Goal: Task Accomplishment & Management: Complete application form

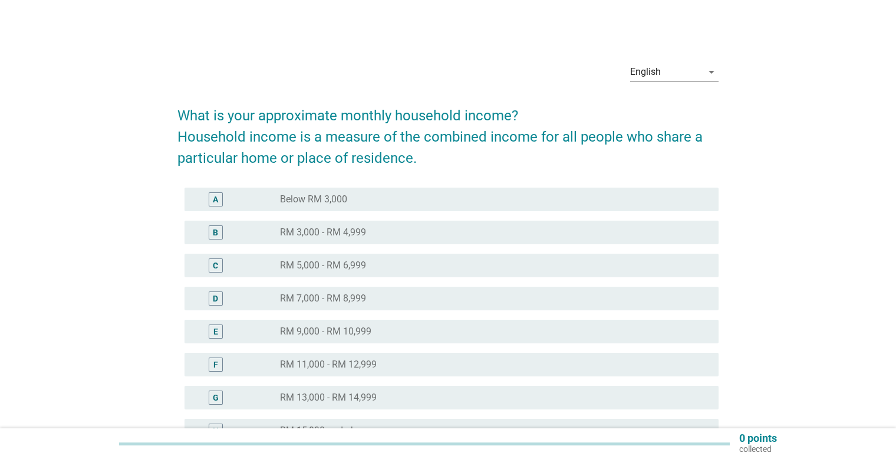
click at [446, 267] on div "radio_button_unchecked RM 5,000 - RM 6,999" at bounding box center [490, 265] width 420 height 12
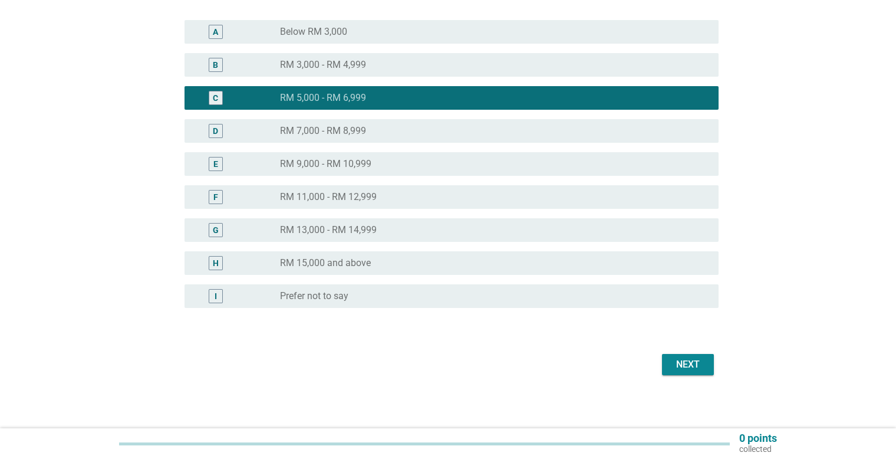
scroll to position [171, 0]
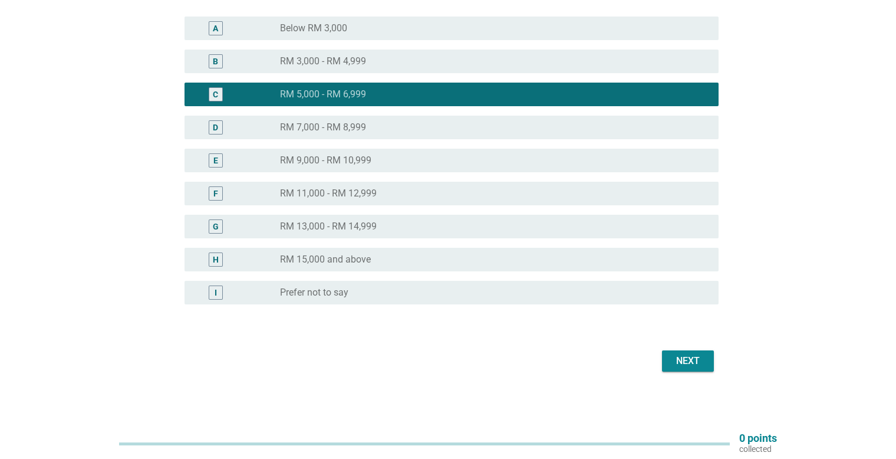
click at [589, 130] on div "radio_button_unchecked RM 7,000 - RM 8,999" at bounding box center [490, 127] width 420 height 12
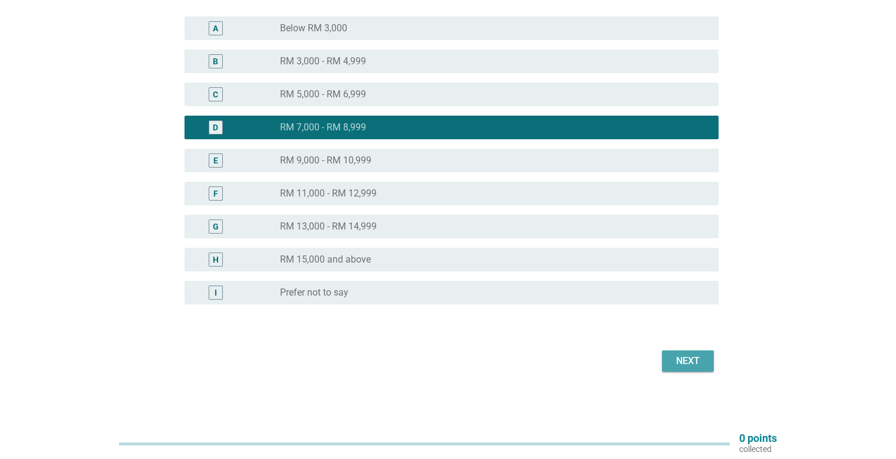
click at [675, 358] on div "Next" at bounding box center [688, 361] width 33 height 14
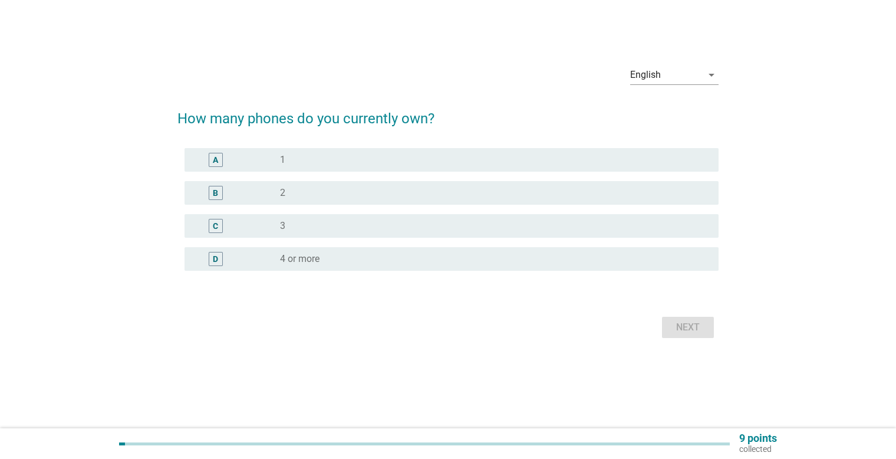
scroll to position [0, 0]
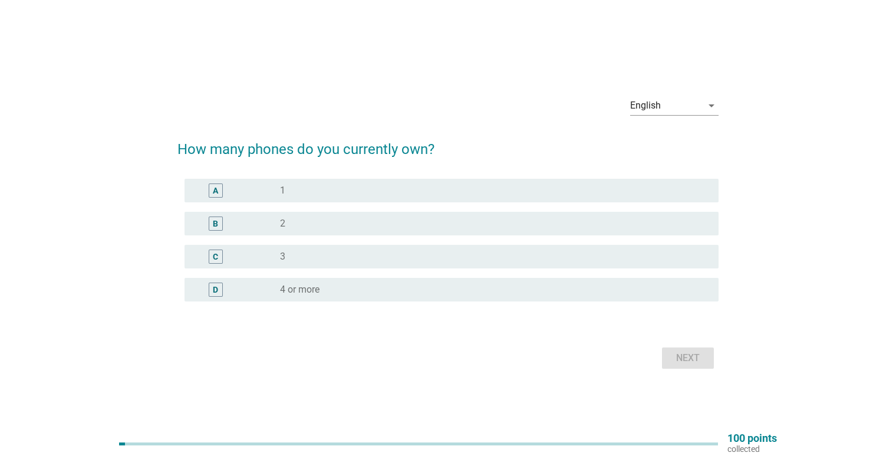
click at [419, 188] on div "radio_button_unchecked 1" at bounding box center [490, 191] width 420 height 12
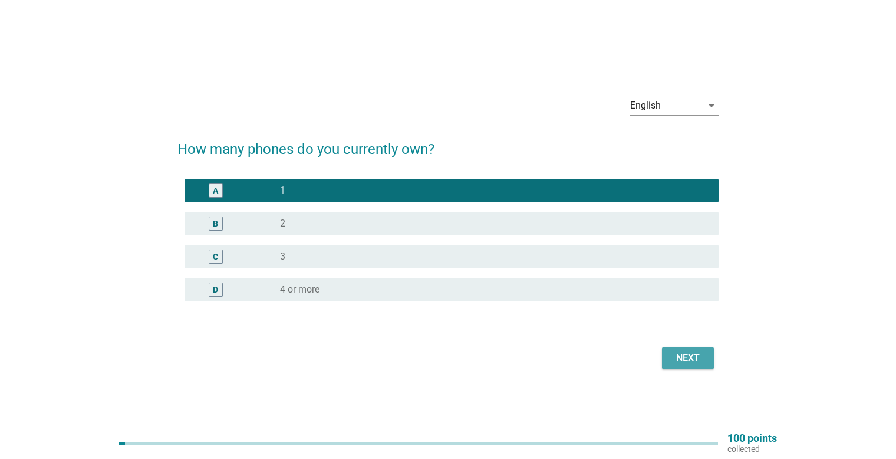
click at [670, 367] on button "Next" at bounding box center [688, 357] width 52 height 21
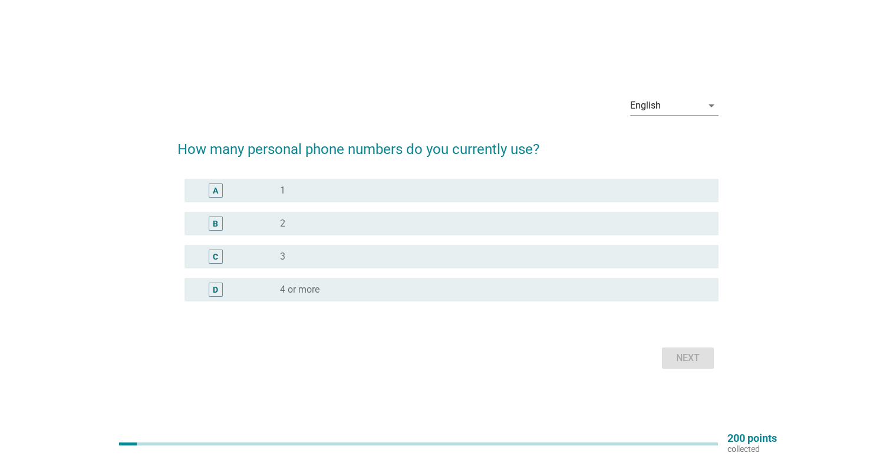
click at [462, 196] on div "radio_button_unchecked 1" at bounding box center [490, 191] width 420 height 12
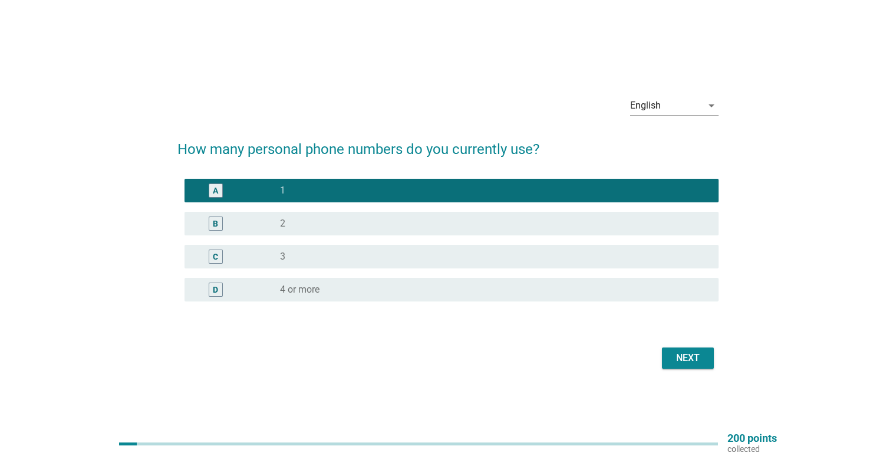
click at [690, 370] on div "Next" at bounding box center [447, 358] width 541 height 28
click at [686, 357] on div "Next" at bounding box center [688, 358] width 33 height 14
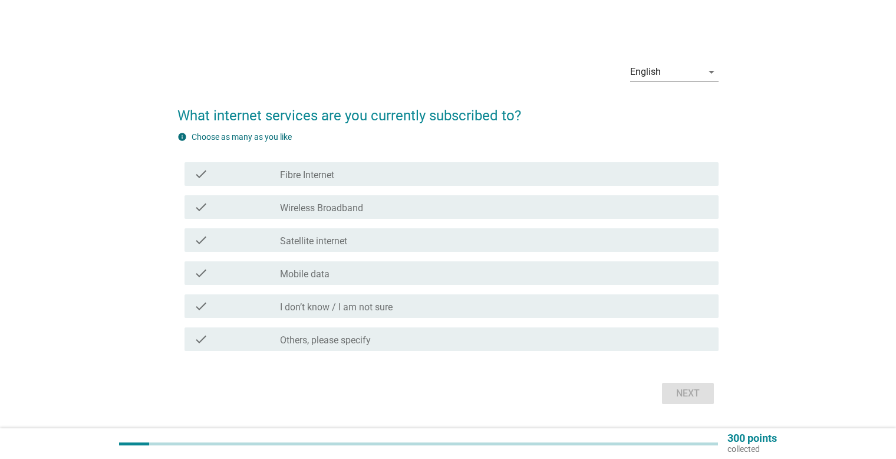
click at [339, 172] on div "check_box_outline_blank Fibre Internet" at bounding box center [494, 174] width 429 height 14
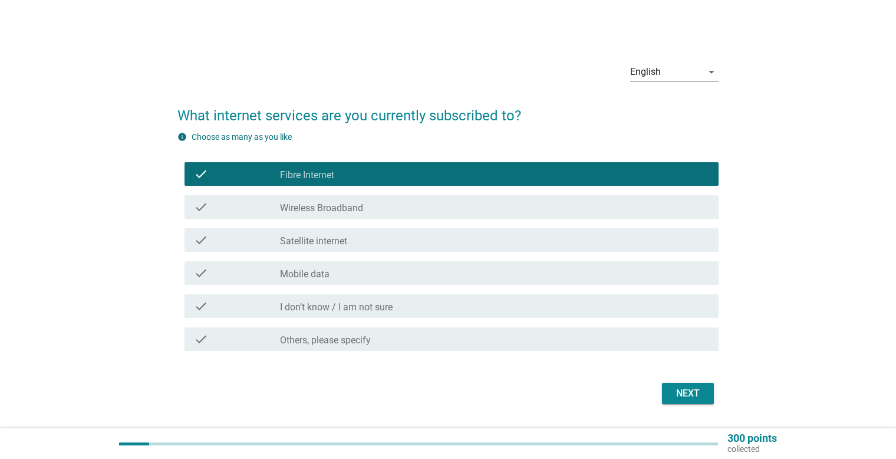
click at [345, 290] on div "check check_box_outline_blank I don’t know / I am not sure" at bounding box center [447, 306] width 541 height 33
click at [435, 287] on div "check check_box_outline_blank Mobile data" at bounding box center [447, 272] width 541 height 33
click at [435, 276] on div "check_box_outline_blank Mobile data" at bounding box center [494, 273] width 429 height 14
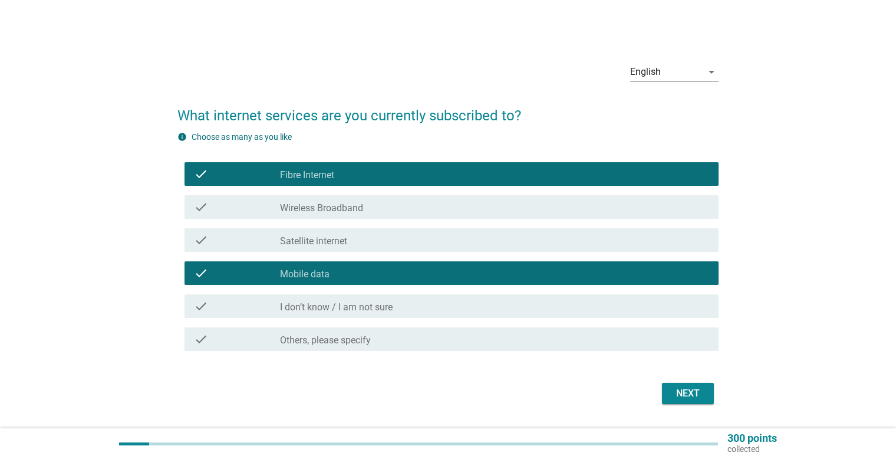
click at [672, 383] on button "Next" at bounding box center [688, 393] width 52 height 21
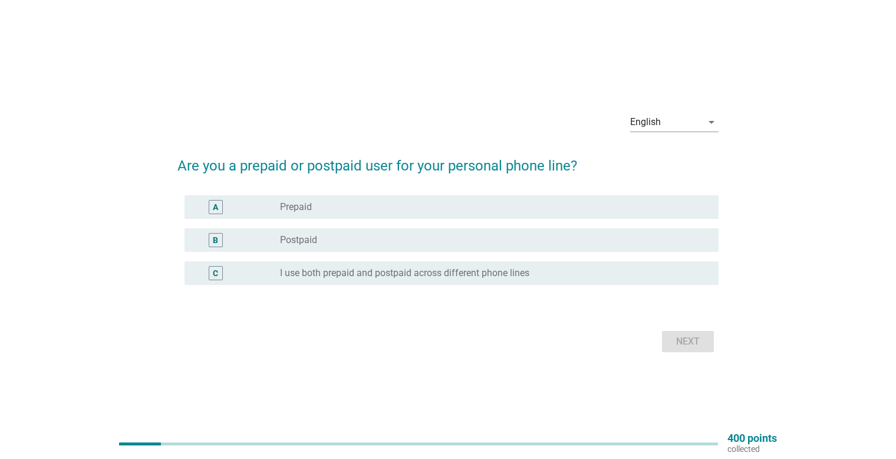
click at [407, 202] on div "radio_button_unchecked Prepaid" at bounding box center [490, 207] width 420 height 12
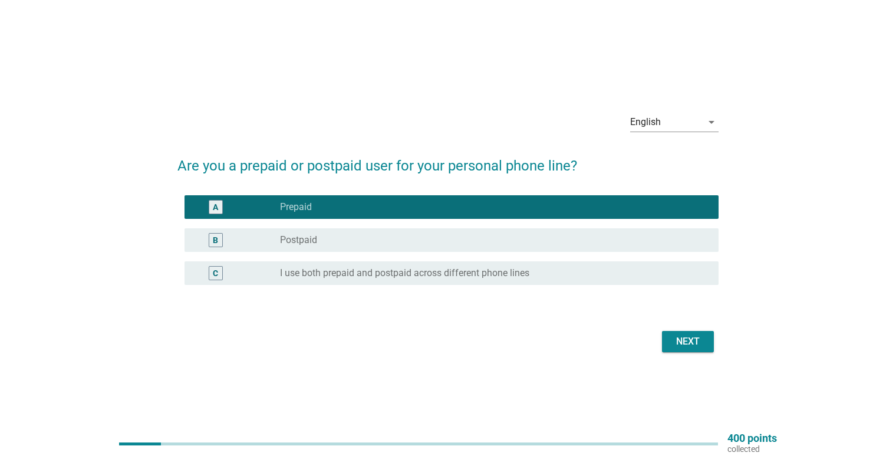
click at [679, 323] on form "Are you a prepaid or postpaid user for your personal phone line? A radio_button…" at bounding box center [447, 249] width 541 height 212
click at [676, 331] on button "Next" at bounding box center [688, 341] width 52 height 21
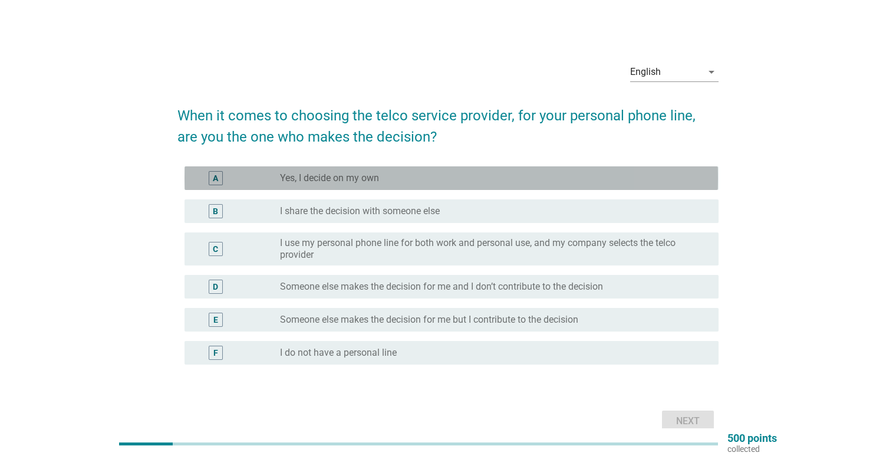
click at [469, 185] on div "A radio_button_unchecked Yes, I decide on my own" at bounding box center [452, 178] width 534 height 24
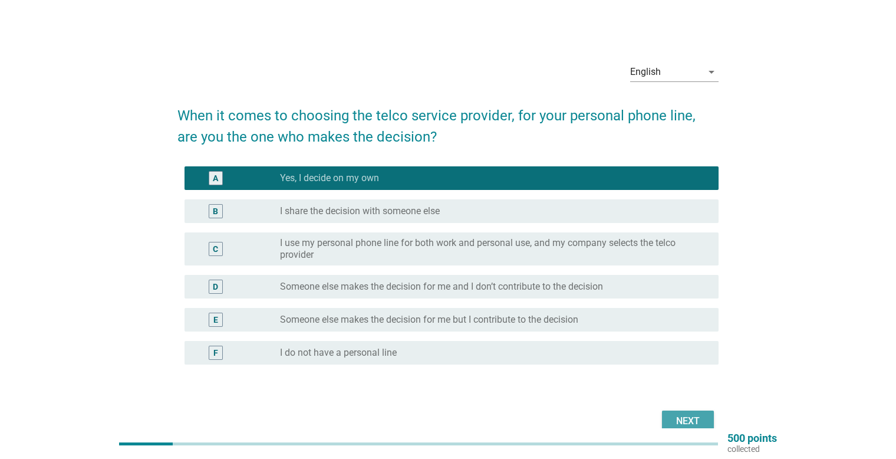
click at [696, 412] on button "Next" at bounding box center [688, 420] width 52 height 21
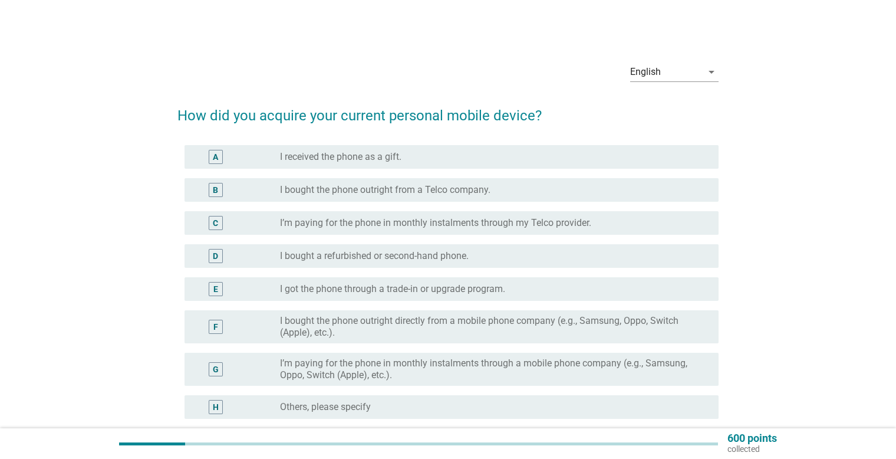
click at [511, 220] on label "I’m paying for the phone in monthly instalments through my Telco provider." at bounding box center [435, 223] width 311 height 12
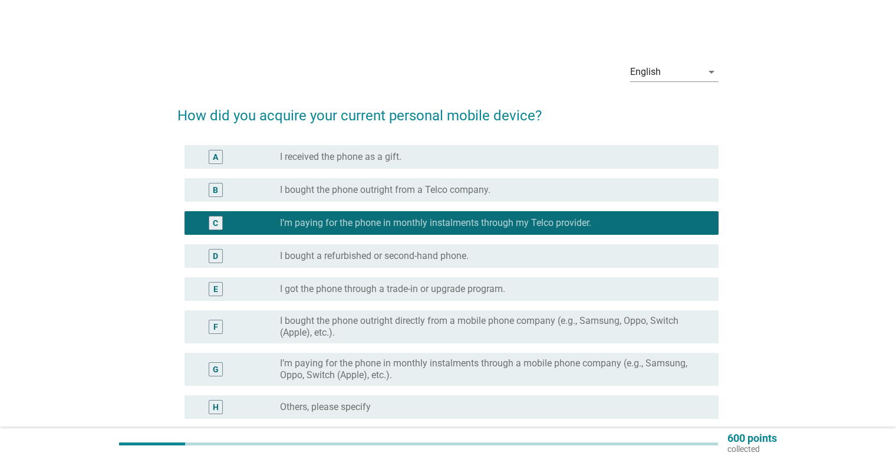
click at [599, 264] on div "D radio_button_unchecked I bought a refurbished or second-hand phone." at bounding box center [452, 256] width 534 height 24
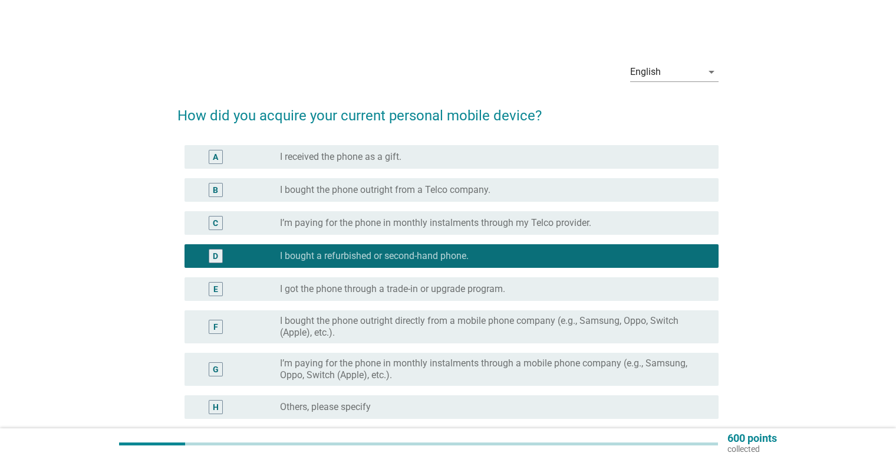
click at [755, 430] on div "600 points collected" at bounding box center [448, 443] width 896 height 31
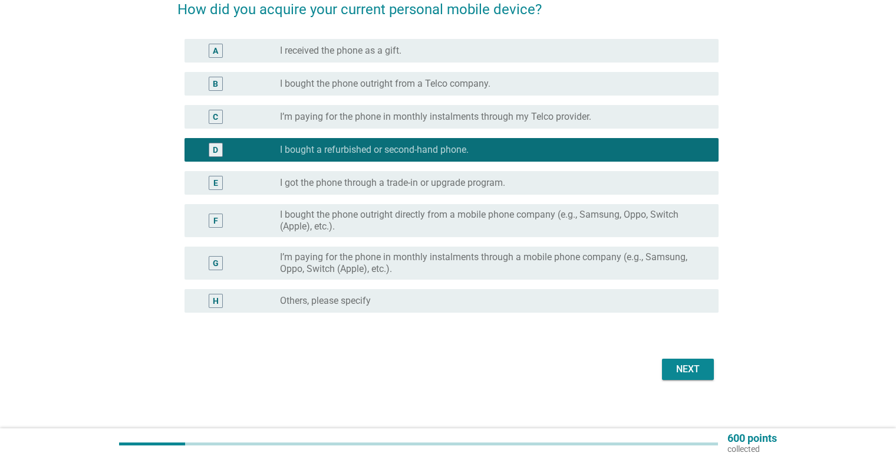
scroll to position [114, 0]
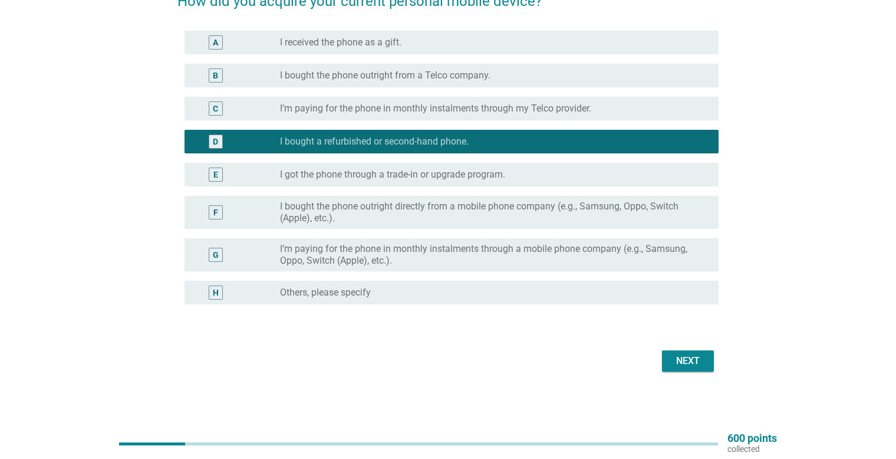
click at [696, 346] on form "How did you acquire your current personal mobile device? A radio_button_uncheck…" at bounding box center [447, 177] width 541 height 396
click at [702, 350] on button "Next" at bounding box center [688, 360] width 52 height 21
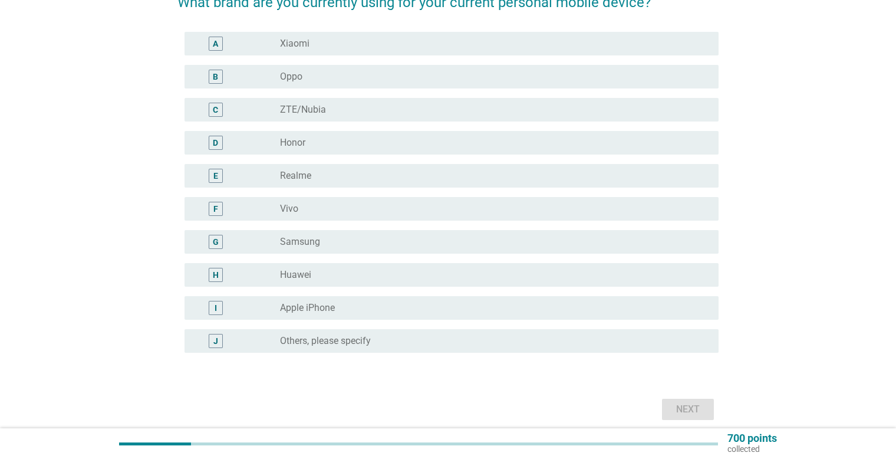
scroll to position [118, 0]
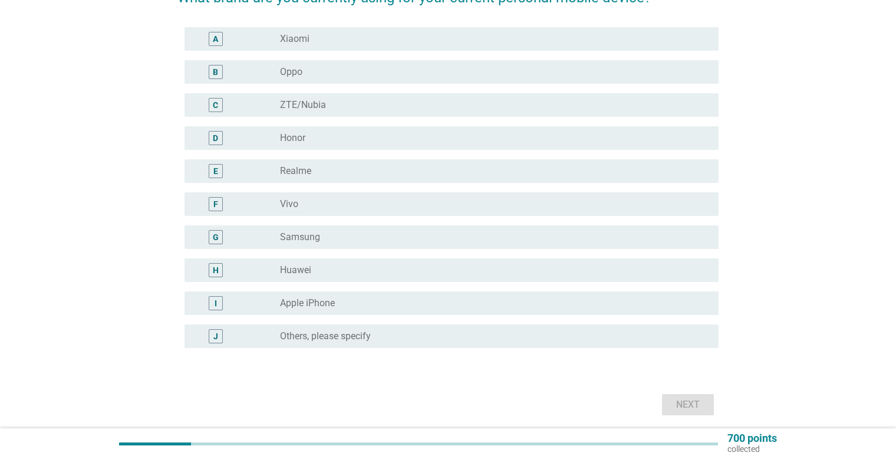
click at [425, 306] on div "radio_button_unchecked Apple iPhone" at bounding box center [490, 303] width 420 height 12
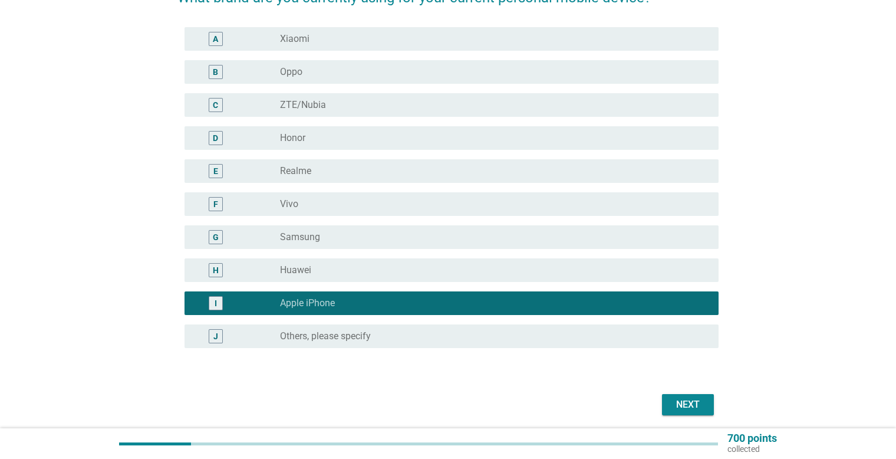
click at [703, 412] on button "Next" at bounding box center [688, 404] width 52 height 21
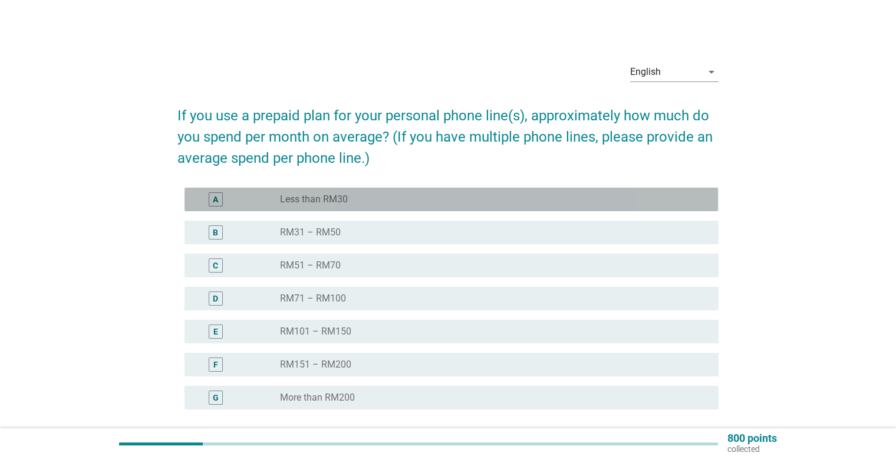
click at [365, 206] on div "A radio_button_unchecked Less than RM30" at bounding box center [452, 199] width 534 height 24
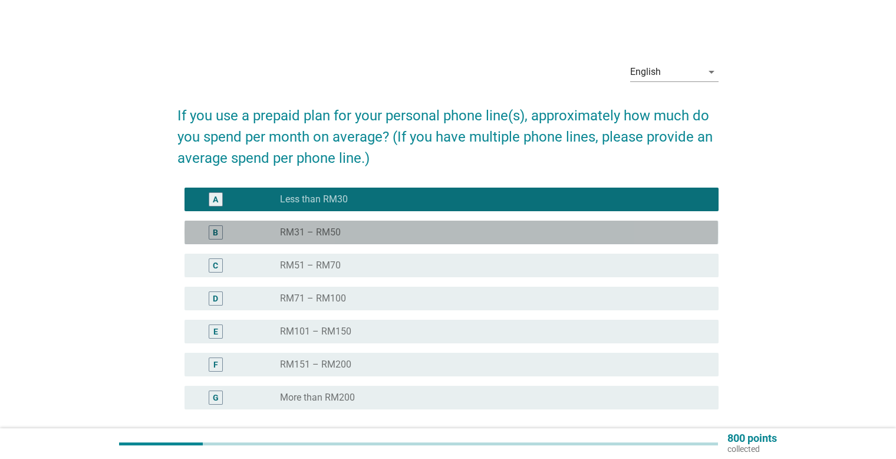
click at [365, 222] on div "B radio_button_unchecked RM31 – RM50" at bounding box center [452, 233] width 534 height 24
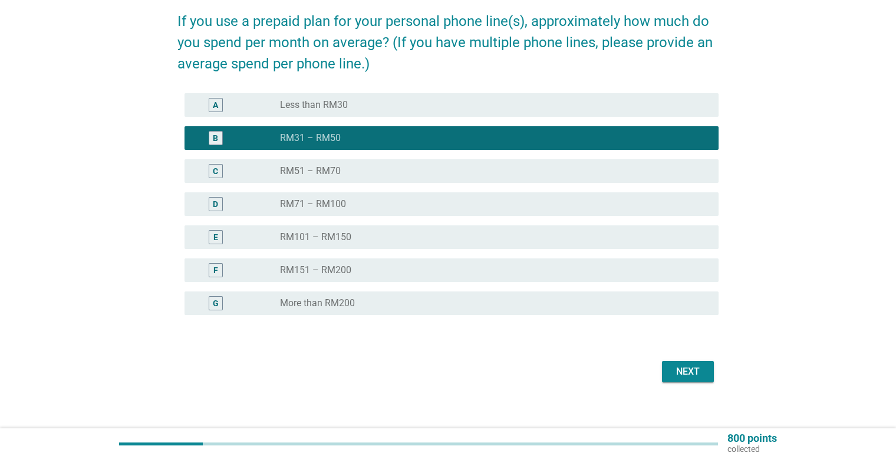
scroll to position [105, 0]
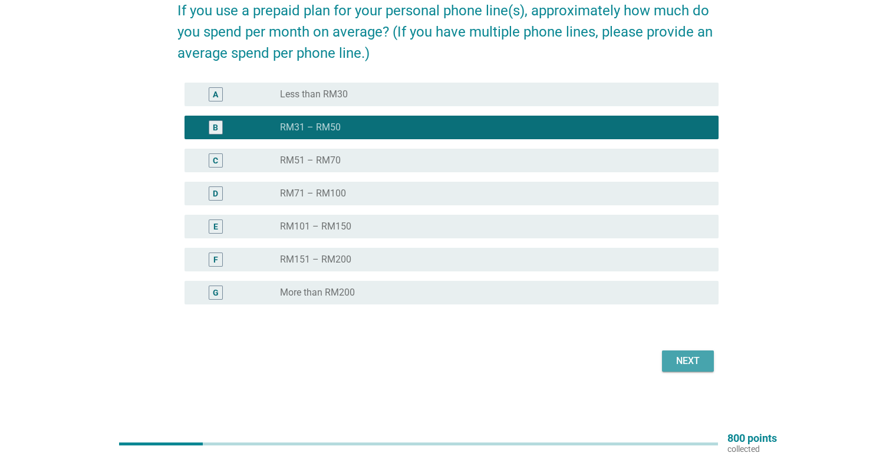
click at [689, 360] on div "Next" at bounding box center [688, 361] width 33 height 14
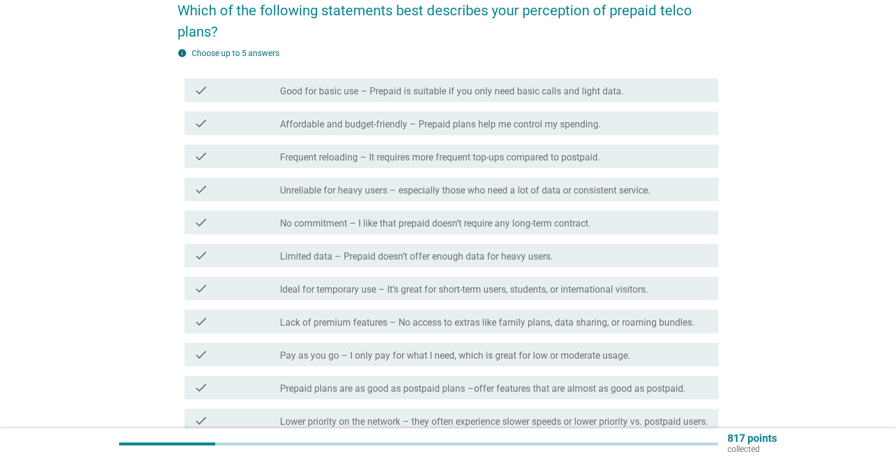
scroll to position [0, 0]
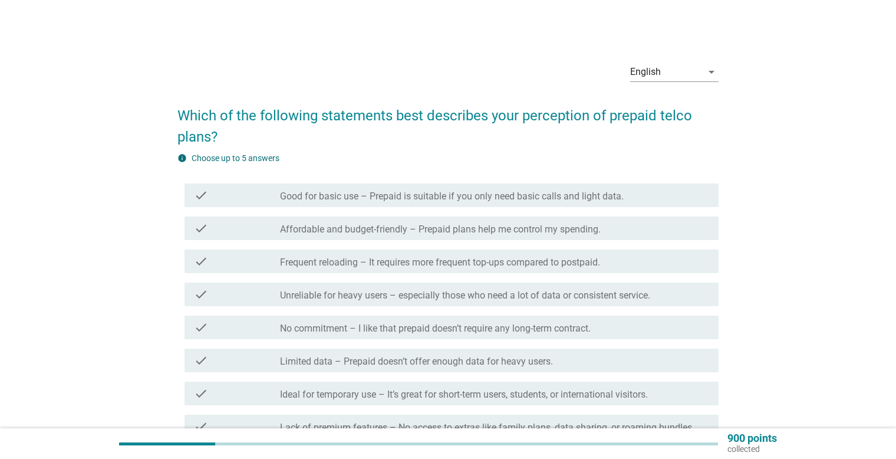
click at [389, 192] on label "Good for basic use – Prepaid is suitable if you only need basic calls and light…" at bounding box center [452, 196] width 344 height 12
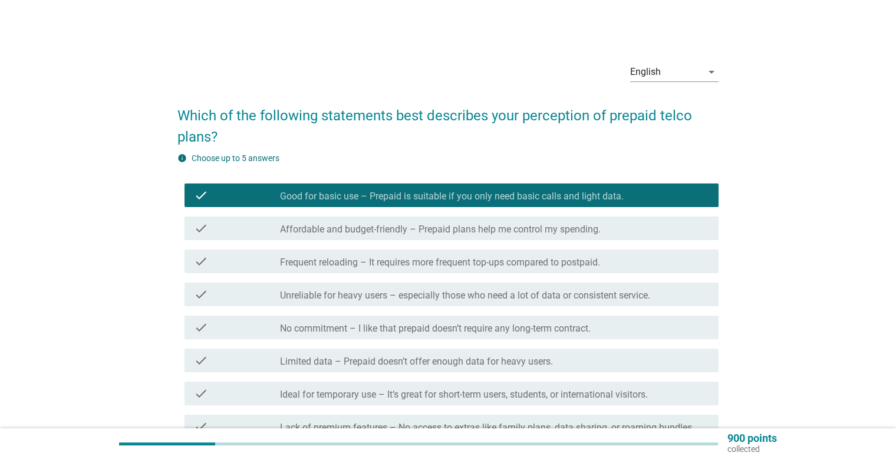
click at [389, 226] on label "Affordable and budget-friendly – Prepaid plans help me control my spending." at bounding box center [440, 229] width 321 height 12
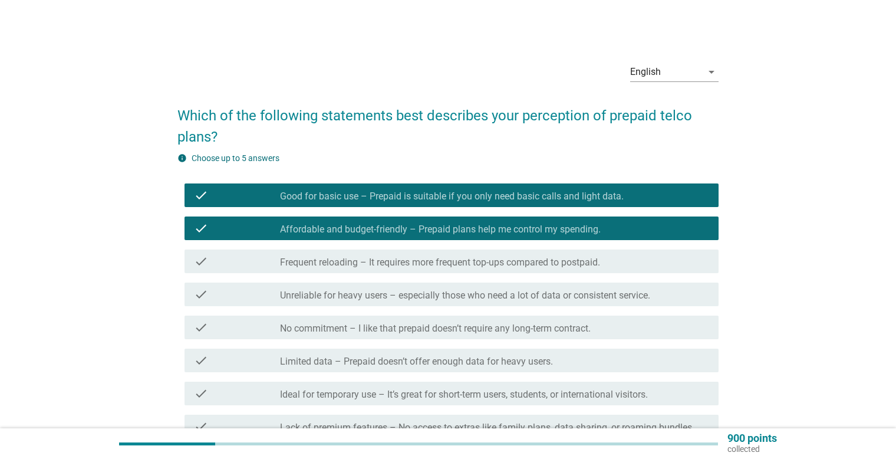
click at [387, 252] on div "check check_box_outline_blank Frequent reloading – It requires more frequent to…" at bounding box center [452, 261] width 534 height 24
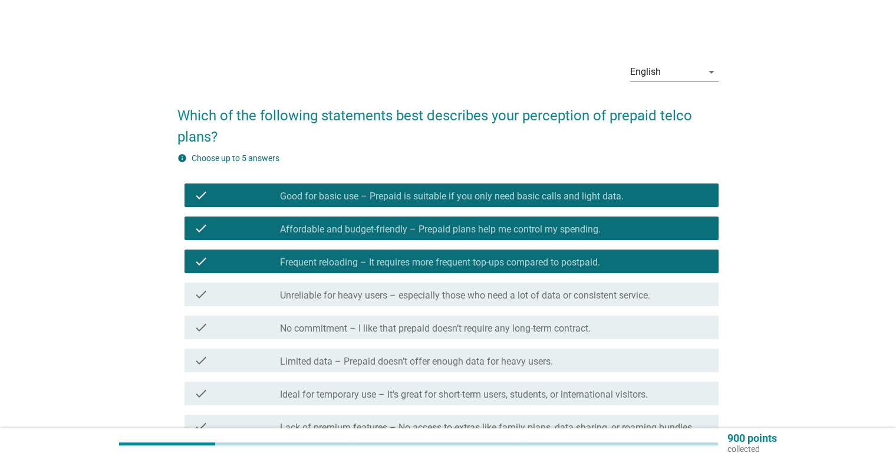
click at [390, 292] on label "Unreliable for heavy users – especially those who need a lot of data or consist…" at bounding box center [465, 296] width 370 height 12
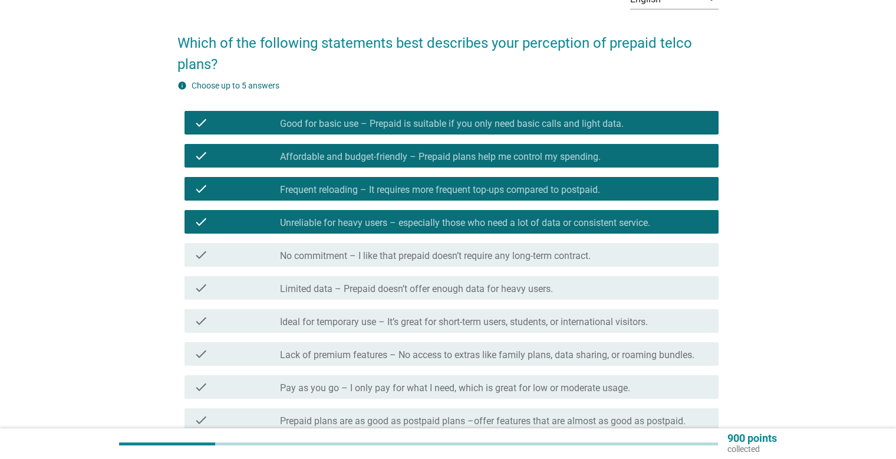
scroll to position [118, 0]
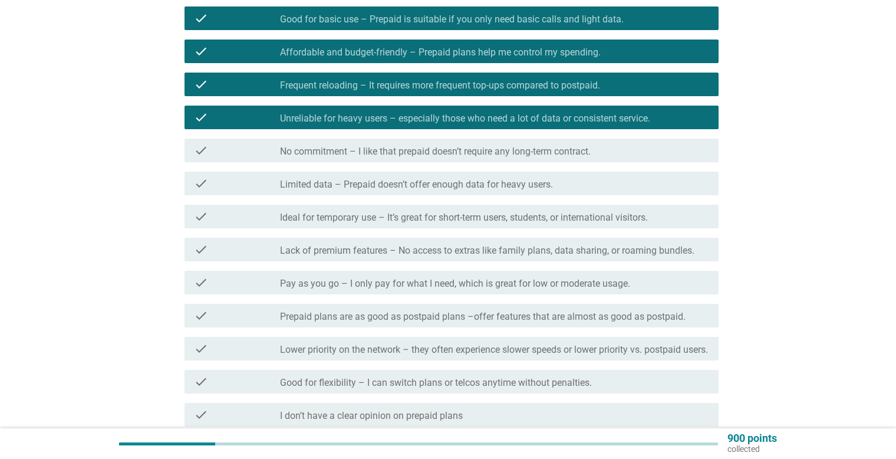
click at [411, 139] on div "check check_box_outline_blank No commitment – I like that prepaid doesn’t requi…" at bounding box center [452, 151] width 534 height 24
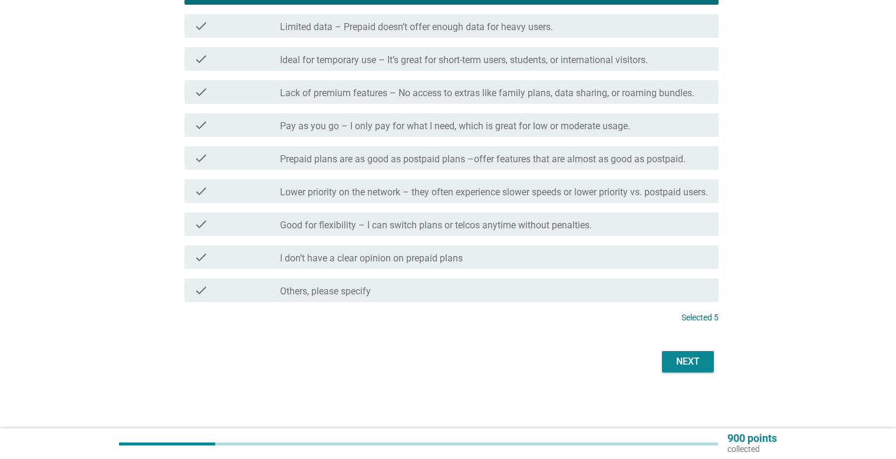
scroll to position [347, 0]
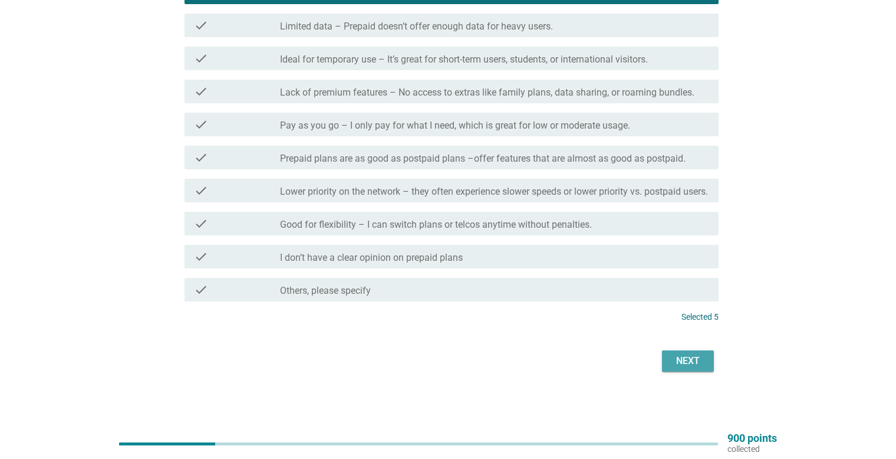
click at [662, 364] on button "Next" at bounding box center [688, 360] width 52 height 21
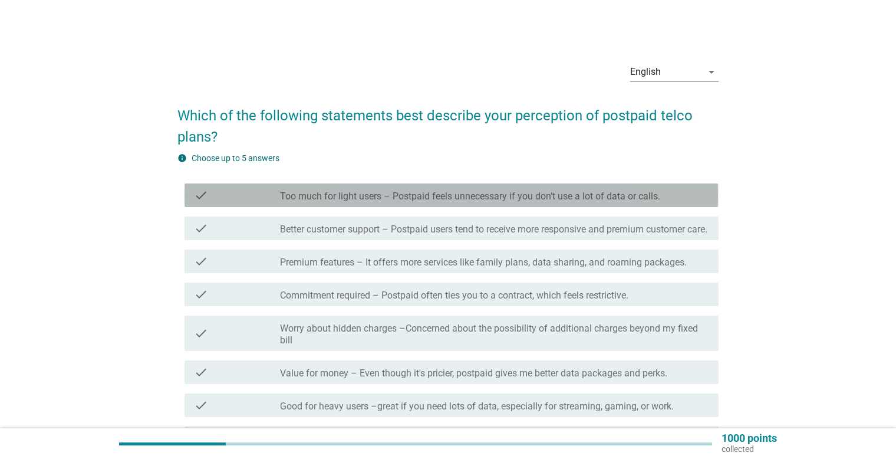
click at [449, 199] on label "Too much for light users – Postpaid feels unnecessary if you don’t use a lot of…" at bounding box center [470, 196] width 380 height 12
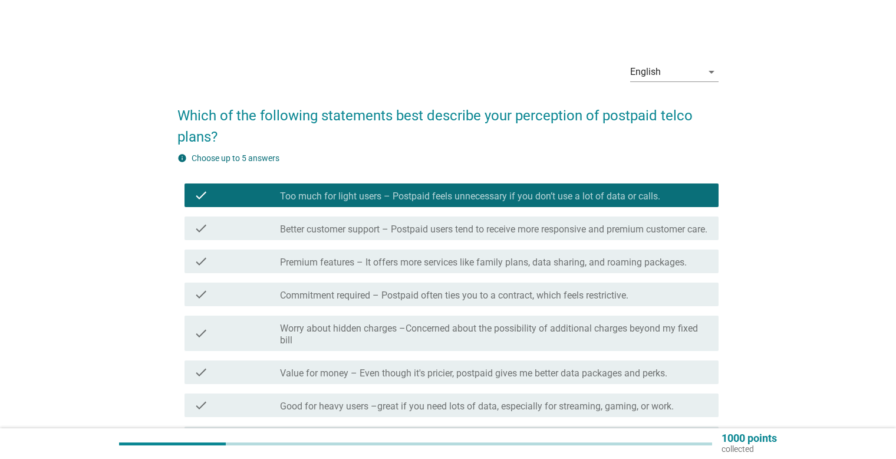
click at [452, 223] on label "Better customer support – Postpaid users tend to receive more responsive and pr…" at bounding box center [493, 229] width 427 height 12
click at [445, 268] on label "Premium features – It offers more services like family plans, data sharing, and…" at bounding box center [483, 262] width 407 height 12
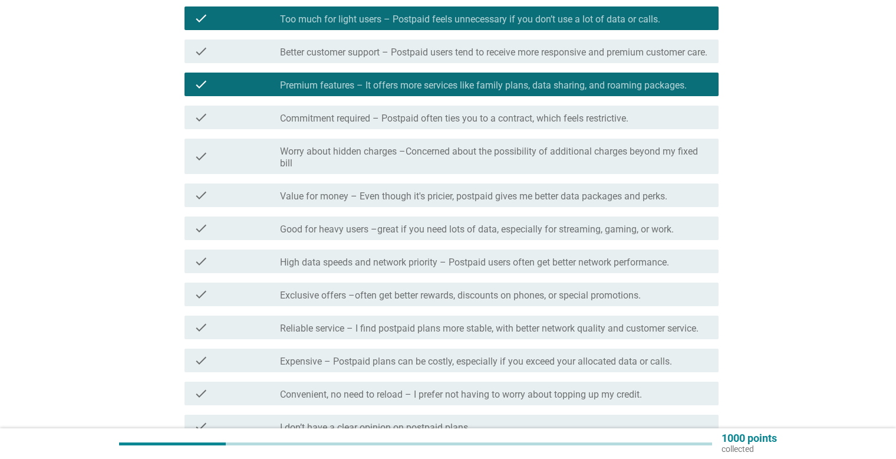
click at [449, 207] on div "check check_box_outline_blank Value for money – Even though it's pricier, postp…" at bounding box center [452, 195] width 534 height 24
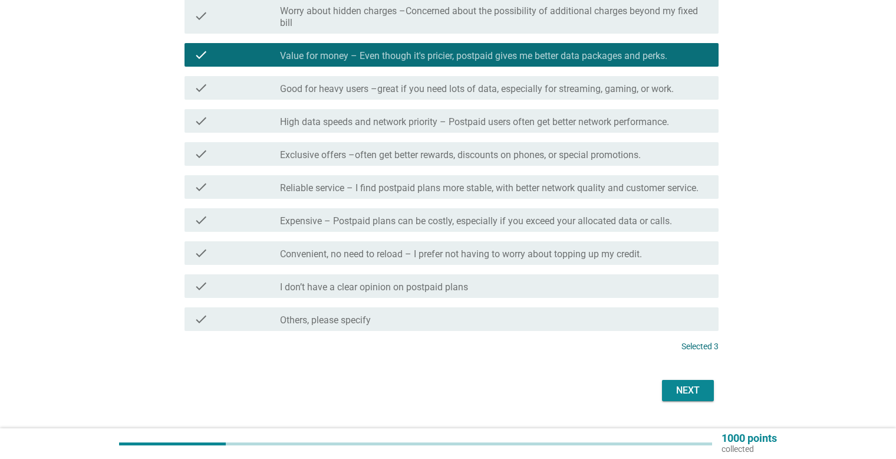
scroll to position [358, 0]
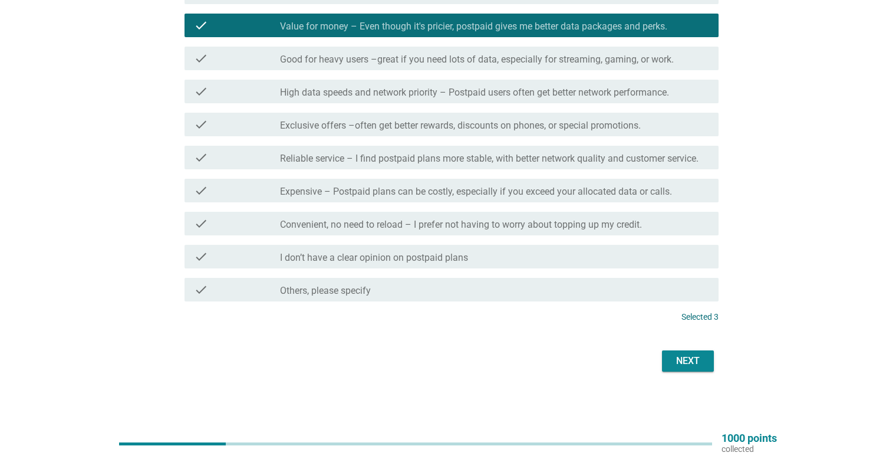
click at [666, 363] on button "Next" at bounding box center [688, 360] width 52 height 21
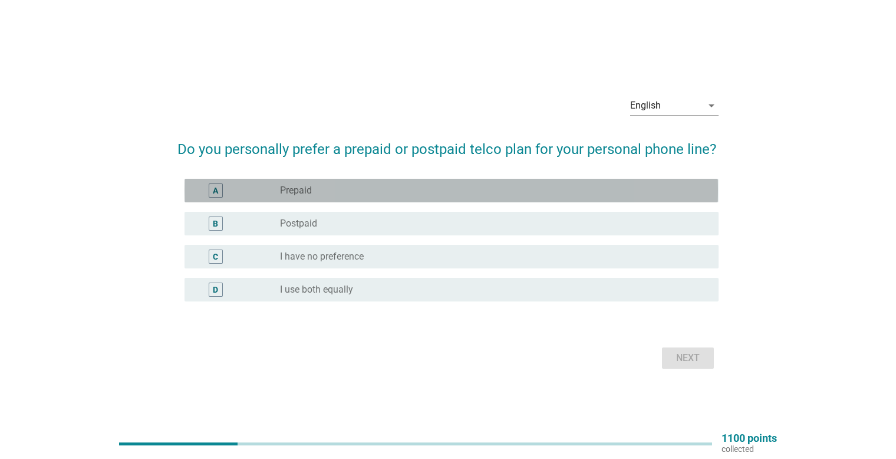
click at [400, 183] on div "A radio_button_unchecked Prepaid" at bounding box center [452, 191] width 534 height 24
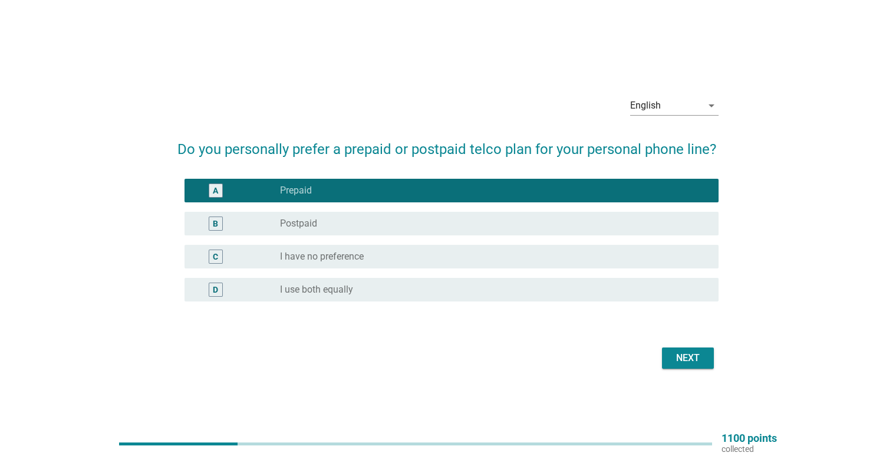
click at [568, 267] on div "C radio_button_unchecked I have no preference" at bounding box center [452, 257] width 534 height 24
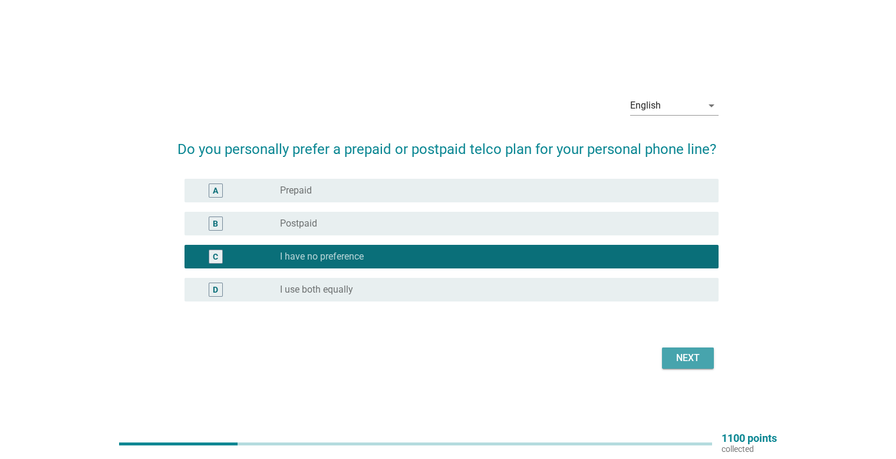
click at [667, 355] on button "Next" at bounding box center [688, 357] width 52 height 21
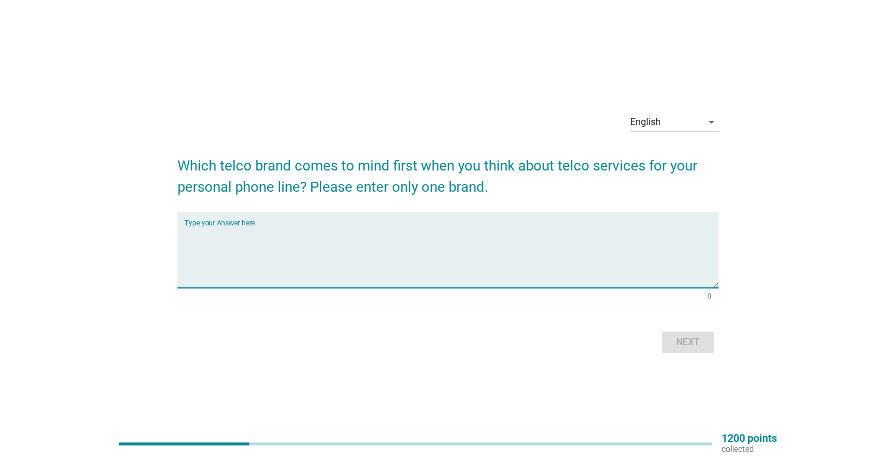
click at [498, 242] on textarea "Type your Answer here" at bounding box center [452, 257] width 534 height 62
type textarea "digi'"
click at [699, 346] on div "Next" at bounding box center [688, 342] width 33 height 14
click at [563, 272] on textarea "Type your Answer here" at bounding box center [452, 257] width 534 height 62
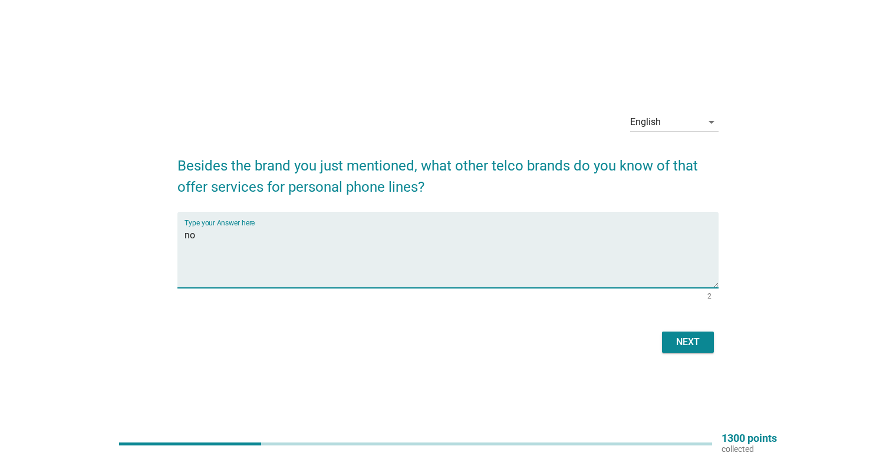
type textarea "no"
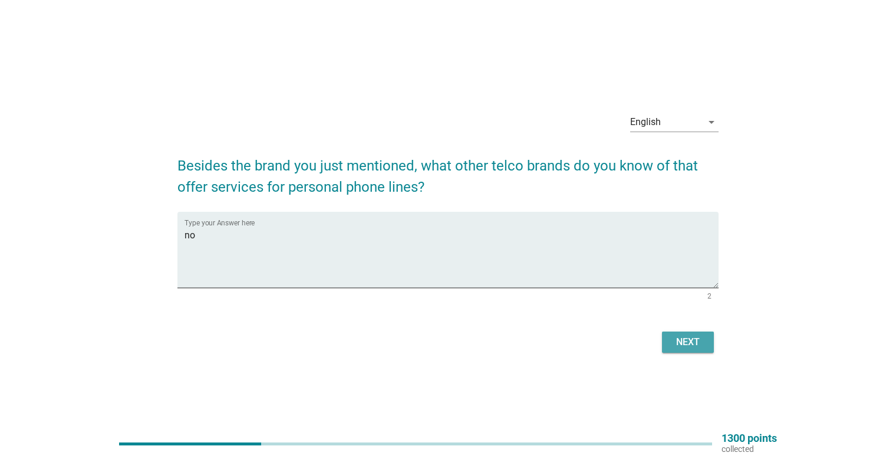
click at [673, 339] on div "Next" at bounding box center [688, 342] width 33 height 14
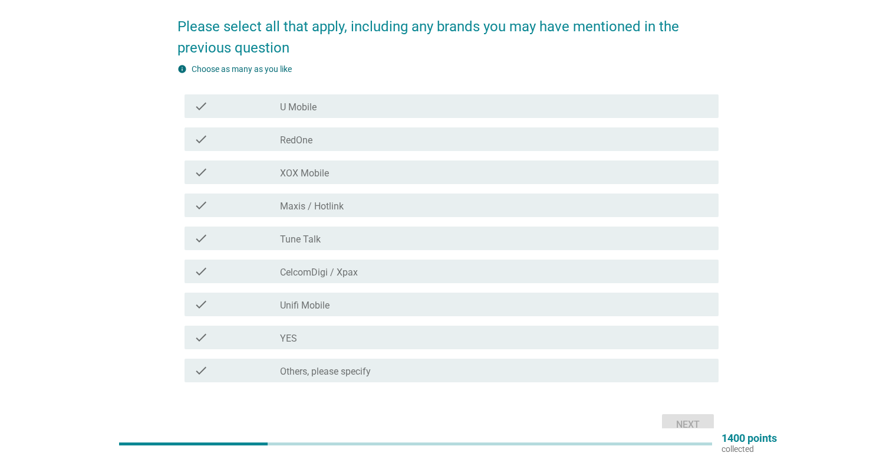
scroll to position [98, 0]
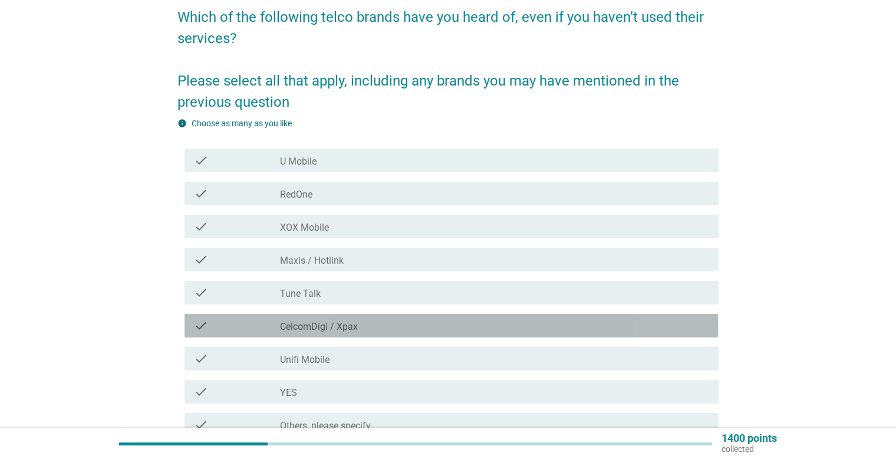
click at [640, 328] on div "check_box_outline_blank CelcomDigi / Xpax" at bounding box center [494, 325] width 429 height 14
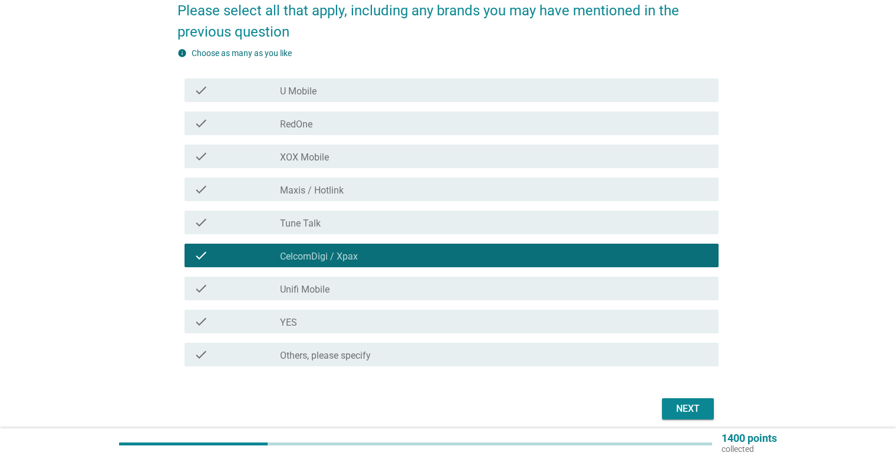
scroll to position [177, 0]
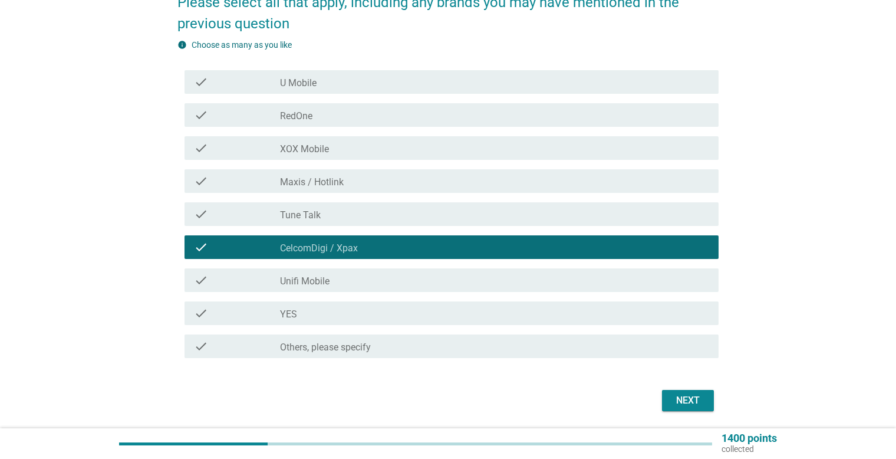
click at [686, 413] on div "Next" at bounding box center [447, 400] width 541 height 28
click at [688, 404] on div "Next" at bounding box center [688, 400] width 33 height 14
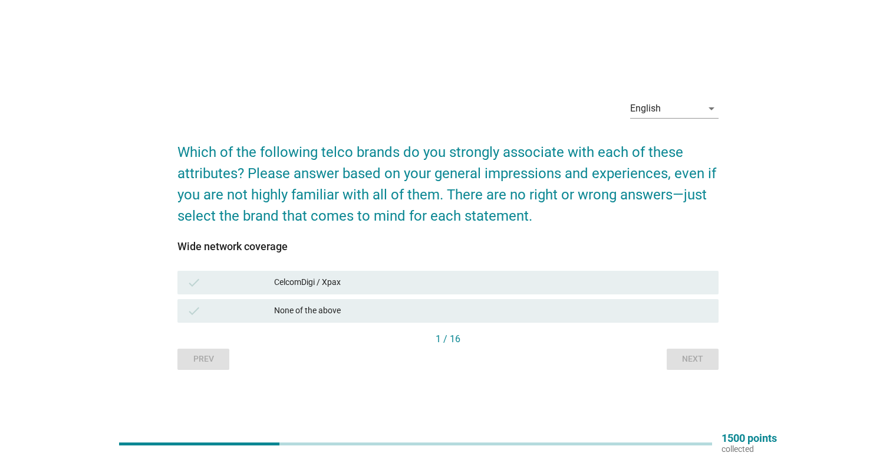
click at [476, 281] on div "CelcomDigi / Xpax" at bounding box center [491, 282] width 435 height 14
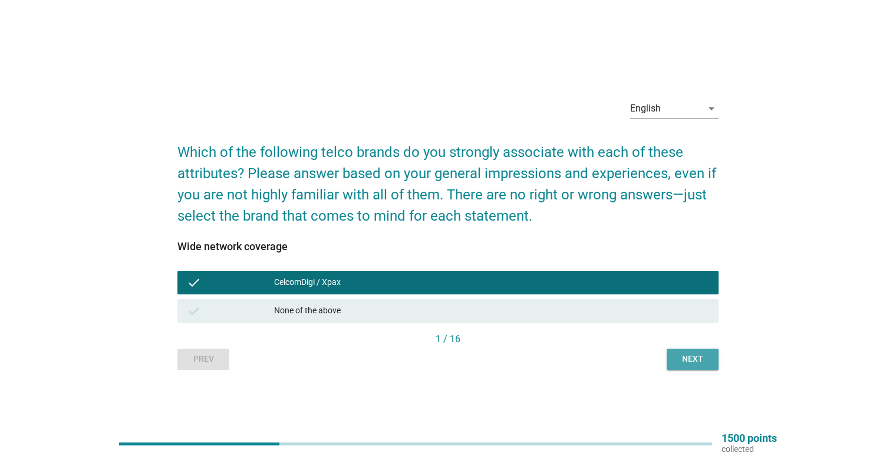
click at [686, 357] on div "Next" at bounding box center [692, 359] width 33 height 12
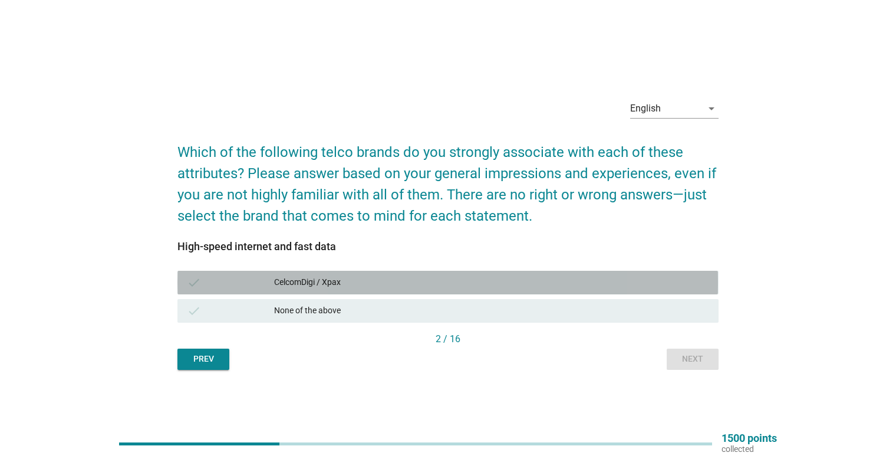
click at [548, 281] on div "CelcomDigi / Xpax" at bounding box center [491, 282] width 435 height 14
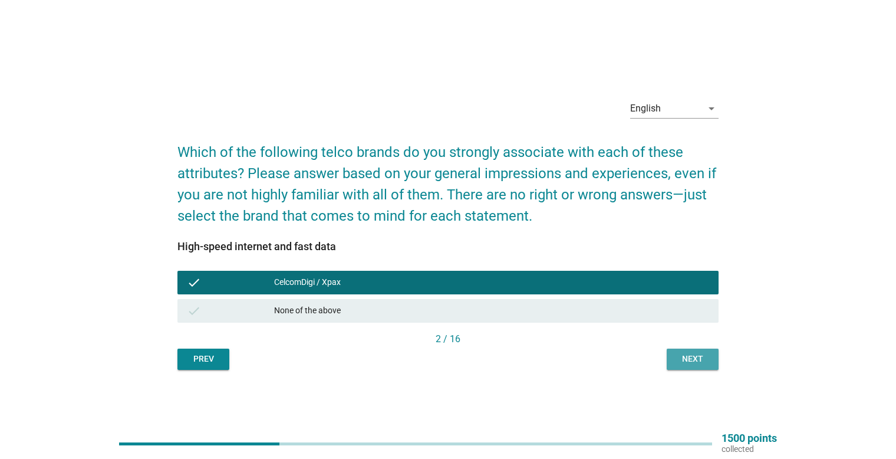
click at [697, 348] on button "Next" at bounding box center [693, 358] width 52 height 21
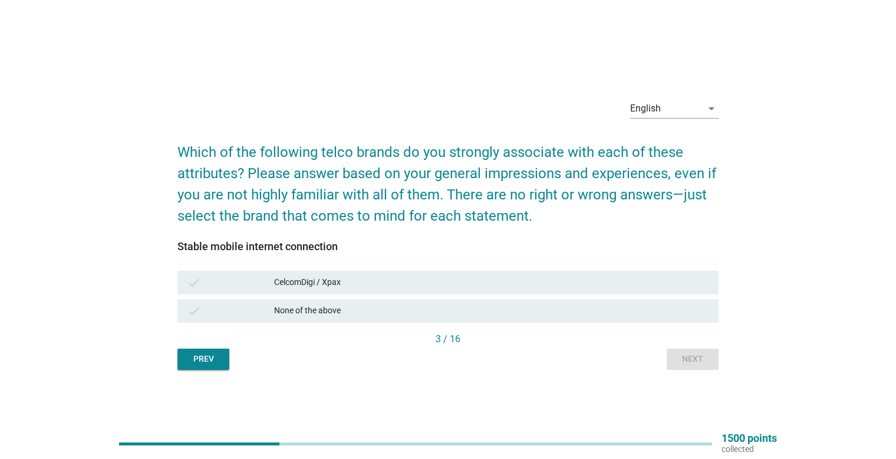
click at [610, 285] on div "CelcomDigi / Xpax" at bounding box center [491, 282] width 435 height 14
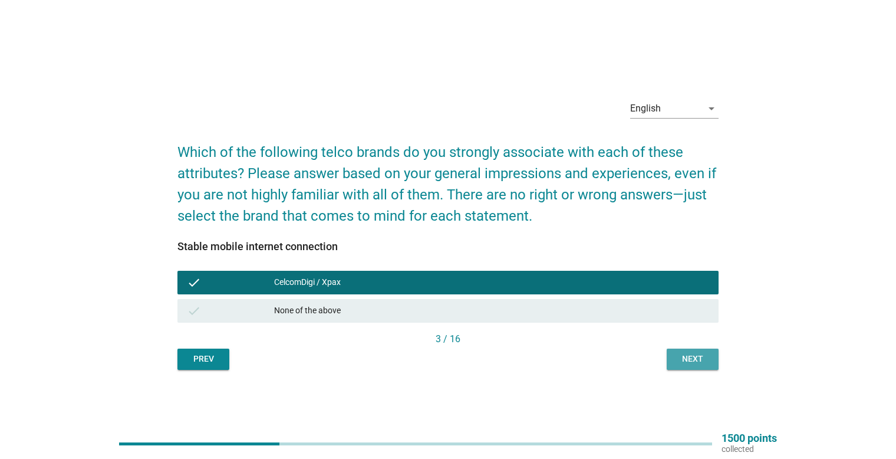
click at [695, 356] on div "Next" at bounding box center [692, 359] width 33 height 12
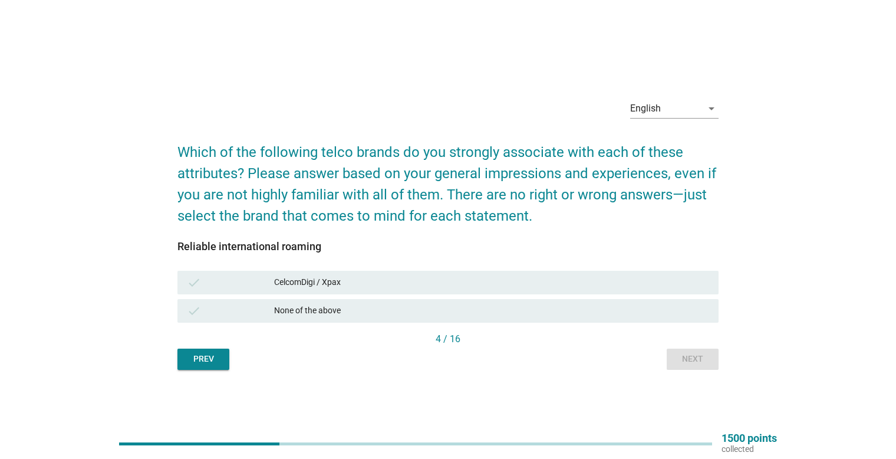
click at [555, 285] on div "CelcomDigi / Xpax" at bounding box center [491, 282] width 435 height 14
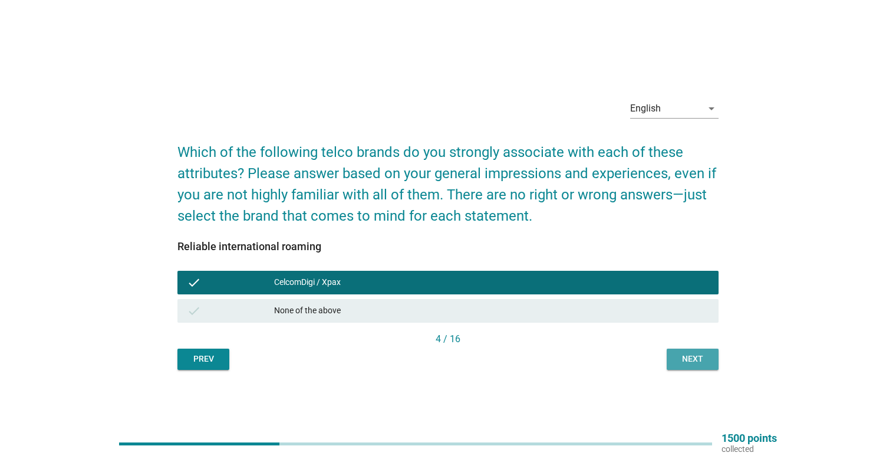
click at [693, 351] on button "Next" at bounding box center [693, 358] width 52 height 21
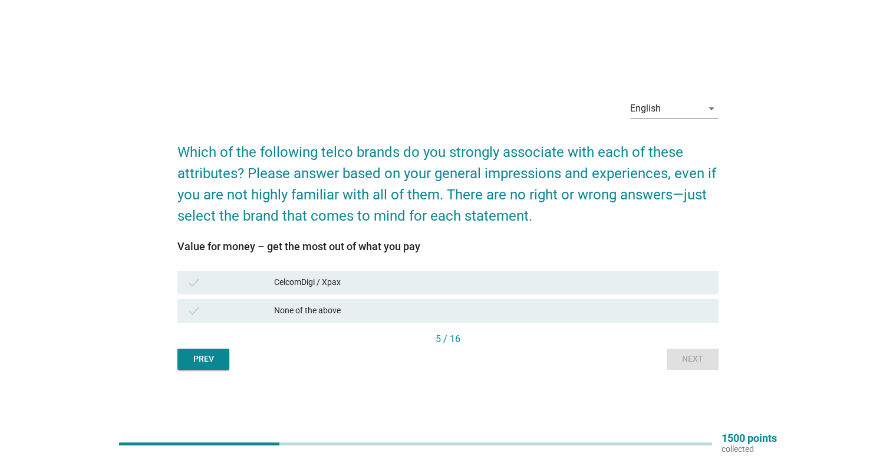
click at [622, 268] on div "check CelcomDigi / Xpax" at bounding box center [447, 282] width 545 height 28
click at [629, 278] on div "CelcomDigi / Xpax" at bounding box center [491, 282] width 435 height 14
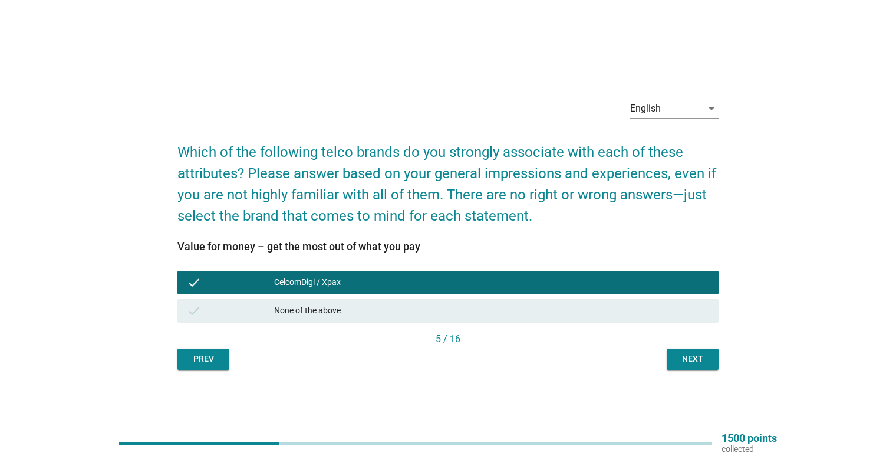
click at [695, 363] on div "Next" at bounding box center [692, 359] width 33 height 12
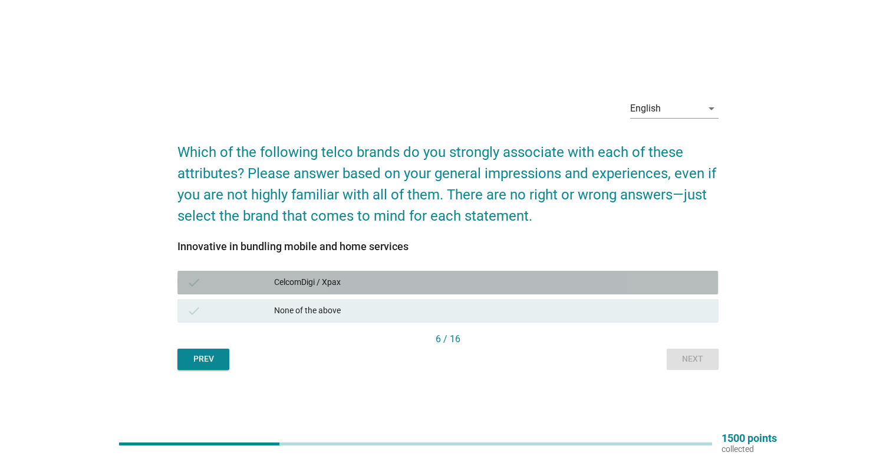
click at [506, 294] on div "check CelcomDigi / Xpax" at bounding box center [447, 283] width 541 height 24
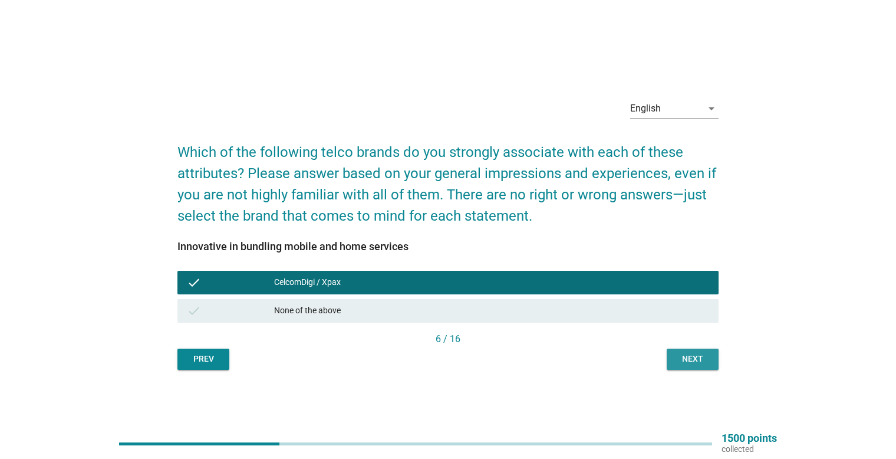
click at [670, 366] on button "Next" at bounding box center [693, 358] width 52 height 21
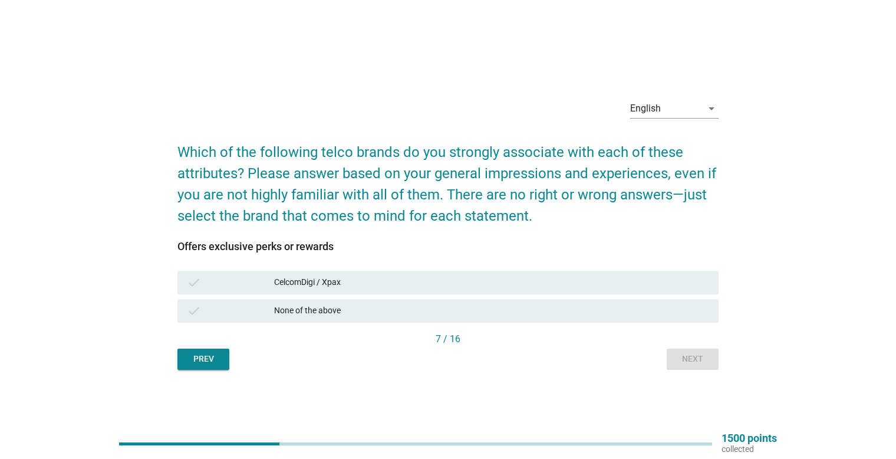
click at [511, 273] on div "check CelcomDigi / Xpax" at bounding box center [447, 283] width 541 height 24
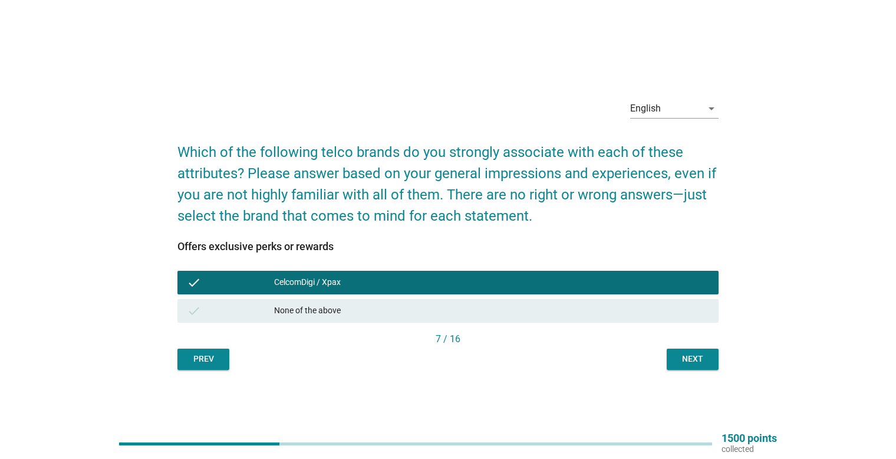
drag, startPoint x: 660, startPoint y: 341, endPoint x: 668, endPoint y: 351, distance: 12.6
click at [665, 349] on div "Offers exclusive perks or rewards check CelcomDigi / Xpax check None of the abo…" at bounding box center [447, 297] width 541 height 143
click at [675, 351] on button "Next" at bounding box center [693, 358] width 52 height 21
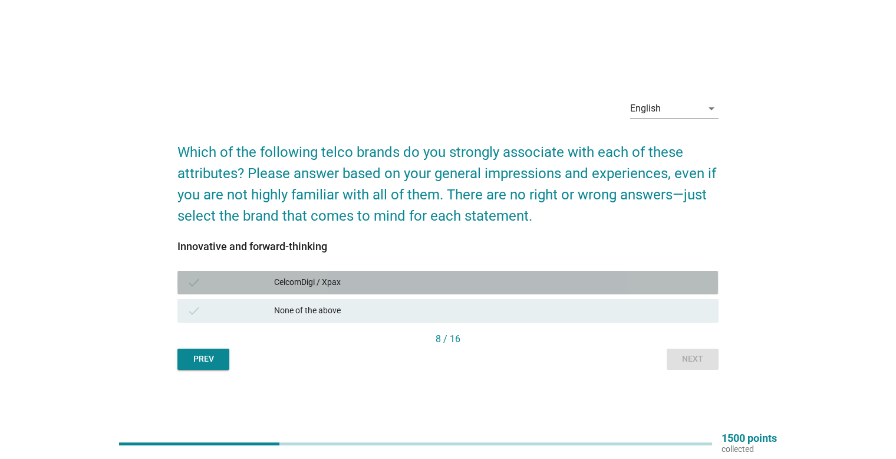
click at [561, 285] on div "CelcomDigi / Xpax" at bounding box center [491, 282] width 435 height 14
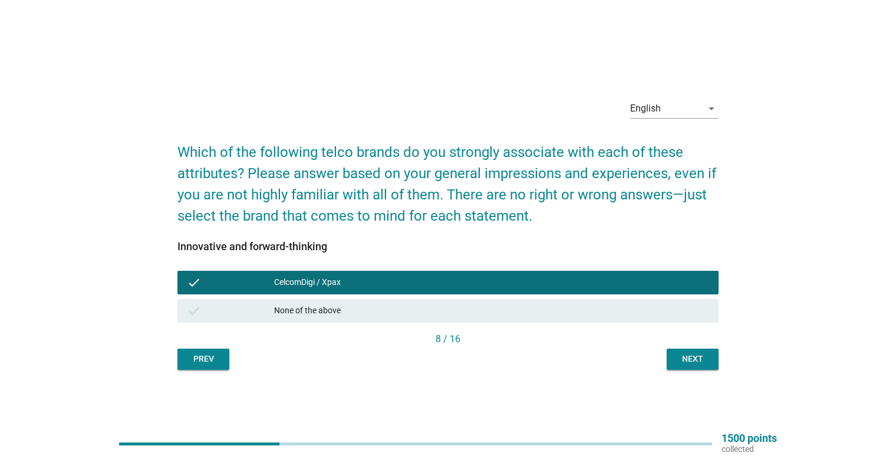
click at [683, 353] on div "Next" at bounding box center [692, 359] width 33 height 12
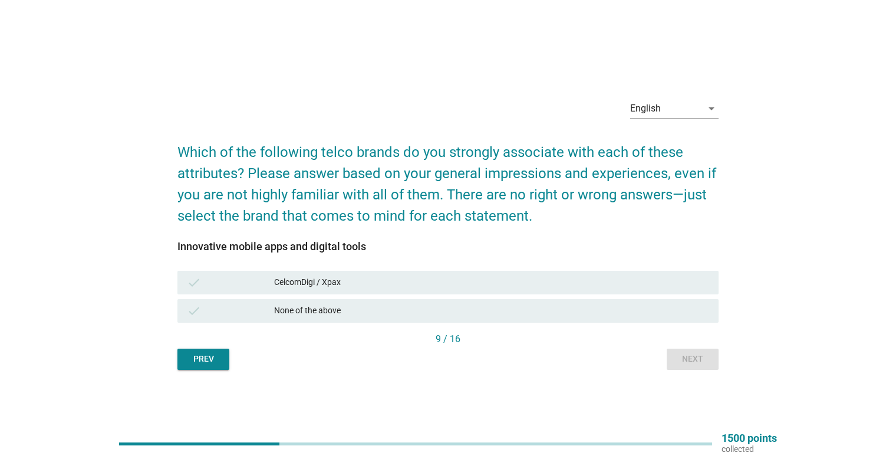
click at [601, 294] on div "check CelcomDigi / Xpax" at bounding box center [447, 282] width 545 height 28
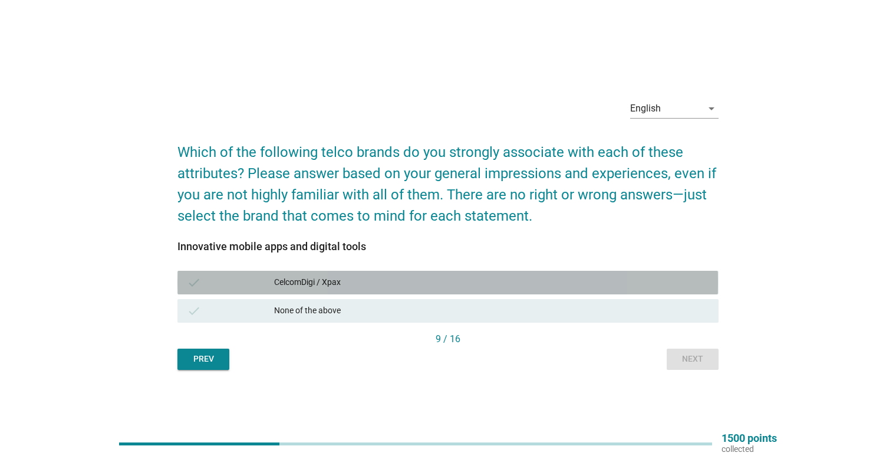
click at [602, 287] on div "CelcomDigi / Xpax" at bounding box center [491, 282] width 435 height 14
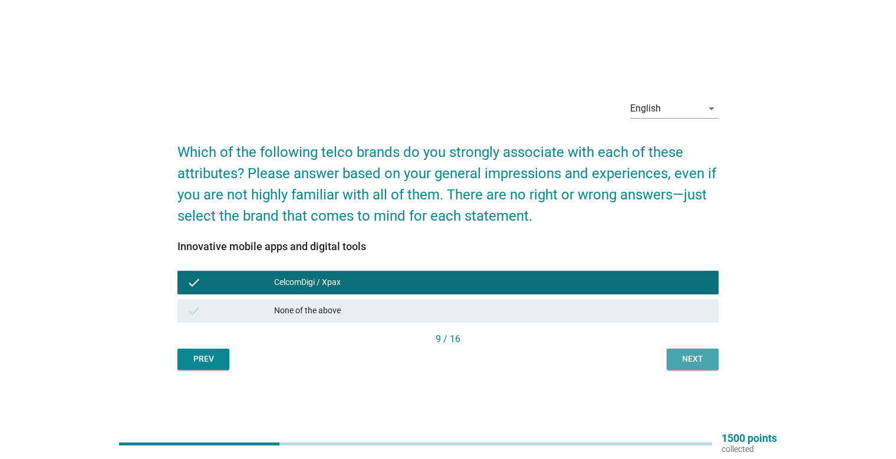
click at [704, 361] on div "Next" at bounding box center [692, 359] width 33 height 12
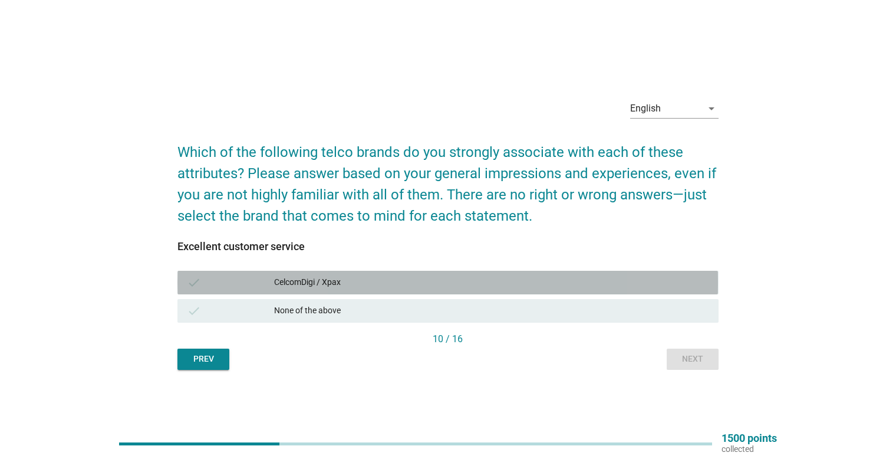
click at [595, 278] on div "CelcomDigi / Xpax" at bounding box center [491, 282] width 435 height 14
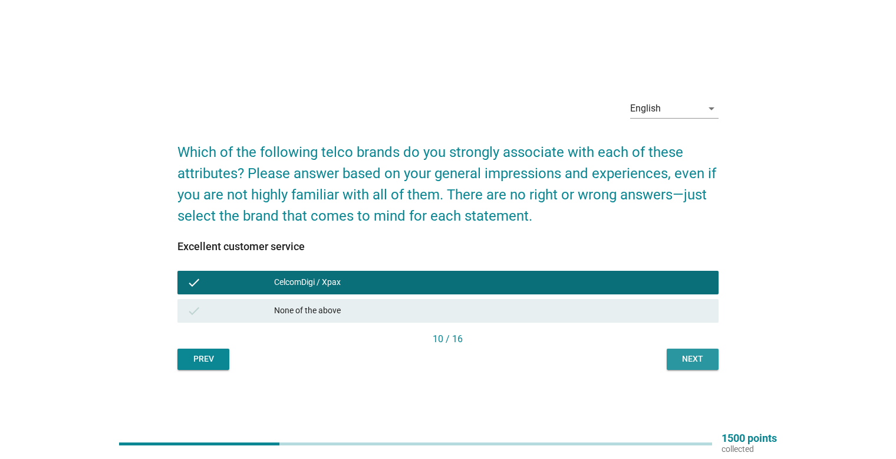
click at [694, 366] on button "Next" at bounding box center [693, 358] width 52 height 21
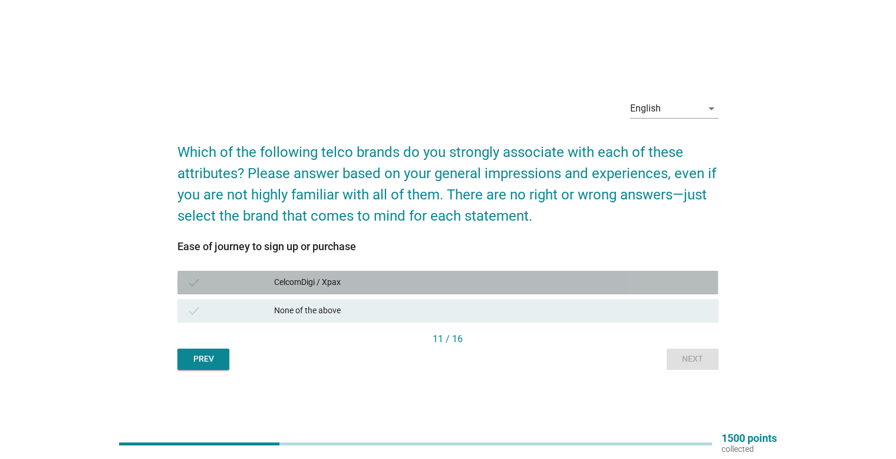
click at [613, 274] on div "check CelcomDigi / Xpax" at bounding box center [447, 283] width 541 height 24
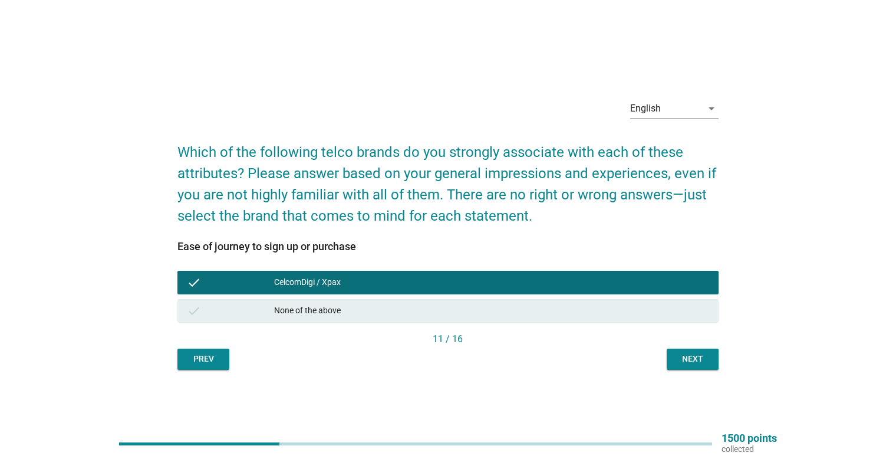
click at [675, 358] on button "Next" at bounding box center [693, 358] width 52 height 21
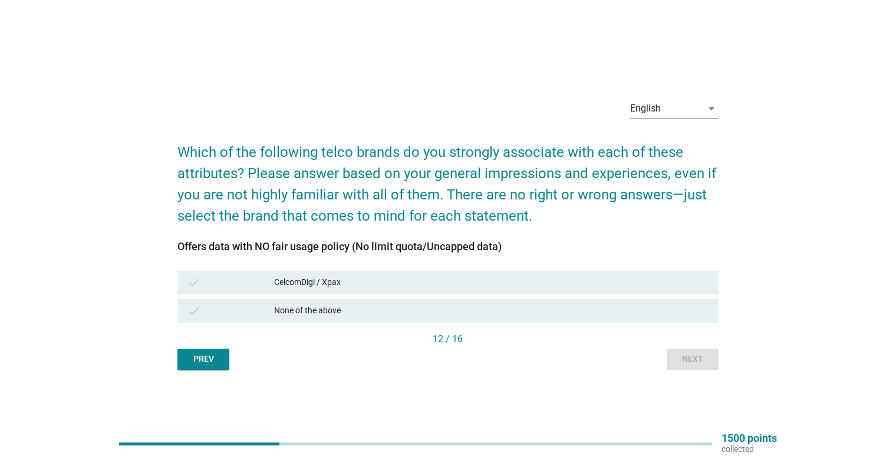
click at [629, 280] on div "CelcomDigi / Xpax" at bounding box center [491, 282] width 435 height 14
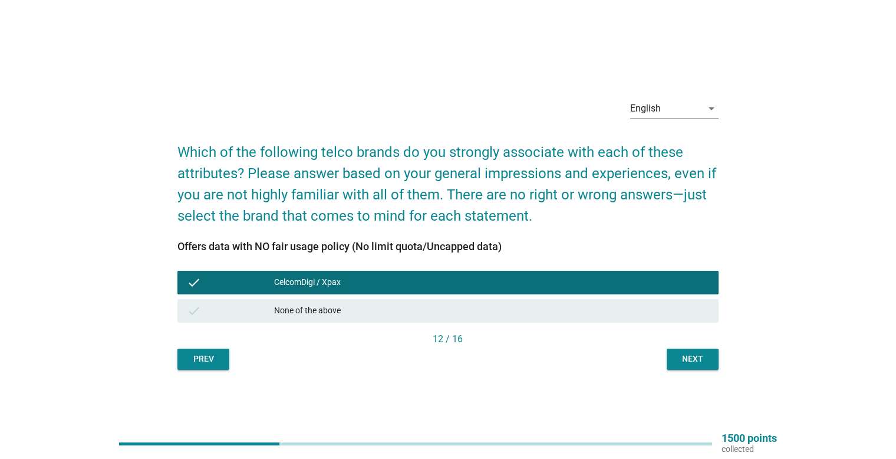
click at [690, 344] on div "12 / 16" at bounding box center [447, 339] width 541 height 14
click at [693, 351] on button "Next" at bounding box center [693, 358] width 52 height 21
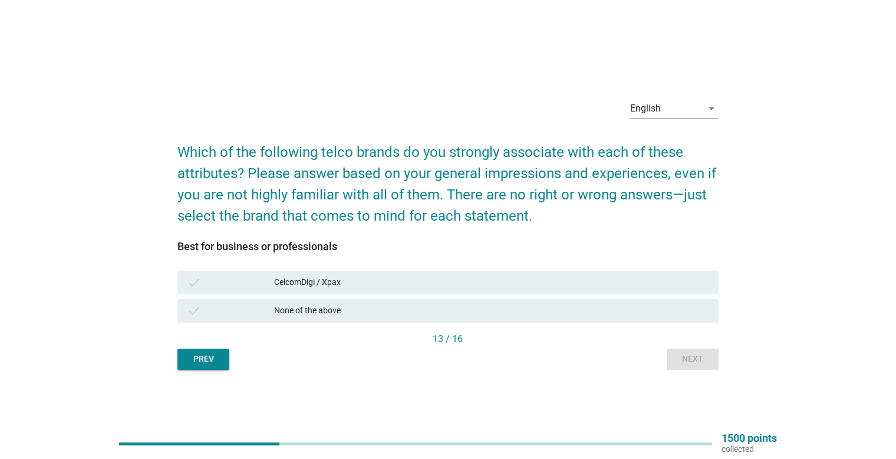
click at [596, 279] on div "CelcomDigi / Xpax" at bounding box center [491, 282] width 435 height 14
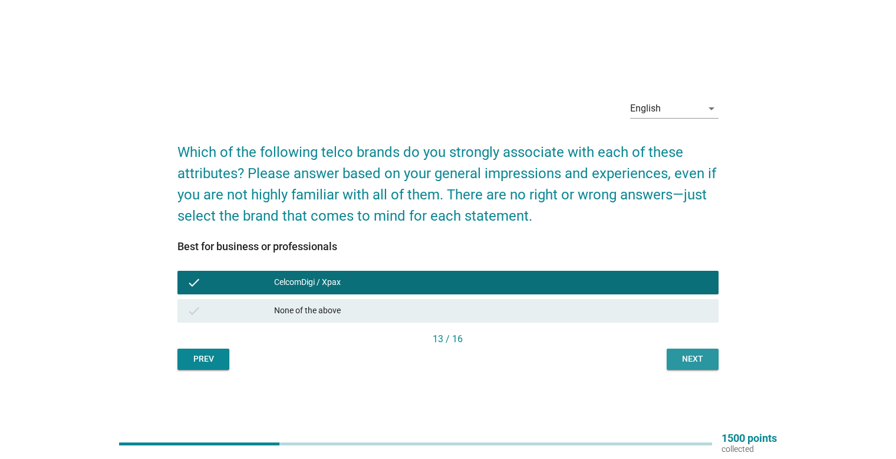
click at [703, 351] on button "Next" at bounding box center [693, 358] width 52 height 21
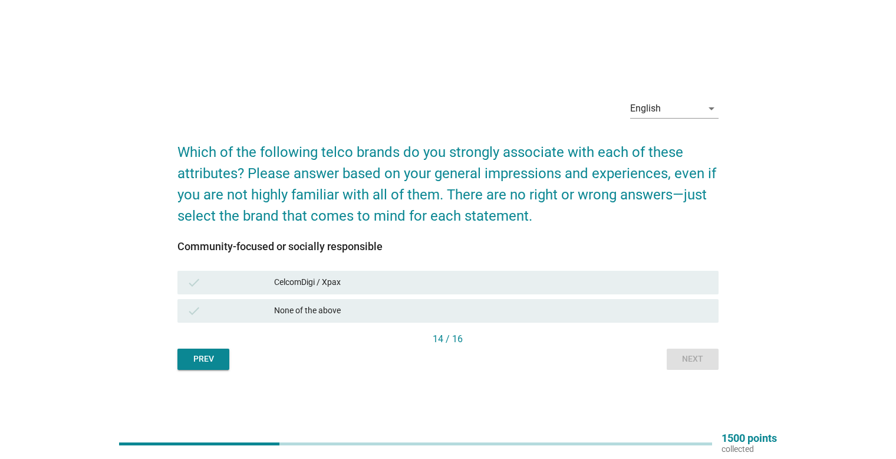
click at [617, 290] on div "check CelcomDigi / Xpax" at bounding box center [447, 283] width 541 height 24
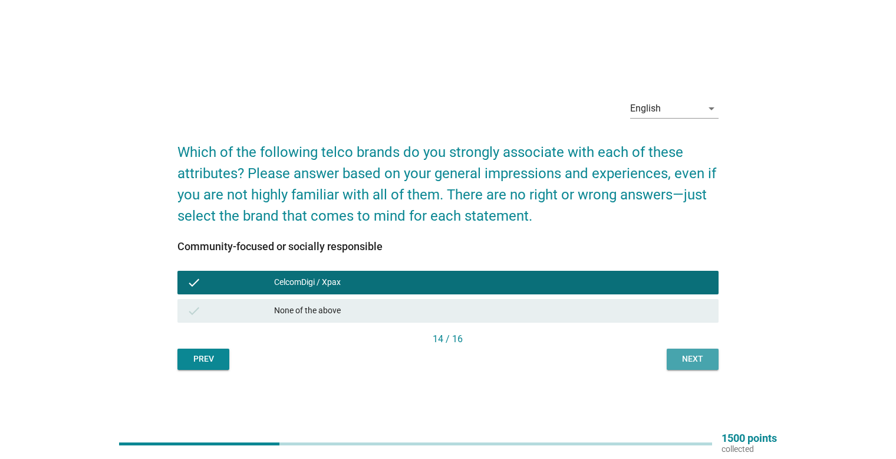
click at [684, 364] on div "Next" at bounding box center [692, 359] width 33 height 12
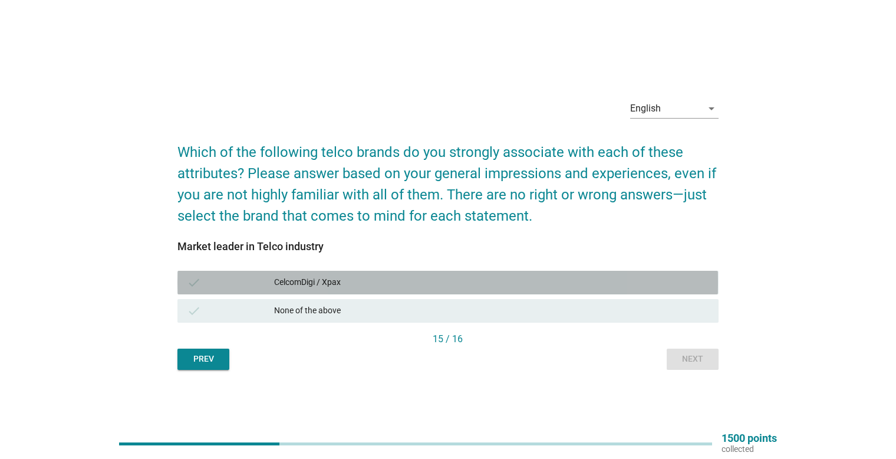
click at [569, 271] on div "check CelcomDigi / Xpax" at bounding box center [447, 283] width 541 height 24
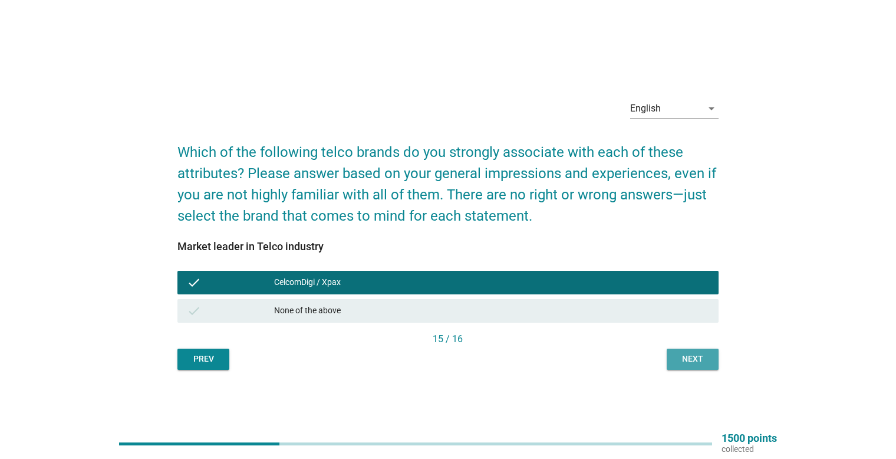
click at [673, 357] on button "Next" at bounding box center [693, 358] width 52 height 21
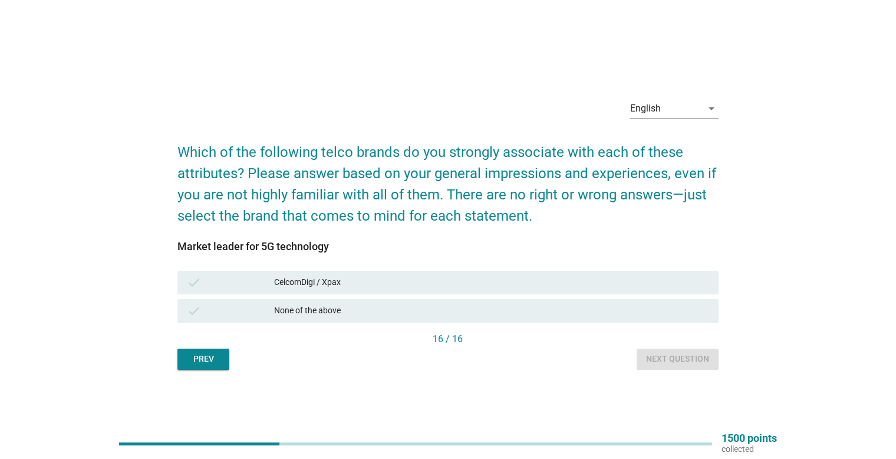
click at [602, 284] on div "CelcomDigi / Xpax" at bounding box center [491, 282] width 435 height 14
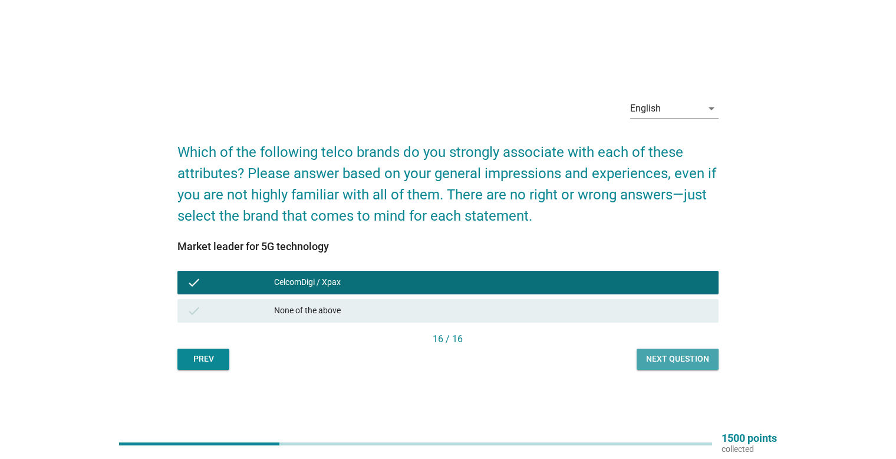
click at [669, 360] on div "Next question" at bounding box center [677, 359] width 63 height 12
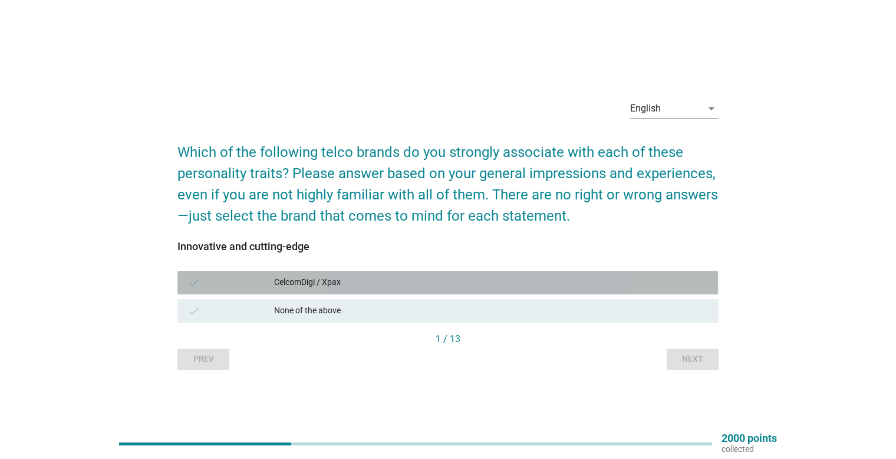
click at [596, 281] on div "CelcomDigi / Xpax" at bounding box center [491, 282] width 435 height 14
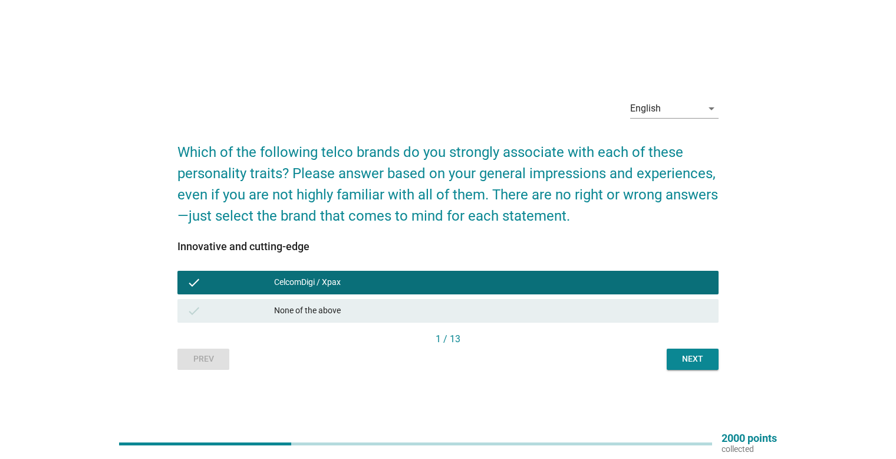
click at [683, 363] on div "Next" at bounding box center [692, 359] width 33 height 12
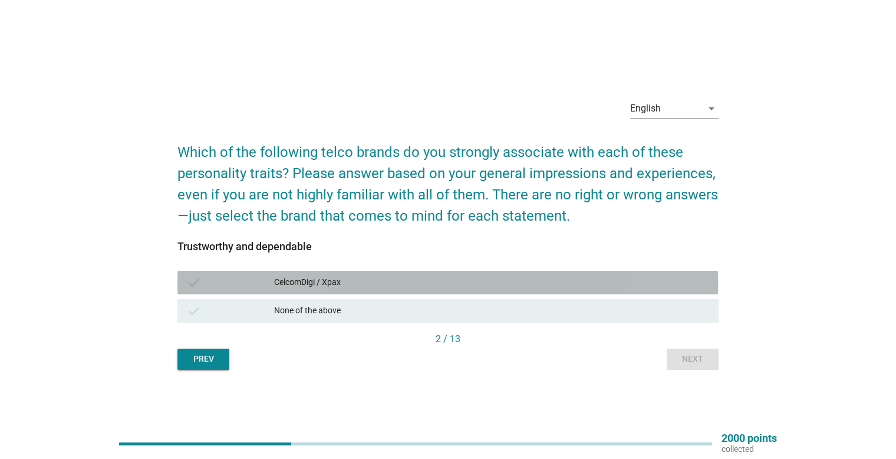
click at [567, 285] on div "CelcomDigi / Xpax" at bounding box center [491, 282] width 435 height 14
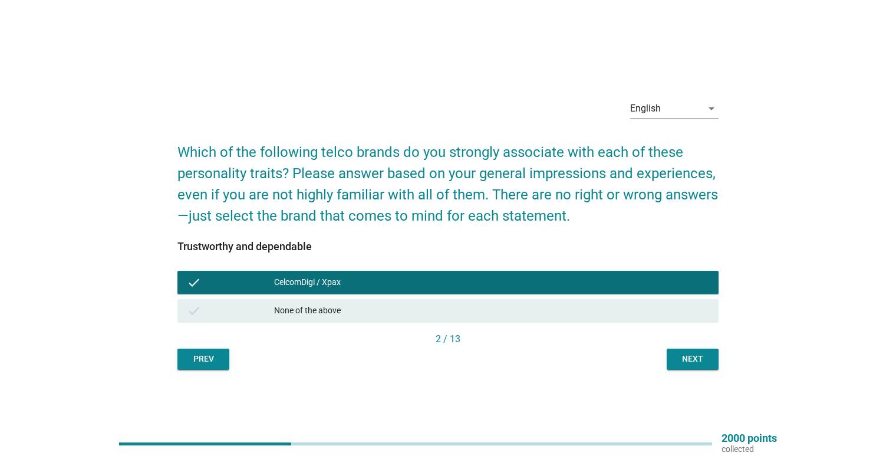
click at [687, 358] on div "Next" at bounding box center [692, 359] width 33 height 12
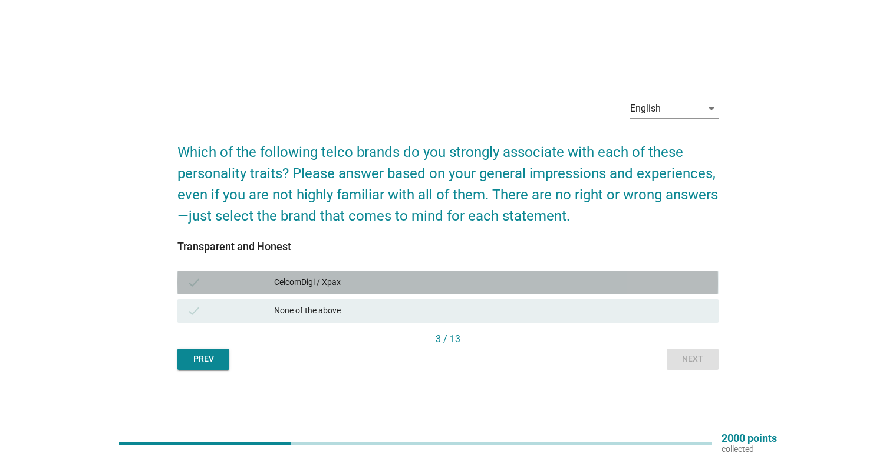
click at [598, 277] on div "CelcomDigi / Xpax" at bounding box center [491, 282] width 435 height 14
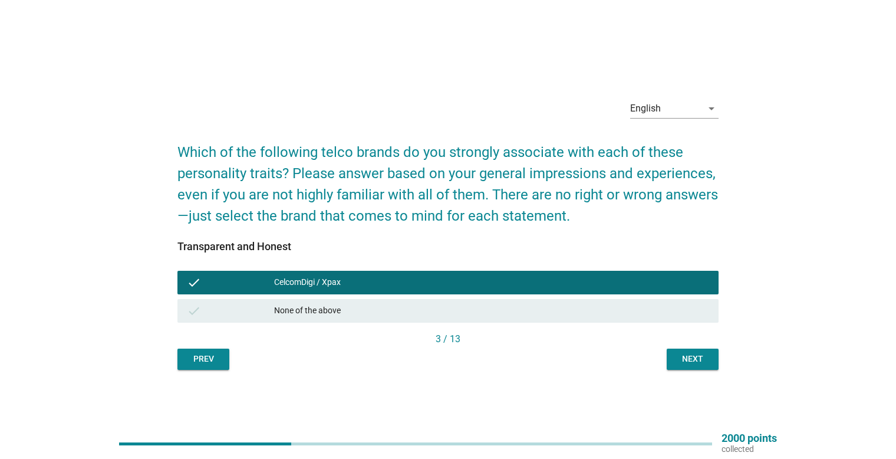
click at [675, 359] on button "Next" at bounding box center [693, 358] width 52 height 21
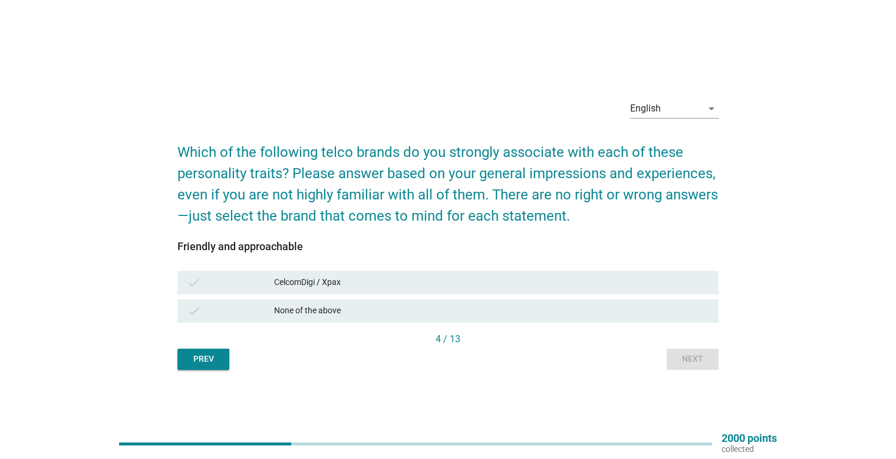
click at [619, 276] on div "CelcomDigi / Xpax" at bounding box center [491, 282] width 435 height 14
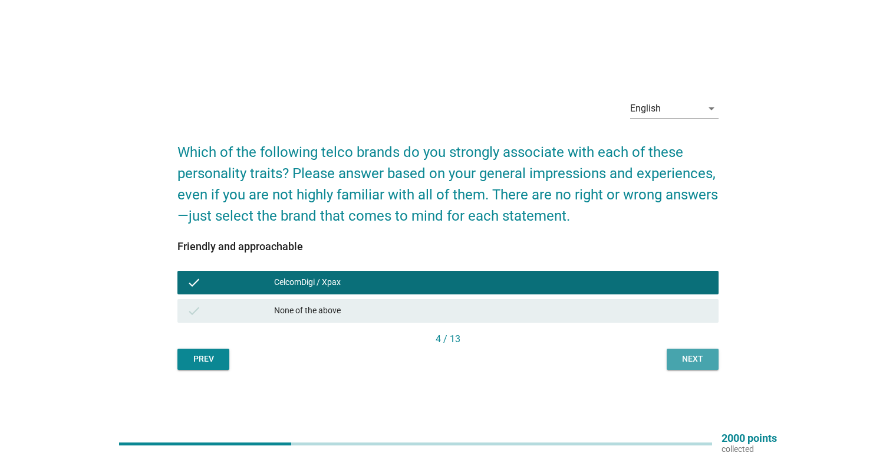
click at [700, 355] on div "Next" at bounding box center [692, 359] width 33 height 12
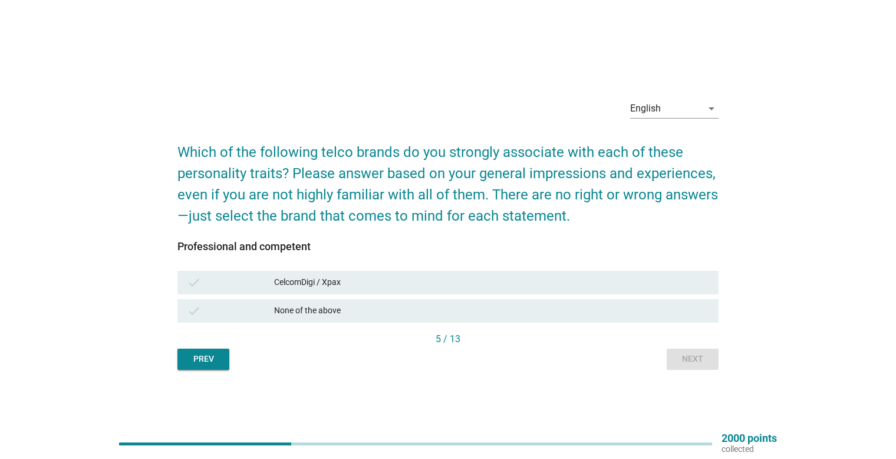
click at [638, 268] on div "check CelcomDigi / Xpax" at bounding box center [447, 282] width 545 height 28
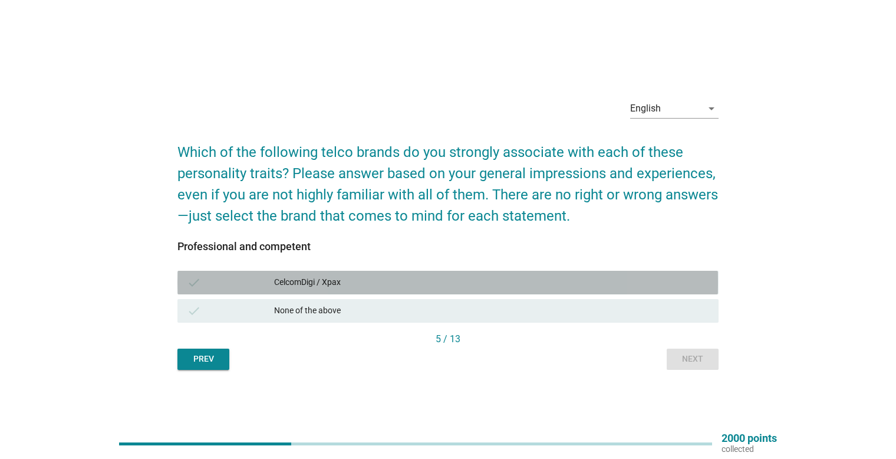
click at [645, 282] on div "CelcomDigi / Xpax" at bounding box center [491, 282] width 435 height 14
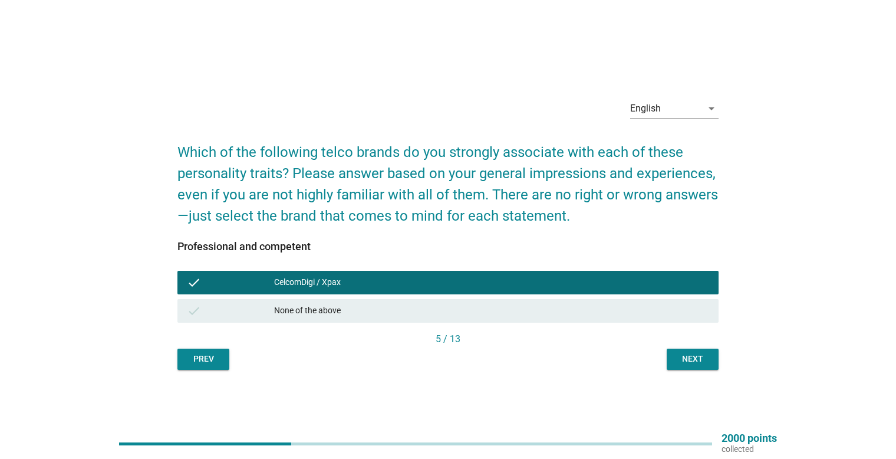
click at [700, 360] on div "Next" at bounding box center [692, 359] width 33 height 12
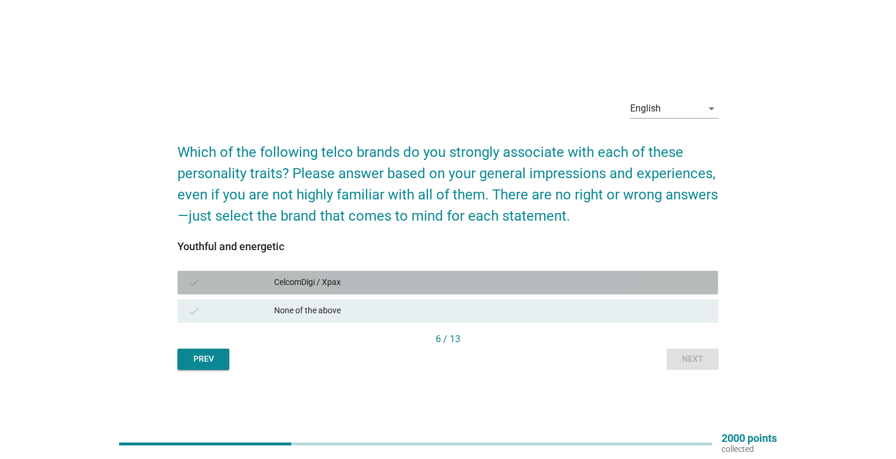
click at [636, 284] on div "CelcomDigi / Xpax" at bounding box center [491, 282] width 435 height 14
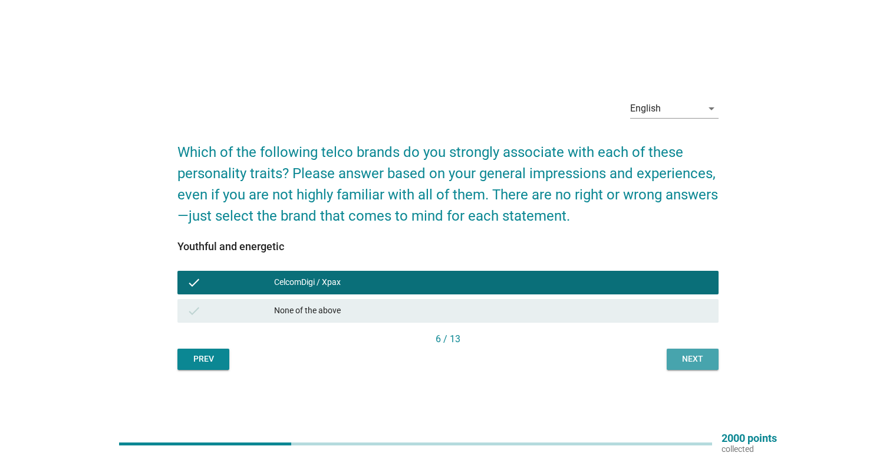
click at [693, 363] on div "Next" at bounding box center [692, 359] width 33 height 12
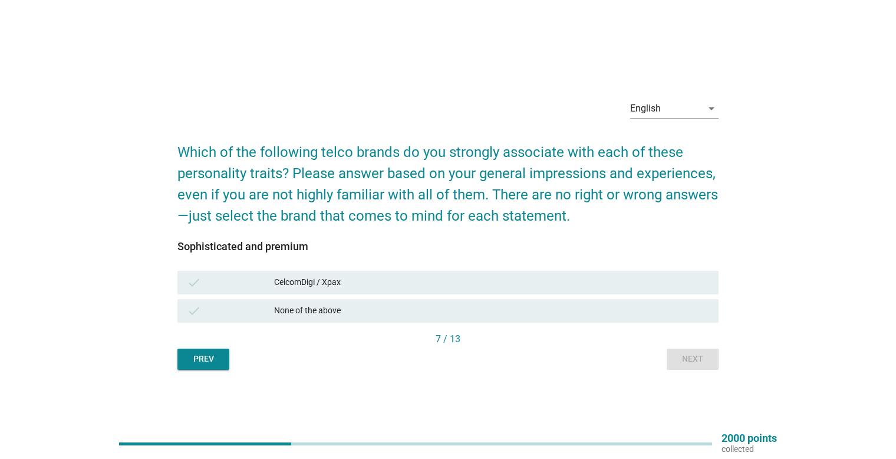
click at [630, 285] on div "CelcomDigi / Xpax" at bounding box center [491, 282] width 435 height 14
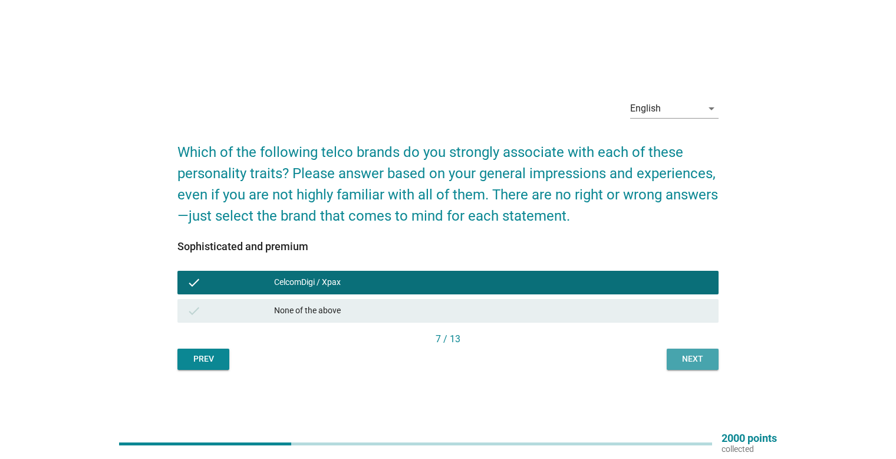
click at [698, 353] on div "Next" at bounding box center [692, 359] width 33 height 12
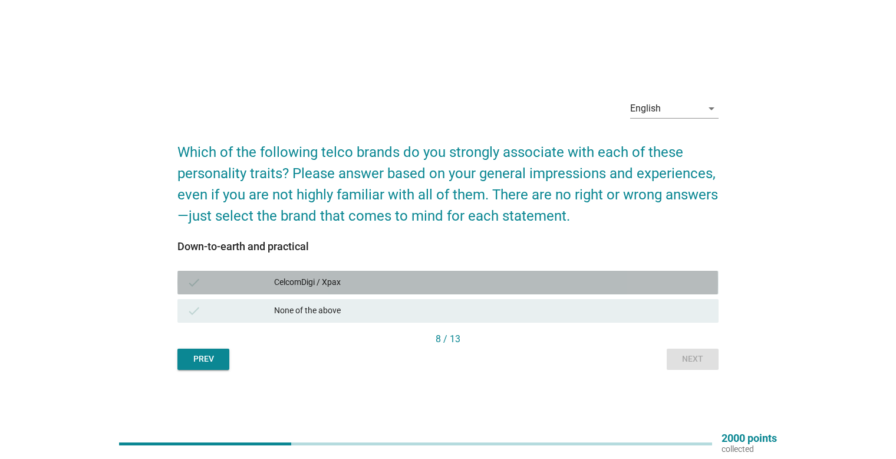
click at [624, 272] on div "check CelcomDigi / Xpax" at bounding box center [447, 283] width 541 height 24
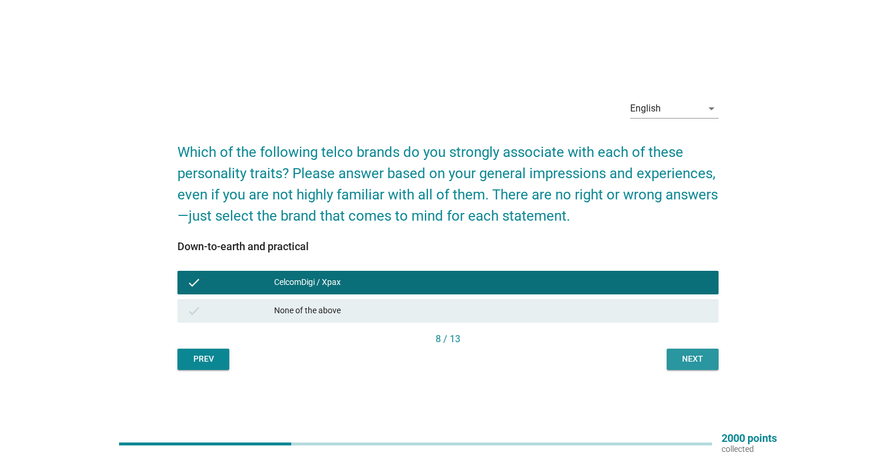
click at [683, 359] on div "Next" at bounding box center [692, 359] width 33 height 12
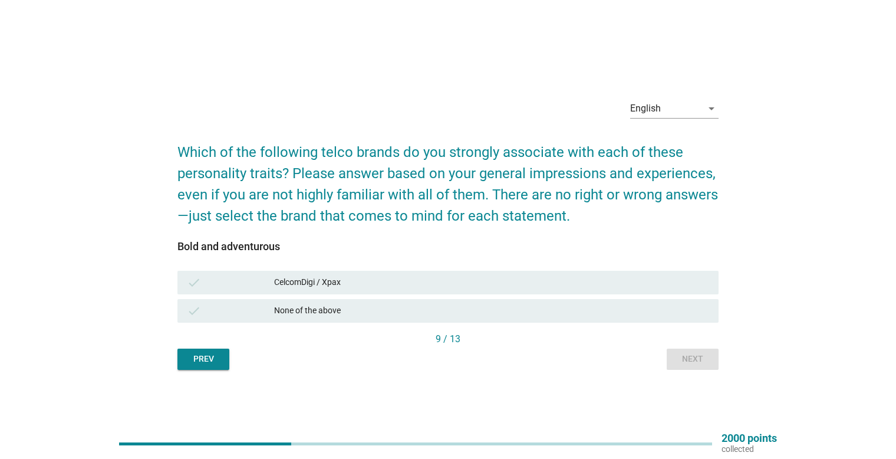
click at [617, 285] on div "CelcomDigi / Xpax" at bounding box center [491, 282] width 435 height 14
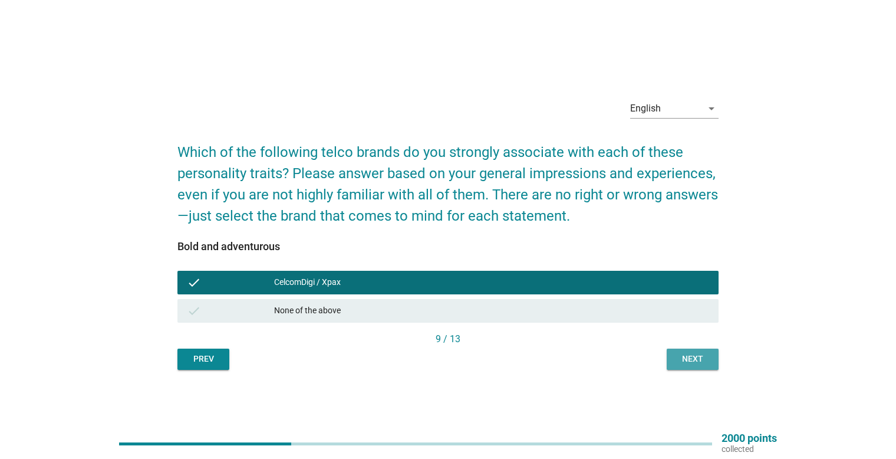
click at [698, 356] on div "Next" at bounding box center [692, 359] width 33 height 12
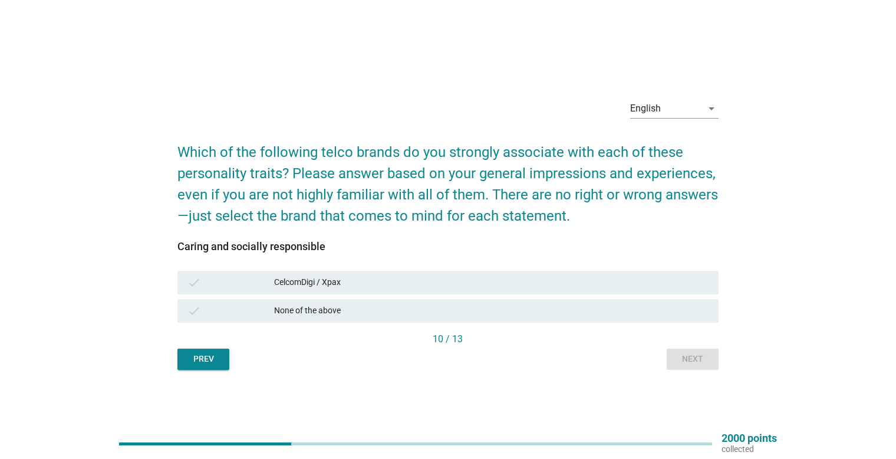
click at [629, 282] on div "CelcomDigi / Xpax" at bounding box center [491, 282] width 435 height 14
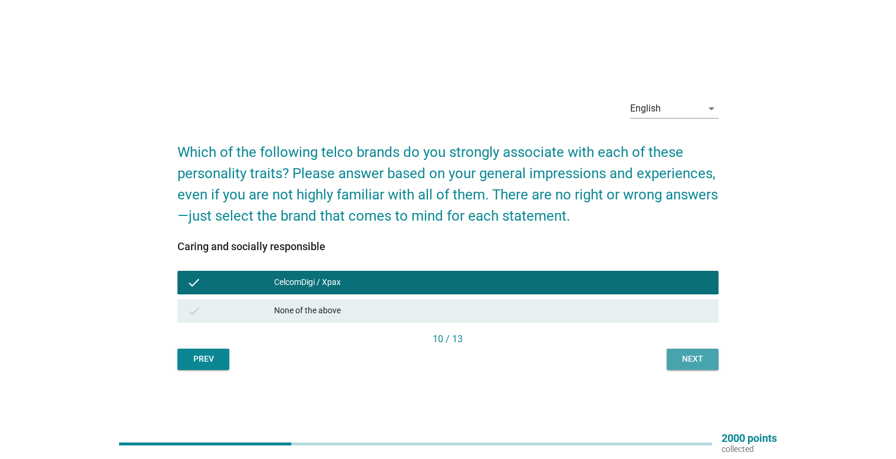
click at [686, 354] on div "Next" at bounding box center [692, 359] width 33 height 12
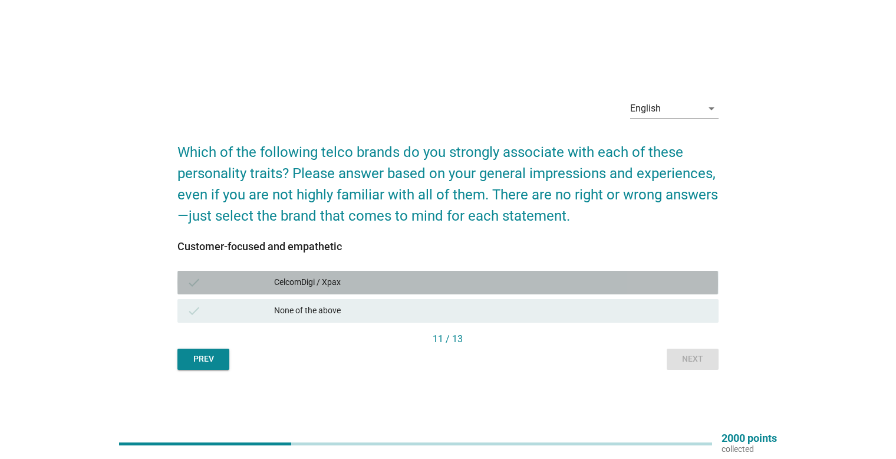
click at [618, 281] on div "CelcomDigi / Xpax" at bounding box center [491, 282] width 435 height 14
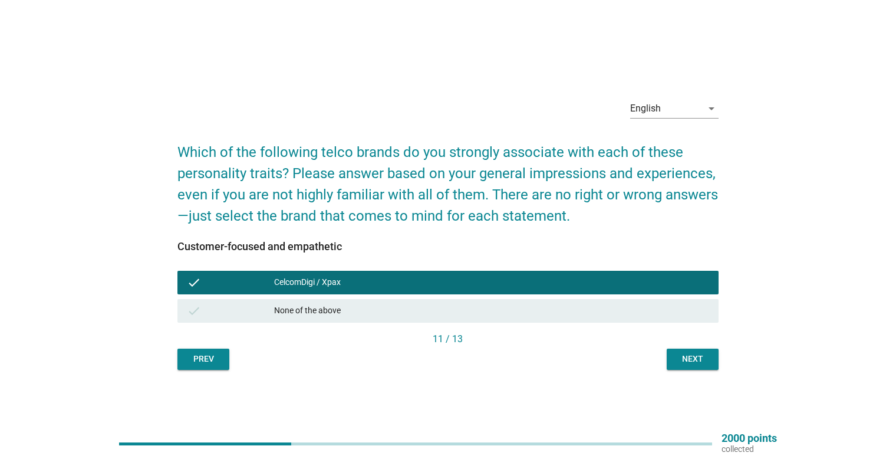
click at [690, 349] on button "Next" at bounding box center [693, 358] width 52 height 21
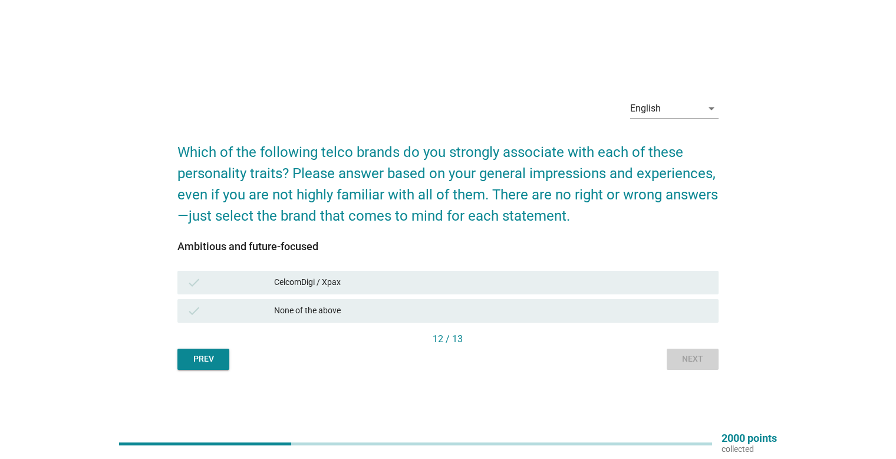
click at [690, 349] on div "Prev Next" at bounding box center [447, 358] width 541 height 21
click at [611, 273] on div "check CelcomDigi / Xpax" at bounding box center [447, 283] width 541 height 24
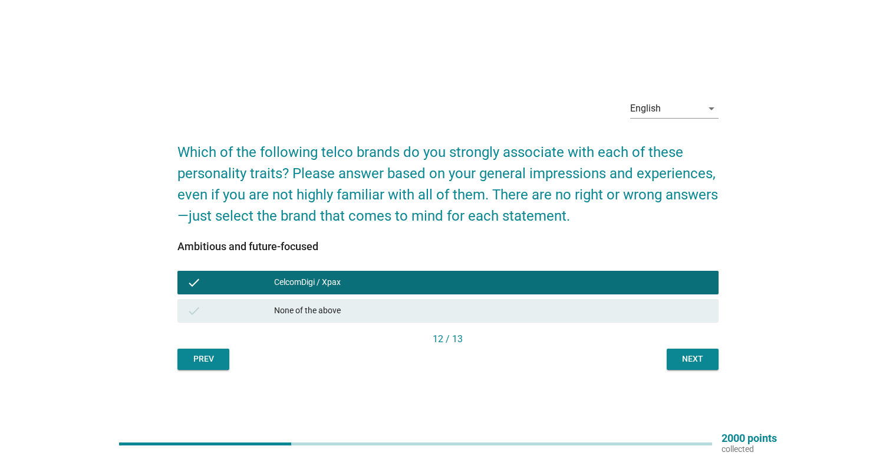
click at [664, 350] on div "Prev Next" at bounding box center [447, 358] width 541 height 21
click at [672, 354] on button "Next" at bounding box center [693, 358] width 52 height 21
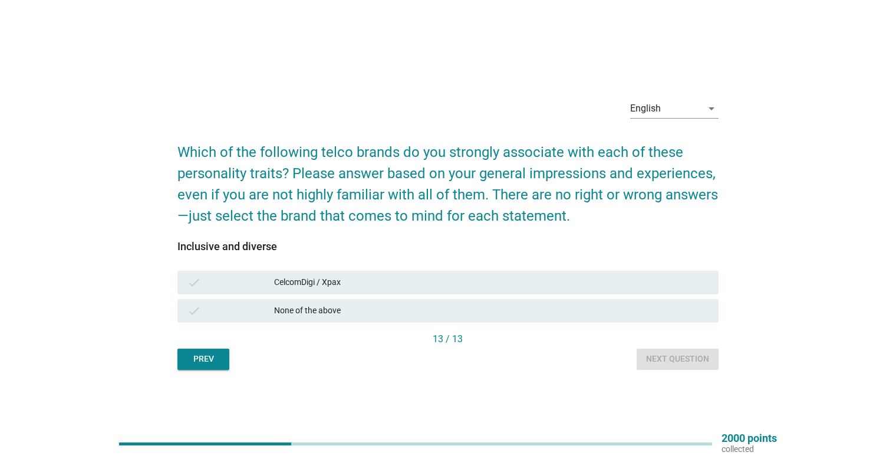
click at [613, 289] on div "CelcomDigi / Xpax" at bounding box center [491, 282] width 435 height 14
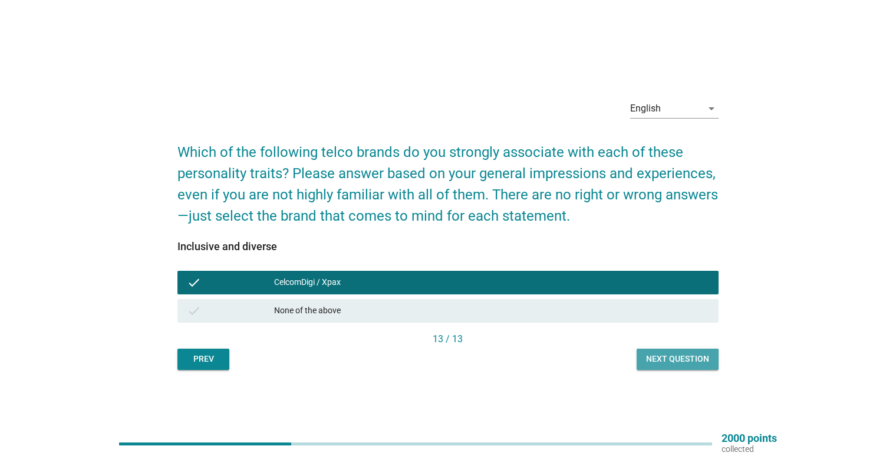
click at [671, 363] on div "Next question" at bounding box center [677, 359] width 63 height 12
click at [669, 357] on div "Prev Next question" at bounding box center [447, 358] width 541 height 21
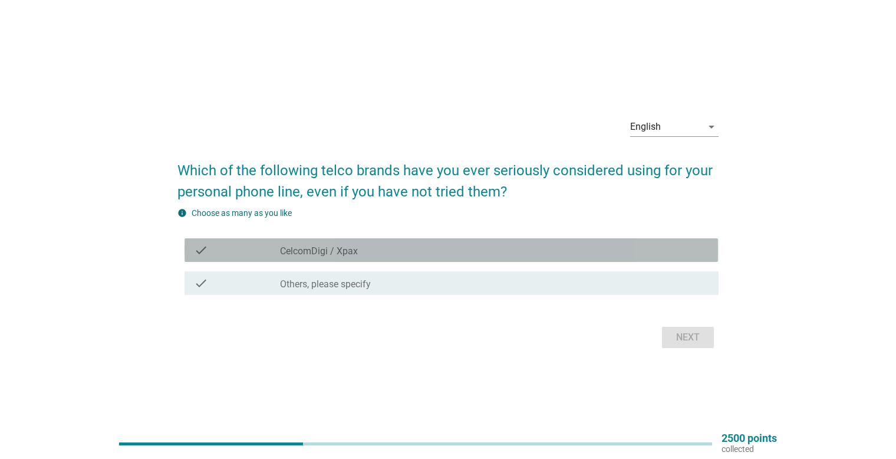
click at [574, 258] on div "check check_box_outline_blank CelcomDigi / Xpax" at bounding box center [452, 250] width 534 height 24
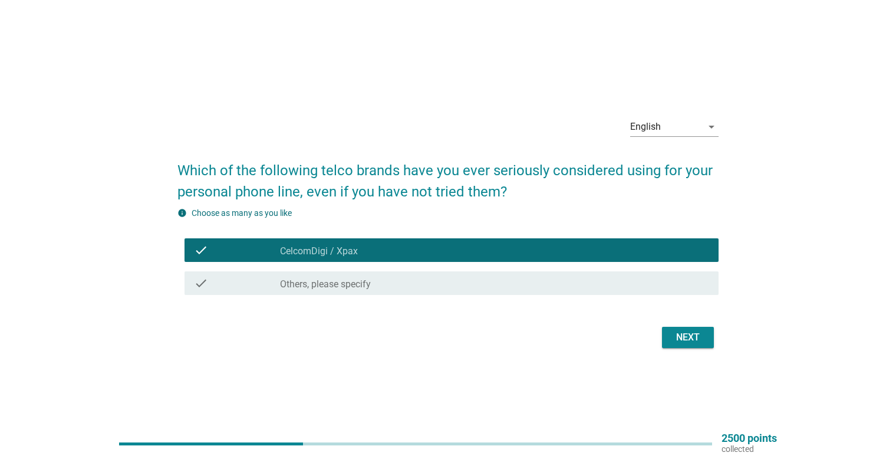
click at [667, 348] on div "Next" at bounding box center [447, 337] width 541 height 28
click at [667, 341] on button "Next" at bounding box center [688, 337] width 52 height 21
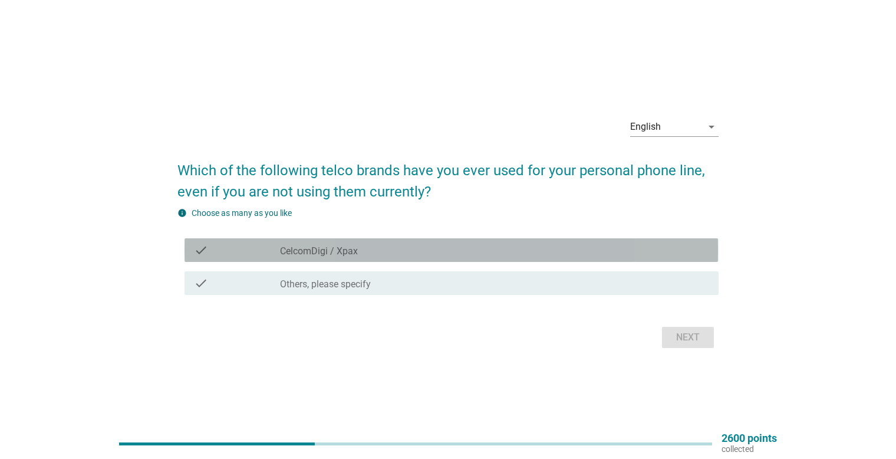
click at [615, 251] on div "check_box_outline_blank CelcomDigi / Xpax" at bounding box center [494, 250] width 429 height 14
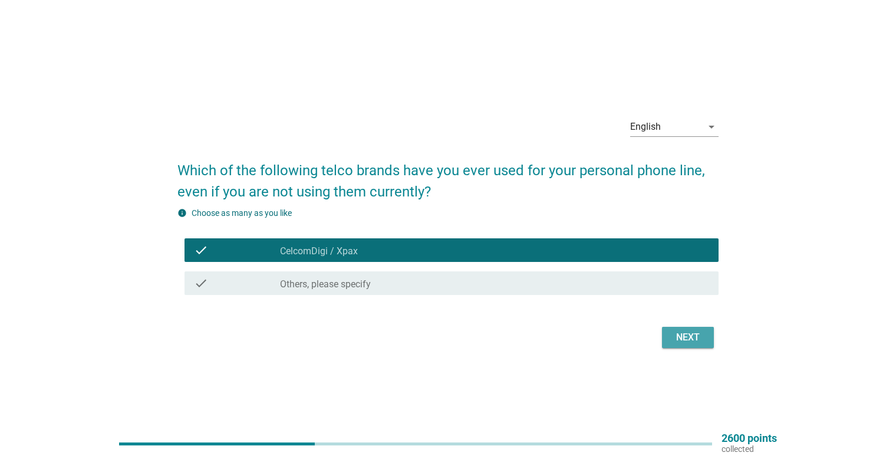
click at [686, 346] on button "Next" at bounding box center [688, 337] width 52 height 21
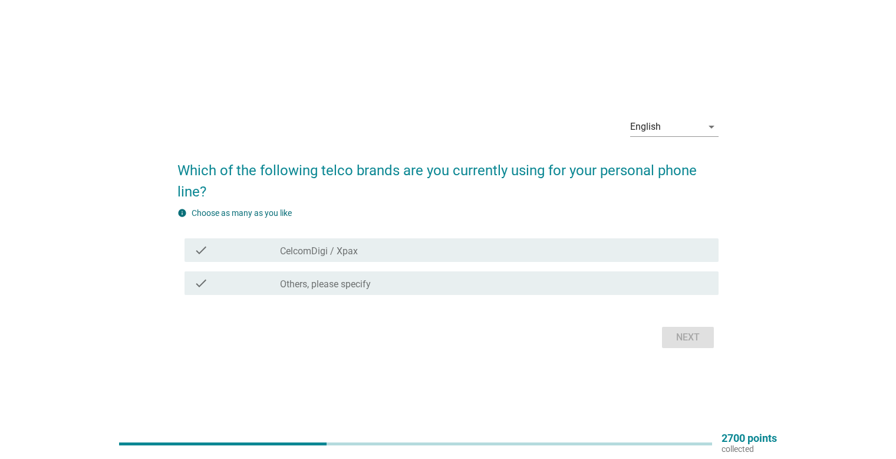
click at [661, 263] on div "check check_box_outline_blank CelcomDigi / Xpax" at bounding box center [447, 249] width 541 height 33
click at [652, 253] on div "check_box_outline_blank CelcomDigi / Xpax" at bounding box center [494, 250] width 429 height 14
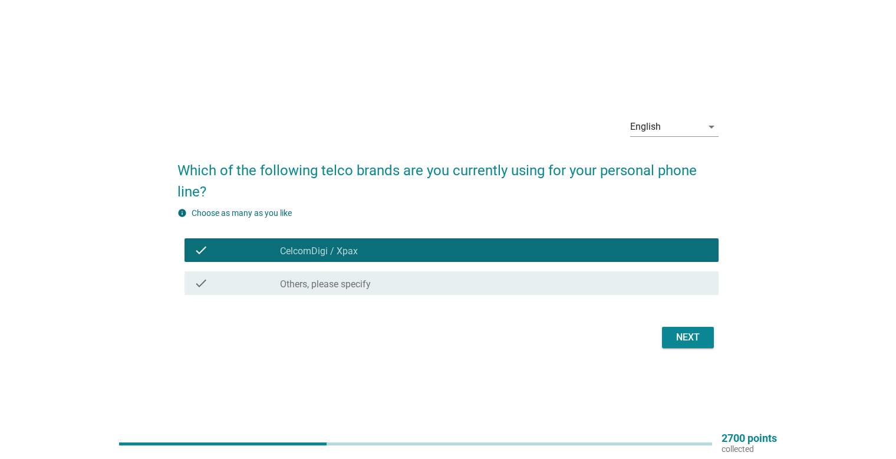
click at [702, 338] on div "Next" at bounding box center [688, 337] width 33 height 14
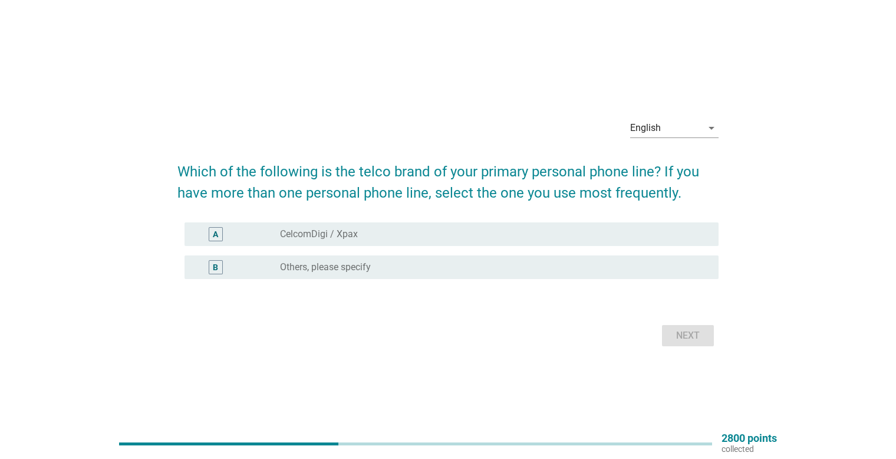
click at [535, 235] on div "radio_button_unchecked CelcomDigi / Xpax" at bounding box center [490, 234] width 420 height 12
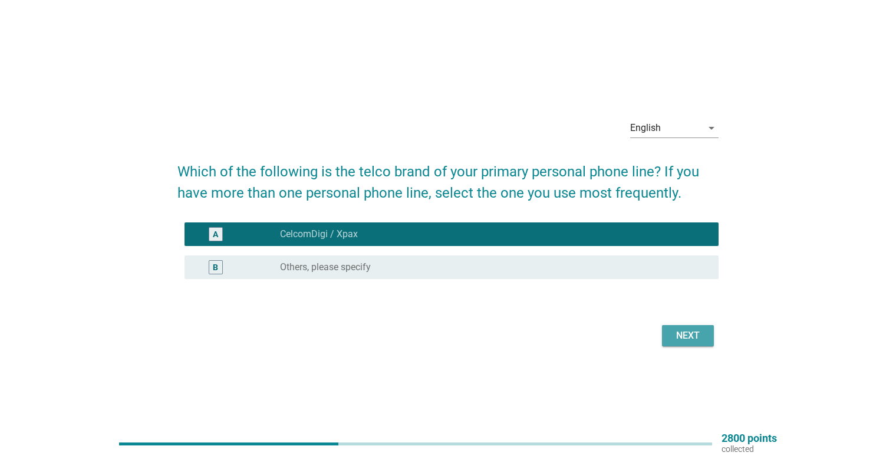
click at [686, 325] on button "Next" at bounding box center [688, 335] width 52 height 21
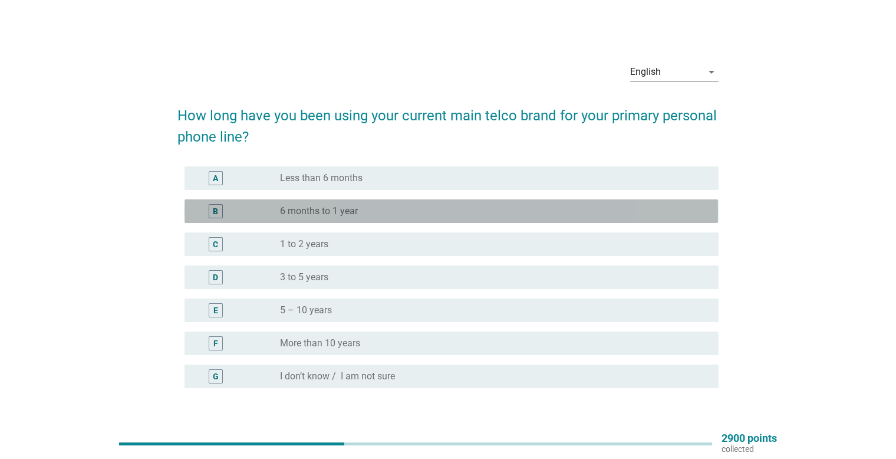
click at [562, 216] on div "radio_button_unchecked 6 months to 1 year" at bounding box center [490, 211] width 420 height 12
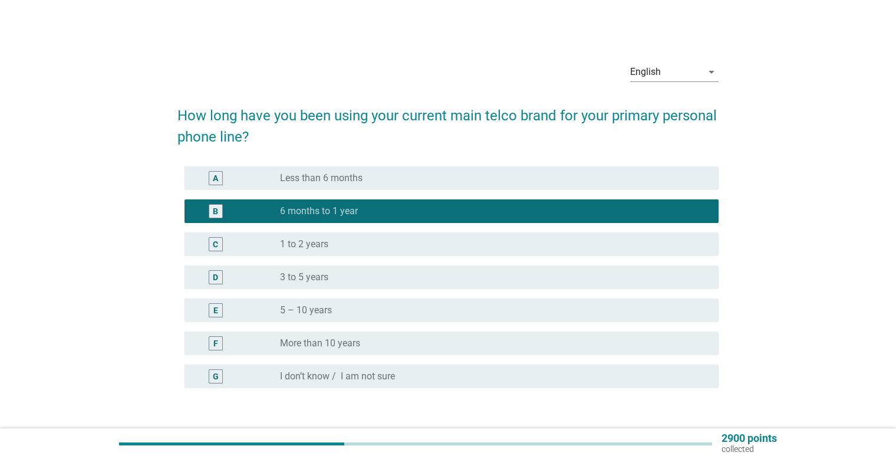
click at [473, 264] on div "D radio_button_unchecked 3 to 5 years" at bounding box center [447, 277] width 541 height 33
click at [476, 281] on div "radio_button_unchecked 3 to 5 years" at bounding box center [490, 277] width 420 height 12
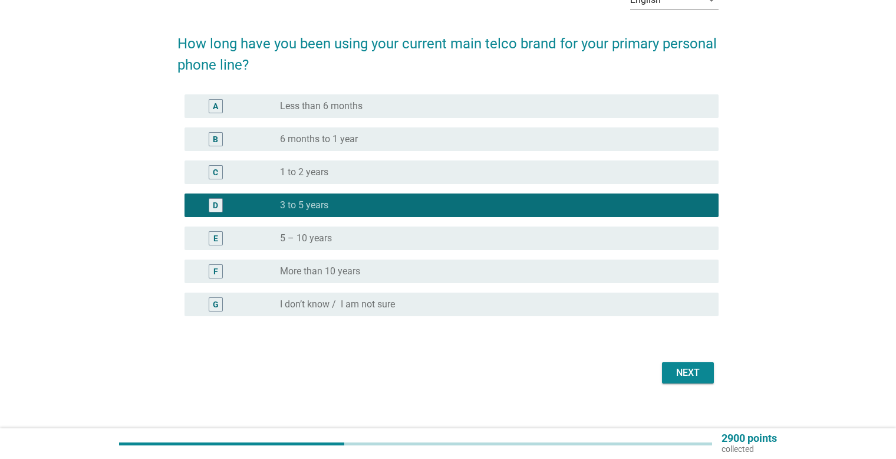
scroll to position [84, 0]
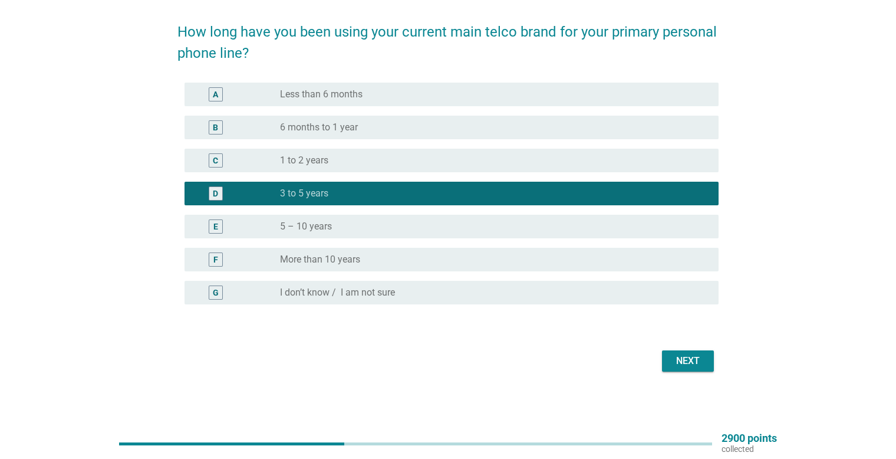
click at [675, 351] on div "Next" at bounding box center [447, 361] width 541 height 28
click at [678, 357] on div "Next" at bounding box center [688, 361] width 33 height 14
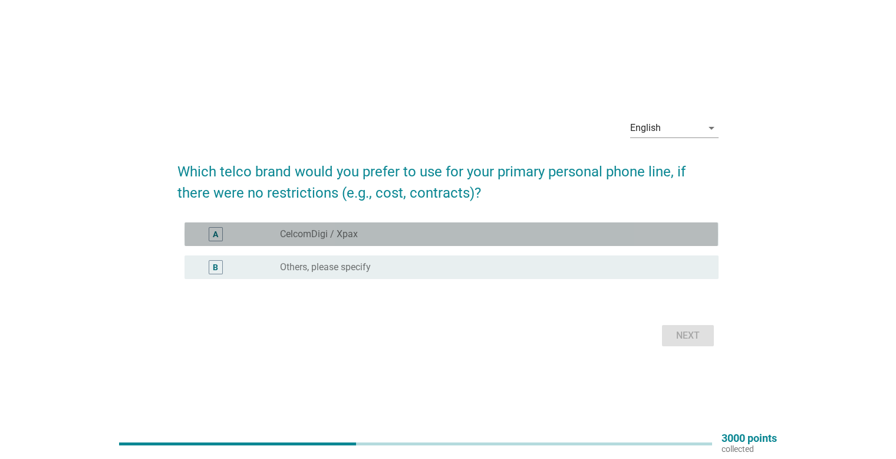
click at [462, 234] on div "radio_button_unchecked CelcomDigi / Xpax" at bounding box center [490, 234] width 420 height 12
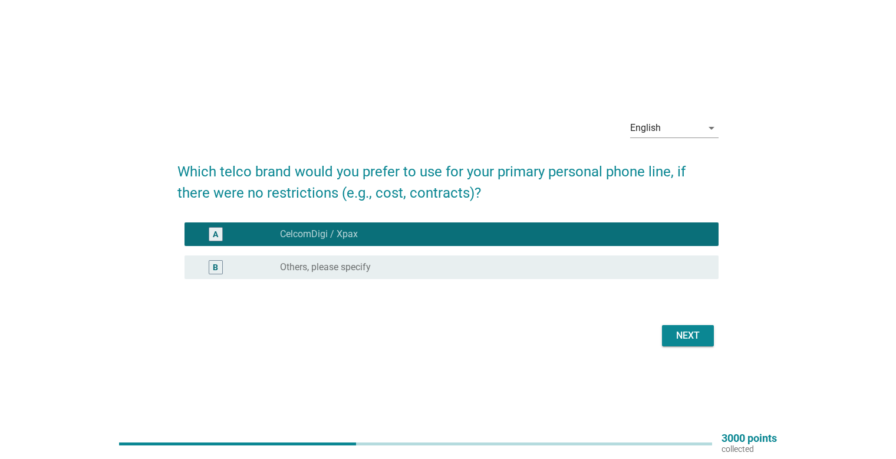
click at [677, 335] on div "Next" at bounding box center [688, 335] width 33 height 14
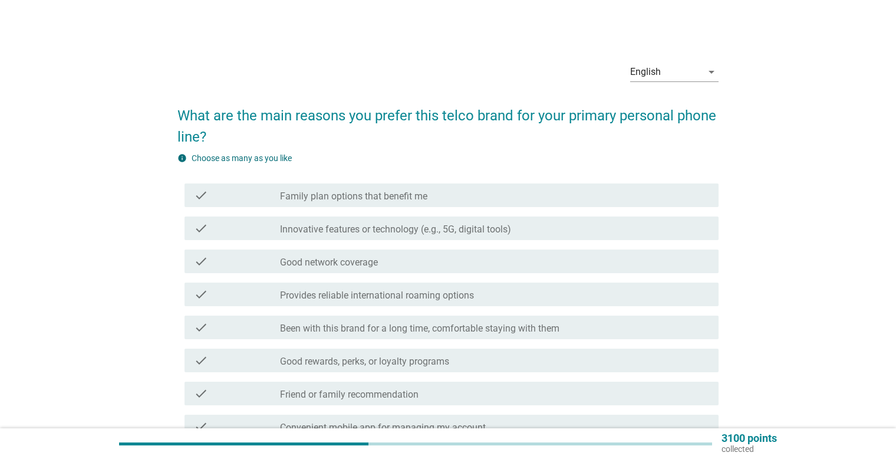
click at [415, 191] on label "Family plan options that benefit me" at bounding box center [353, 196] width 147 height 12
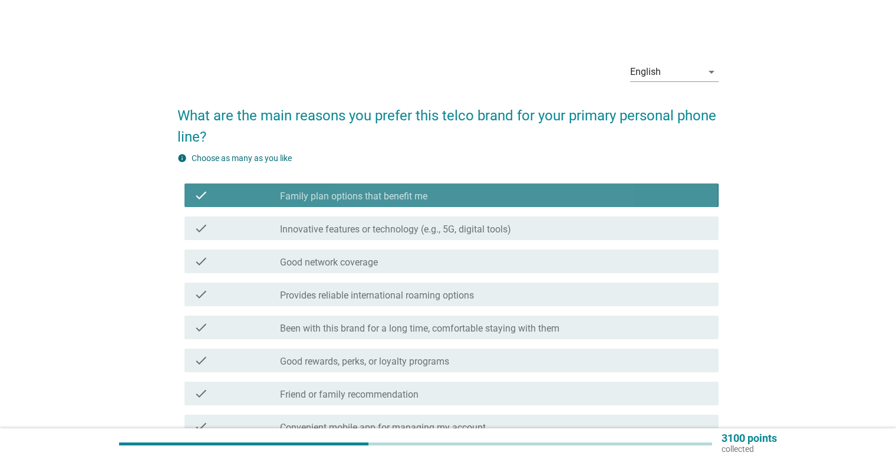
click at [426, 229] on label "Innovative features or technology (e.g., 5G, digital tools)" at bounding box center [395, 229] width 231 height 12
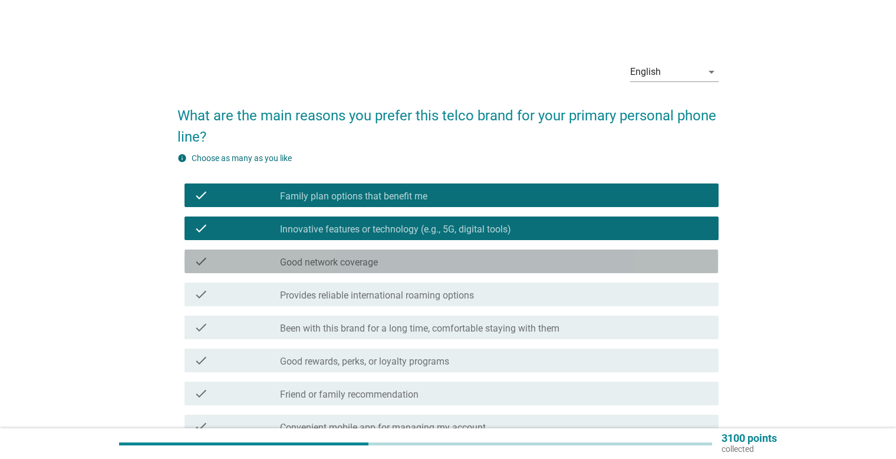
click at [426, 262] on div "check_box_outline_blank Good network coverage" at bounding box center [494, 261] width 429 height 14
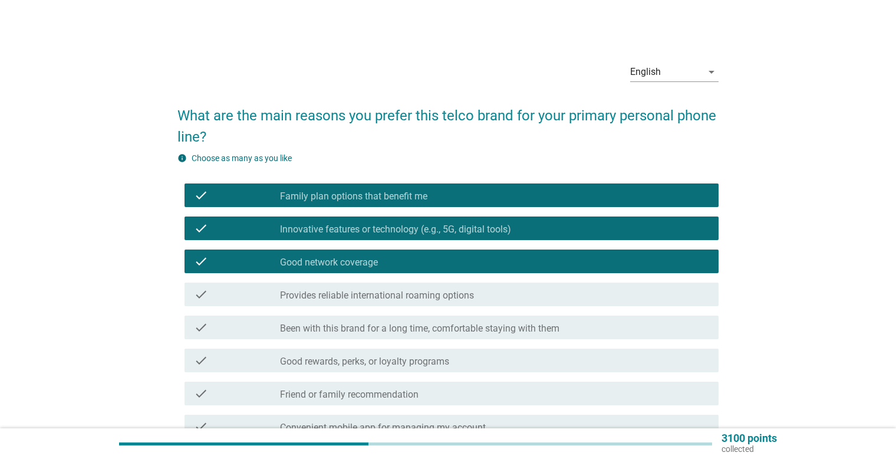
click at [425, 298] on label "Provides reliable international roaming options" at bounding box center [377, 296] width 194 height 12
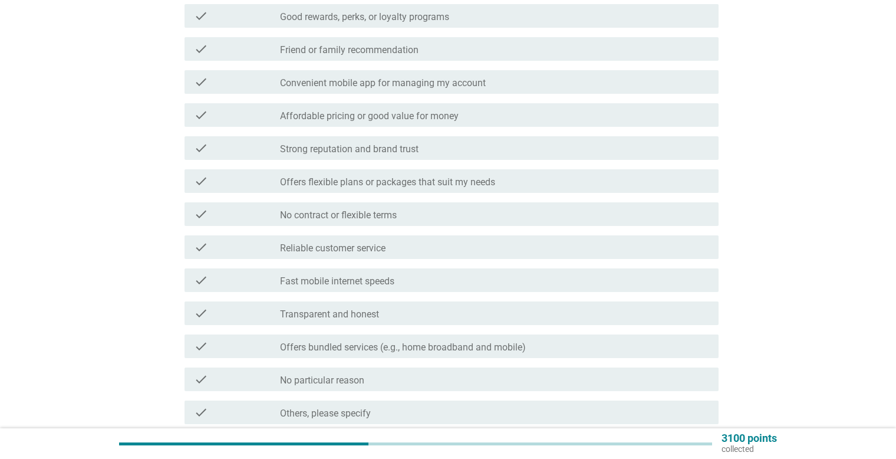
scroll to position [413, 0]
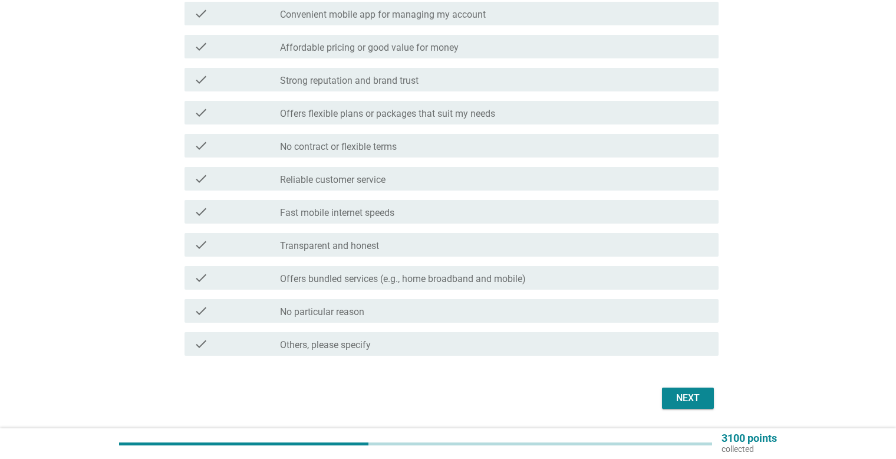
click at [698, 390] on button "Next" at bounding box center [688, 397] width 52 height 21
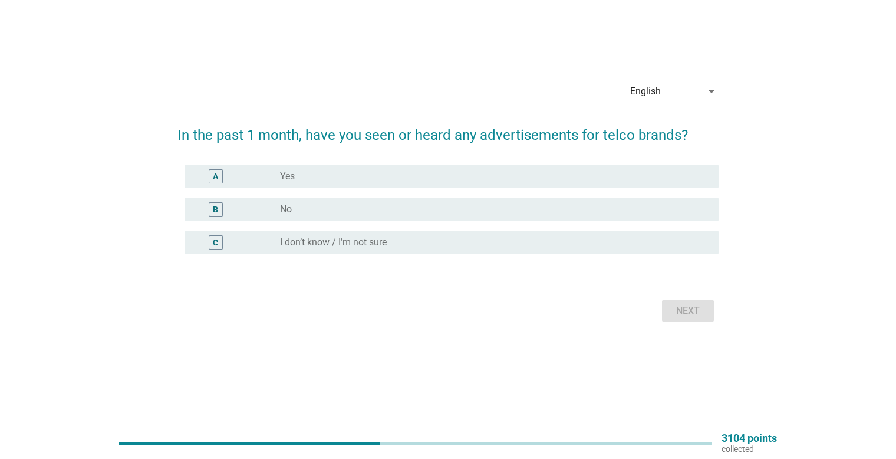
scroll to position [0, 0]
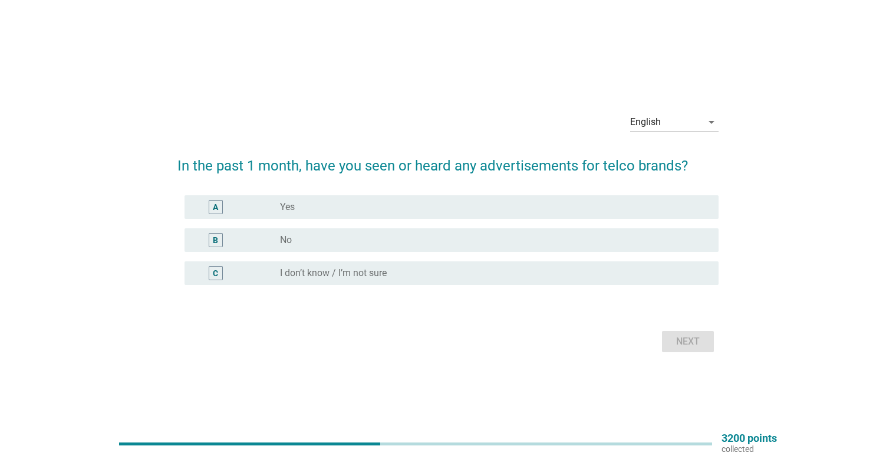
click at [339, 210] on div "radio_button_unchecked Yes" at bounding box center [490, 207] width 420 height 12
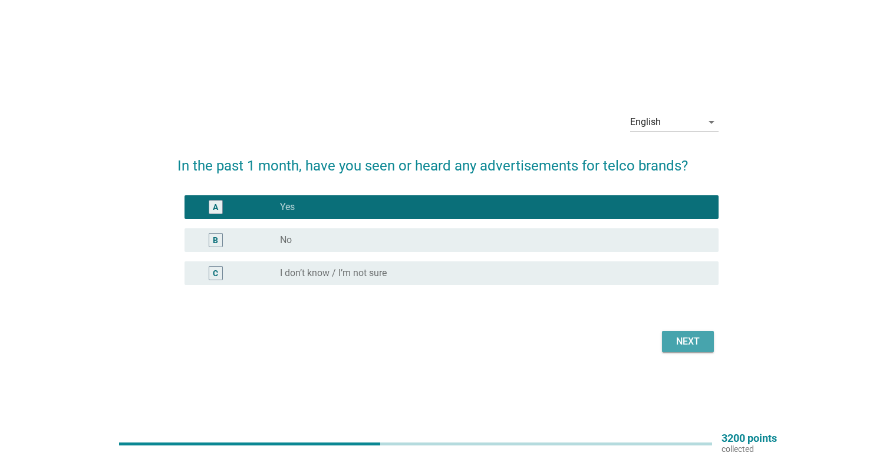
click at [670, 337] on button "Next" at bounding box center [688, 341] width 52 height 21
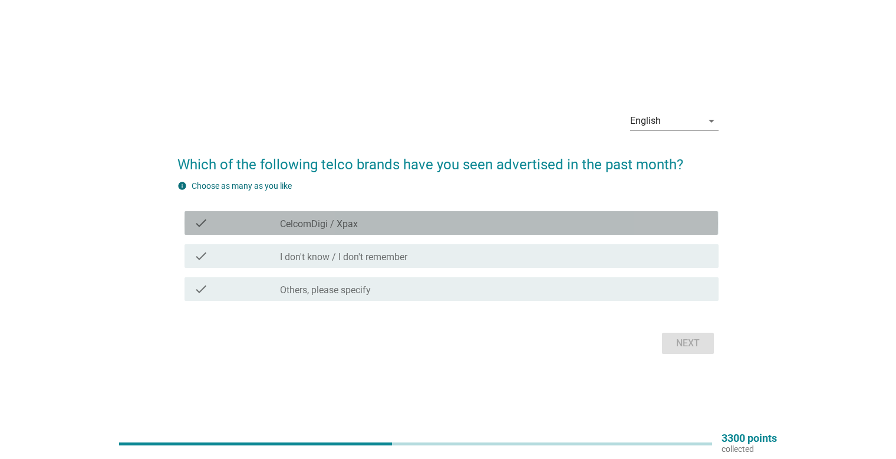
click at [462, 216] on div "check_box_outline_blank CelcomDigi / Xpax" at bounding box center [494, 223] width 429 height 14
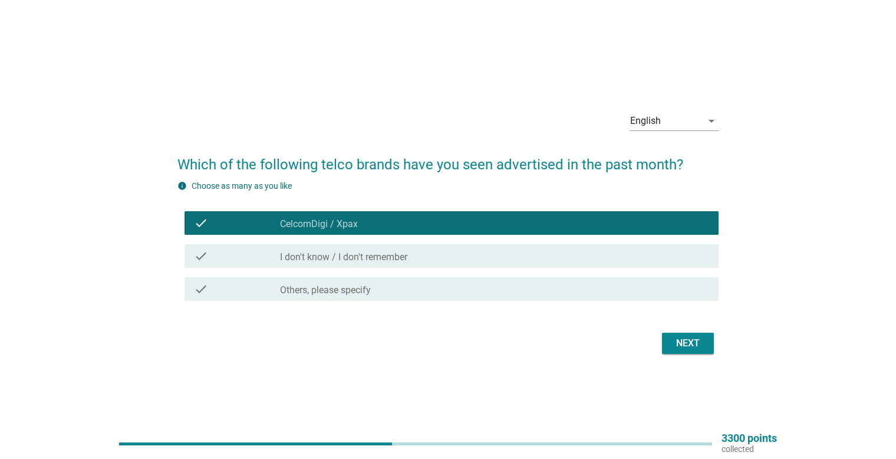
click at [686, 331] on div "Next" at bounding box center [447, 343] width 541 height 28
click at [687, 344] on div "Next" at bounding box center [688, 343] width 33 height 14
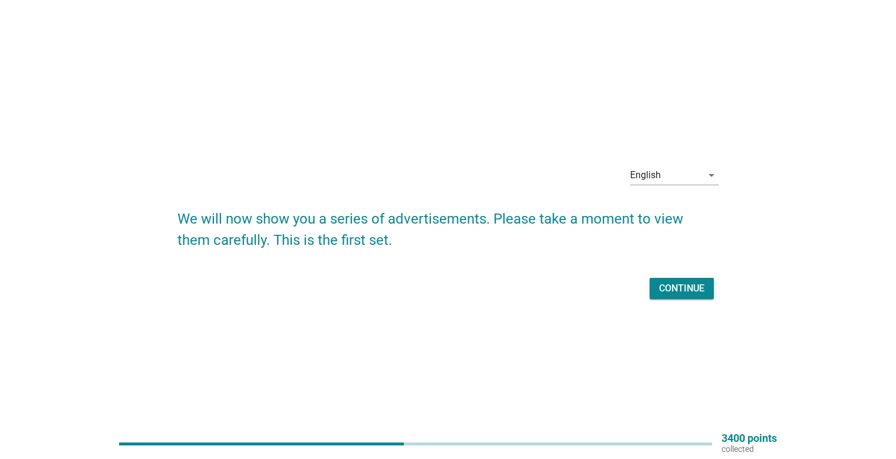
click at [652, 292] on button "Continue" at bounding box center [682, 288] width 64 height 21
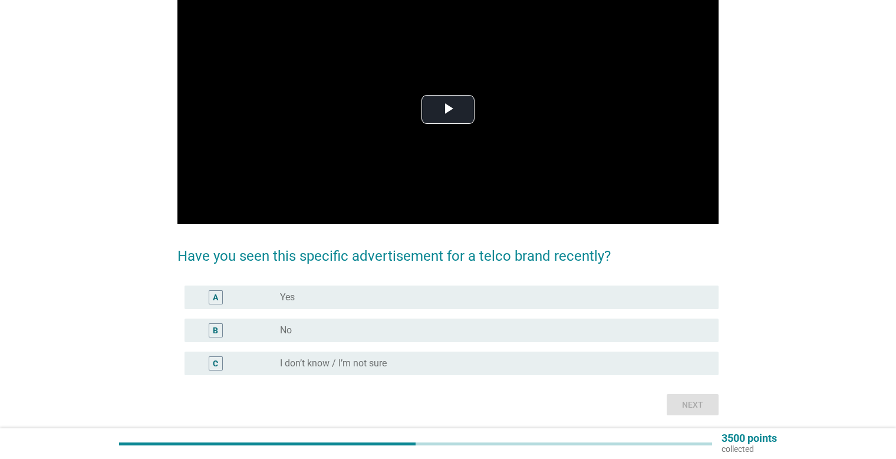
scroll to position [118, 0]
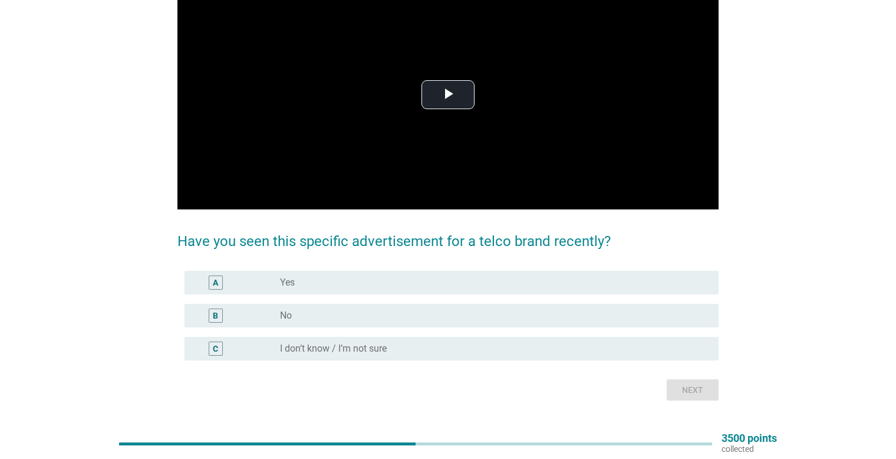
click at [420, 277] on div "radio_button_unchecked Yes" at bounding box center [490, 283] width 420 height 12
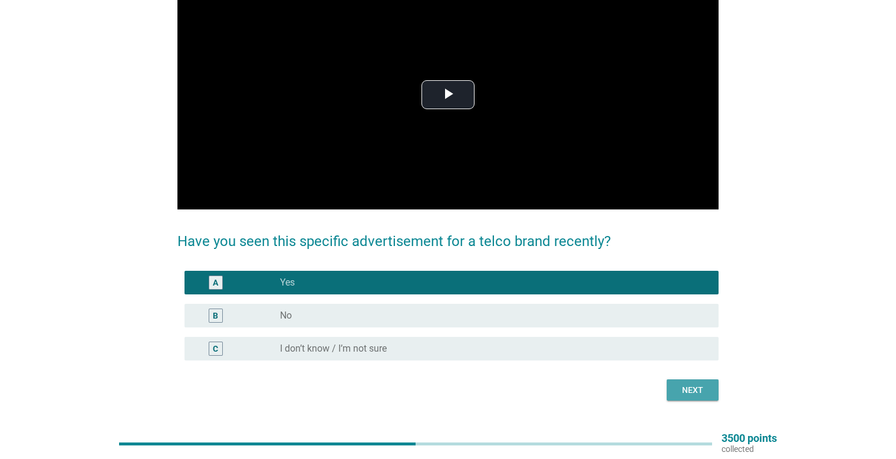
click at [683, 390] on div "Next" at bounding box center [692, 390] width 33 height 12
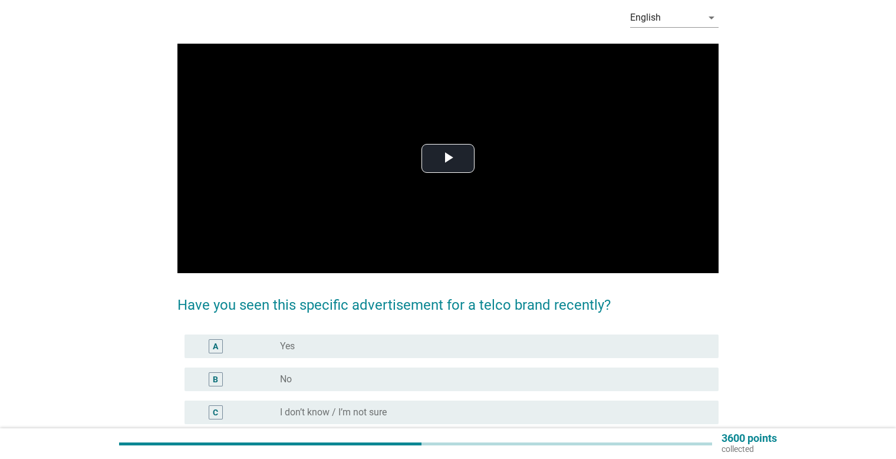
scroll to position [59, 0]
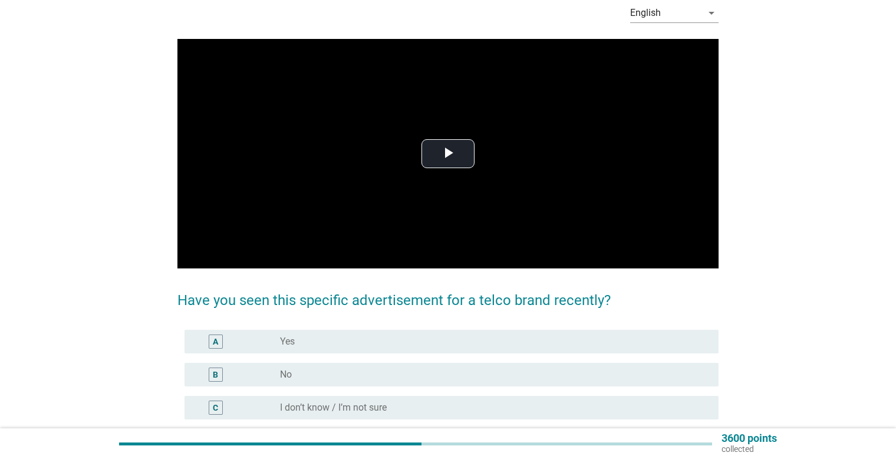
click at [516, 328] on div "A radio_button_unchecked Yes" at bounding box center [447, 341] width 541 height 33
click at [683, 363] on div "B radio_button_unchecked No" at bounding box center [452, 375] width 534 height 24
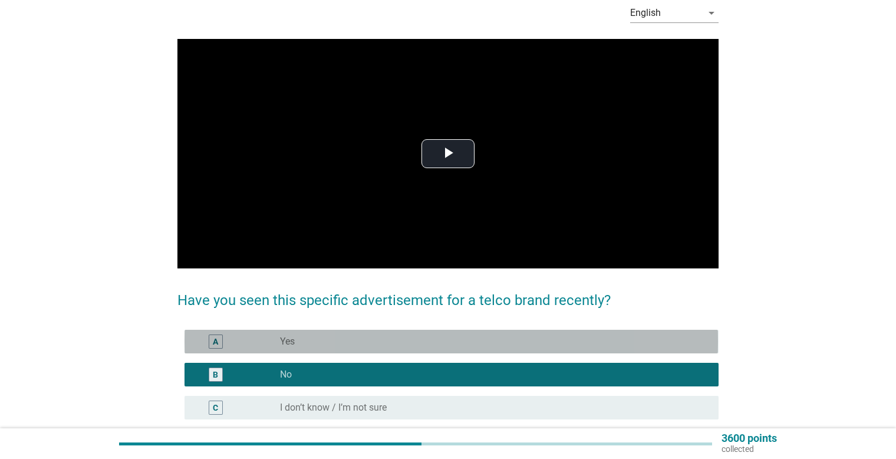
click at [680, 346] on div "radio_button_unchecked Yes" at bounding box center [490, 341] width 420 height 12
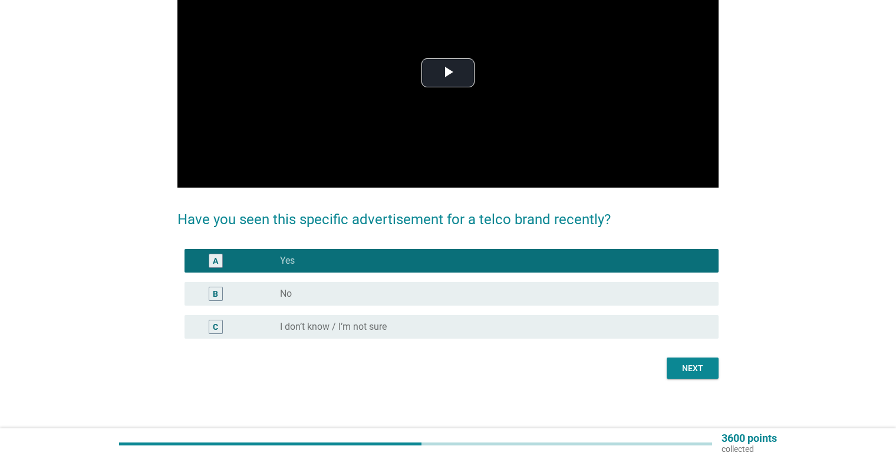
scroll to position [143, 0]
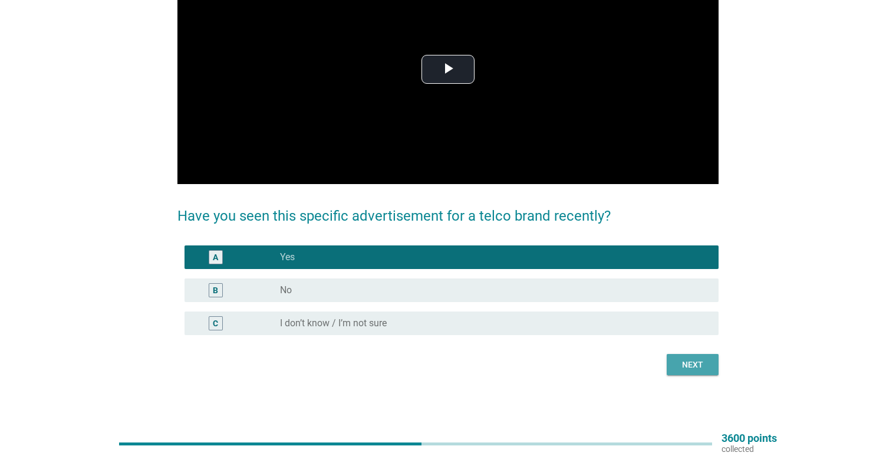
click at [684, 363] on div "Next" at bounding box center [692, 364] width 33 height 12
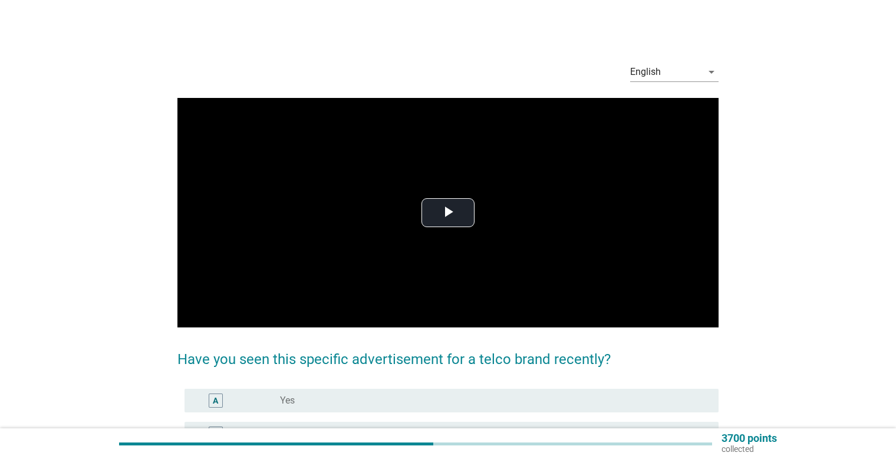
click at [647, 386] on div "A radio_button_unchecked Yes" at bounding box center [447, 400] width 541 height 33
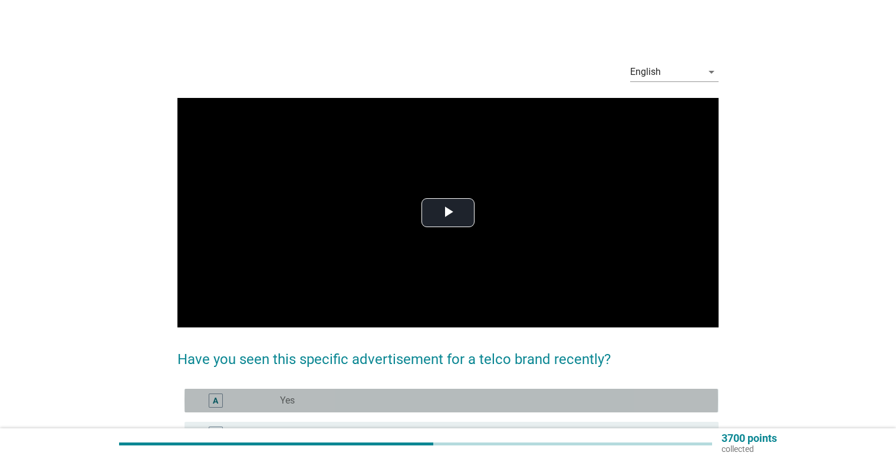
click at [652, 390] on div "A radio_button_unchecked Yes" at bounding box center [452, 401] width 534 height 24
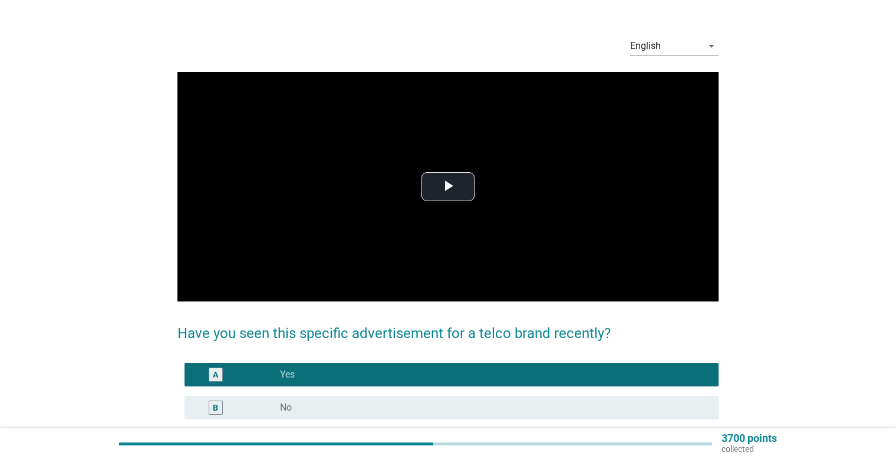
scroll to position [118, 0]
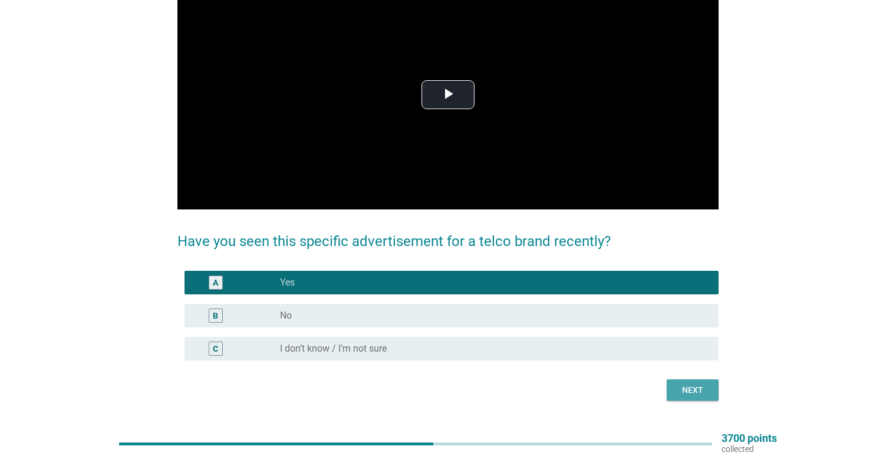
click at [690, 388] on div "Next" at bounding box center [692, 390] width 33 height 12
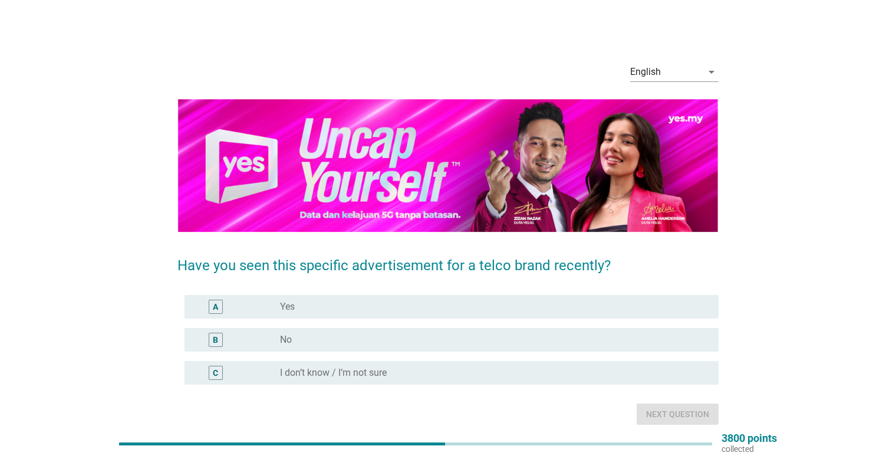
click at [607, 293] on div "A radio_button_unchecked Yes" at bounding box center [447, 306] width 541 height 33
click at [587, 304] on div "radio_button_unchecked Yes" at bounding box center [490, 307] width 420 height 12
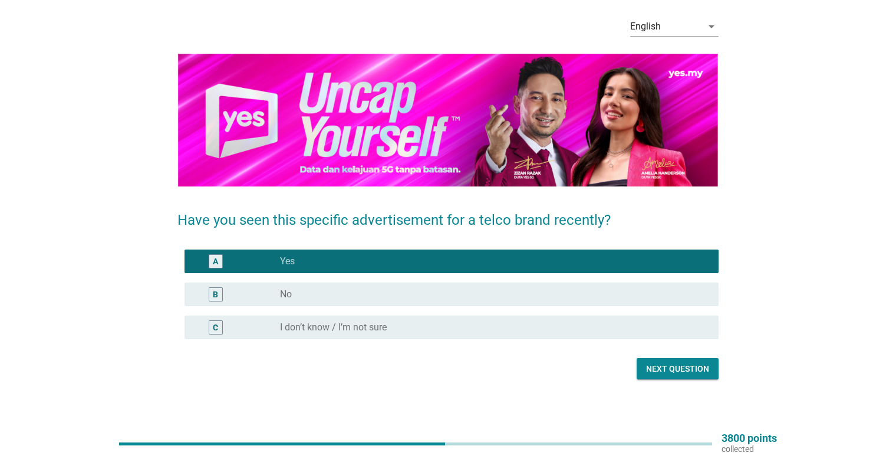
scroll to position [50, 0]
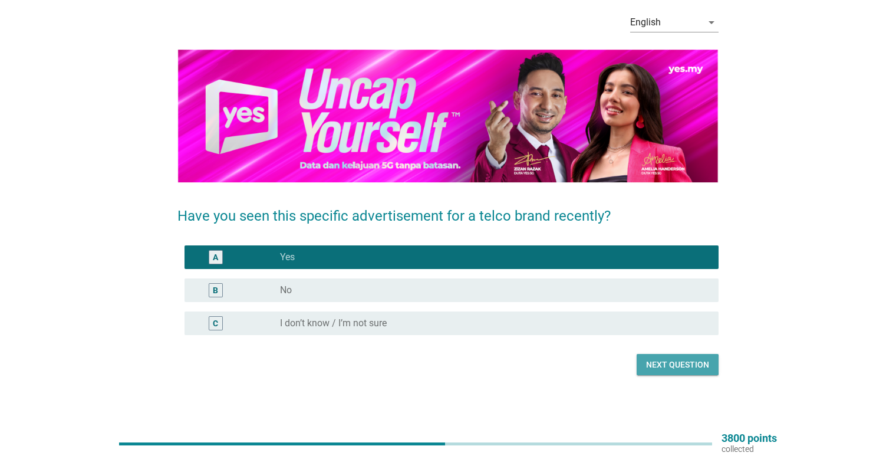
click at [679, 366] on div "Next question" at bounding box center [677, 364] width 63 height 12
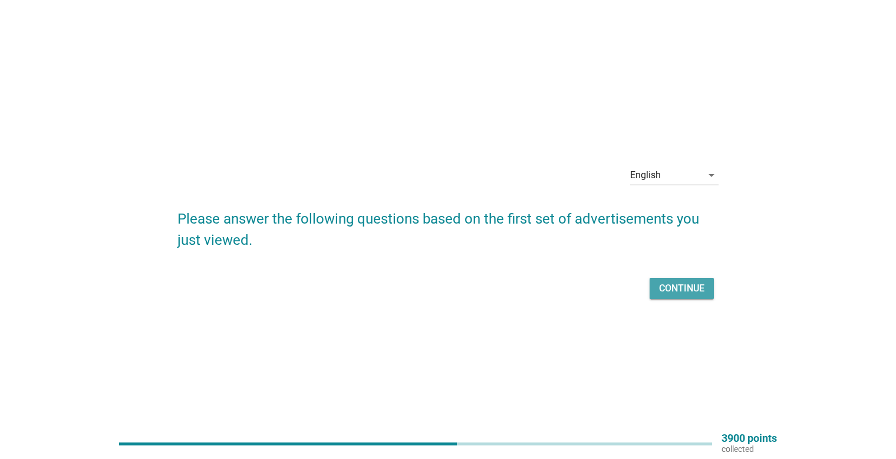
click at [676, 284] on div "Continue" at bounding box center [681, 288] width 45 height 14
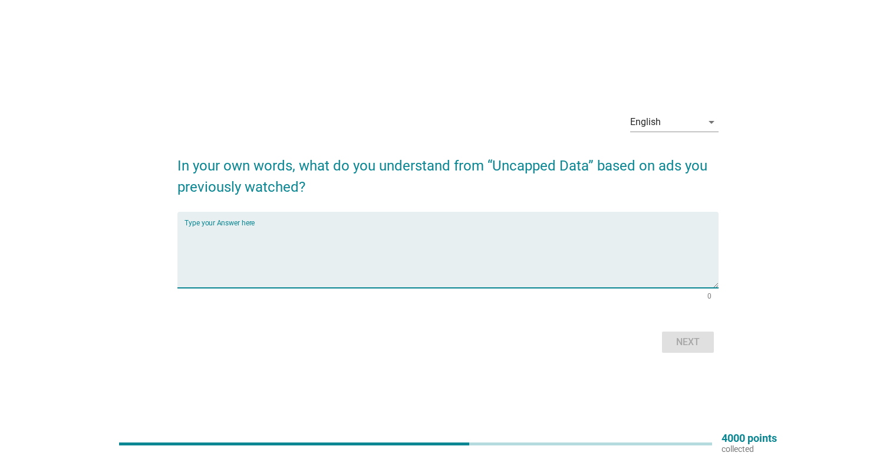
click at [537, 256] on textarea "Type your Answer here" at bounding box center [452, 257] width 534 height 62
type textarea "yes"
click at [714, 338] on div "Next" at bounding box center [447, 342] width 541 height 28
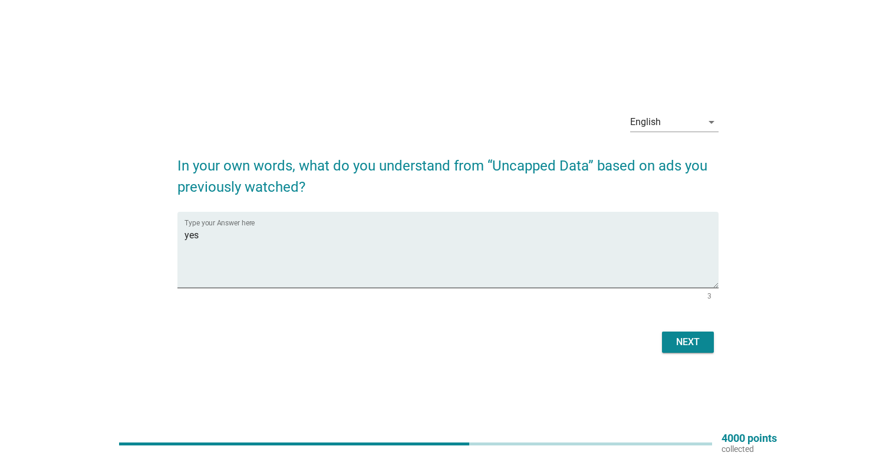
click at [706, 341] on button "Next" at bounding box center [688, 341] width 52 height 21
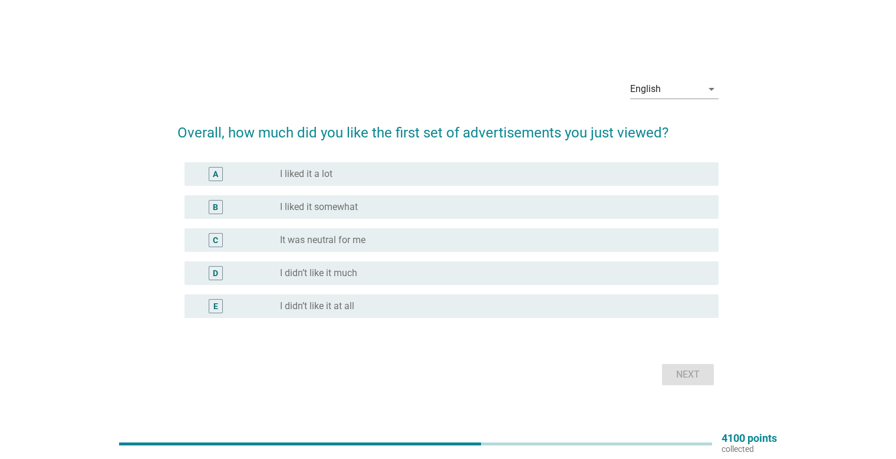
click at [401, 246] on div "radio_button_unchecked It was neutral for me" at bounding box center [494, 240] width 429 height 14
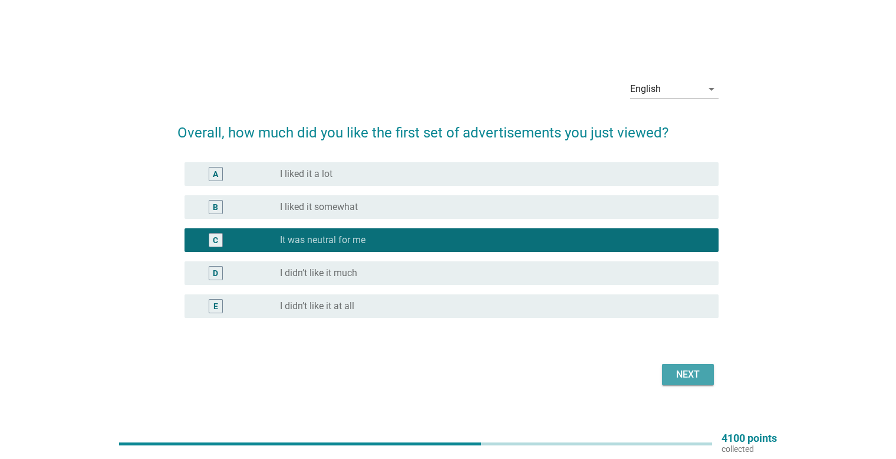
click at [679, 372] on div "Next" at bounding box center [688, 374] width 33 height 14
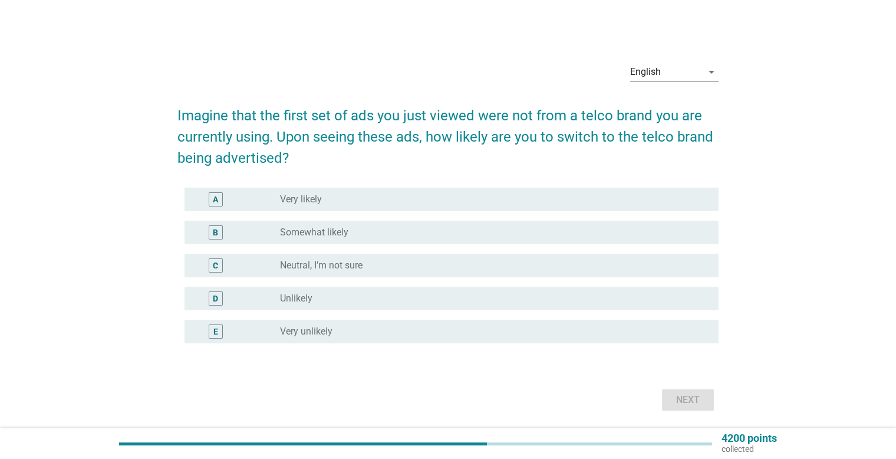
click at [370, 262] on div "radio_button_unchecked Neutral, I’m not sure" at bounding box center [490, 265] width 420 height 12
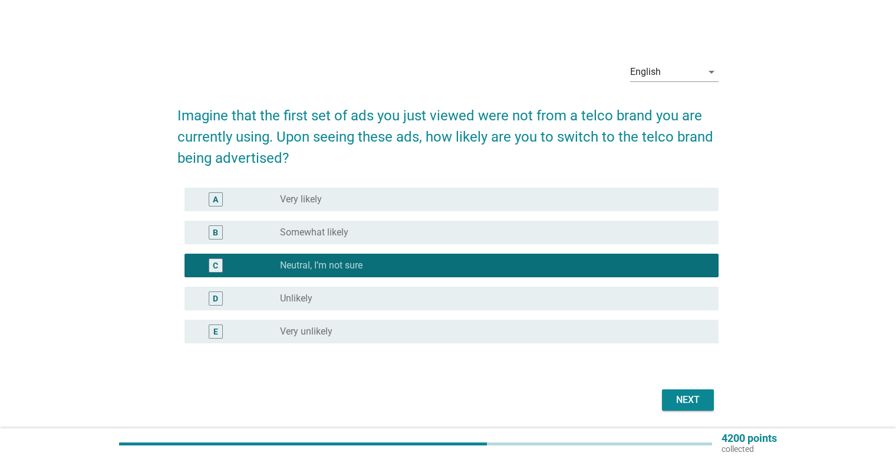
click at [689, 390] on button "Next" at bounding box center [688, 399] width 52 height 21
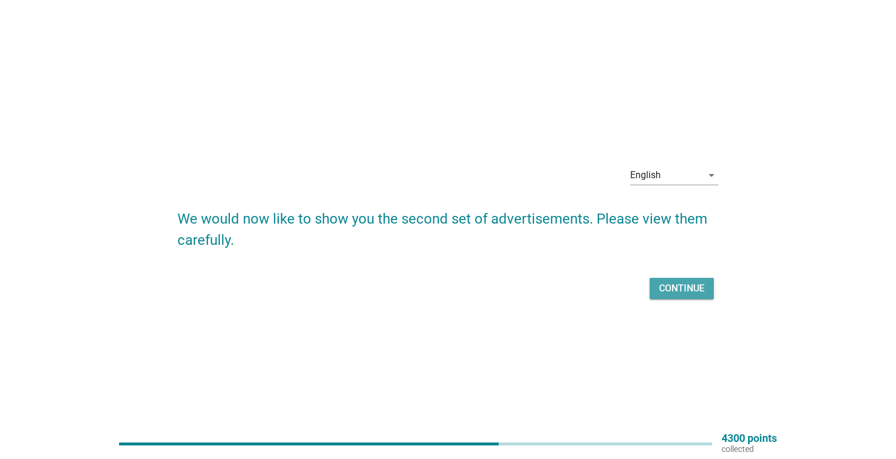
click at [659, 290] on div "Continue" at bounding box center [681, 288] width 45 height 14
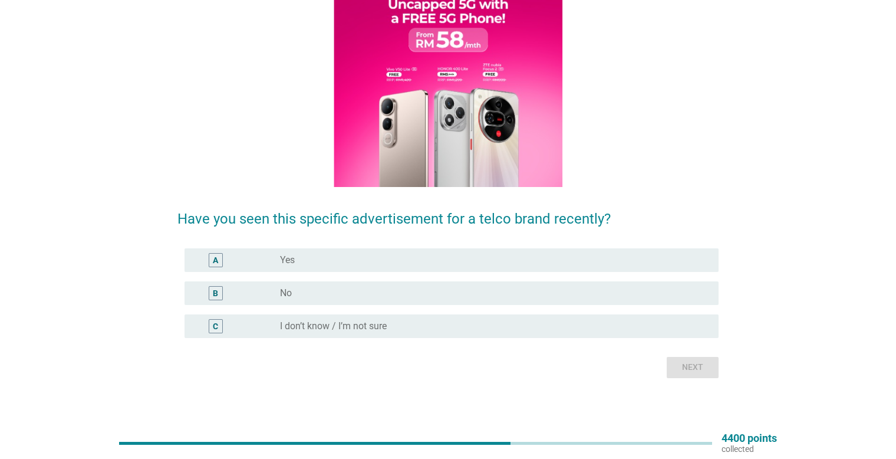
scroll to position [143, 0]
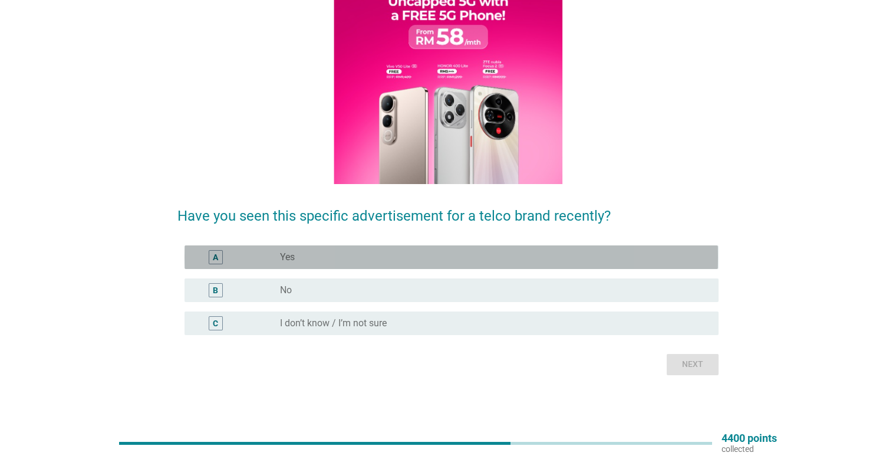
click at [540, 255] on div "radio_button_unchecked Yes" at bounding box center [490, 257] width 420 height 12
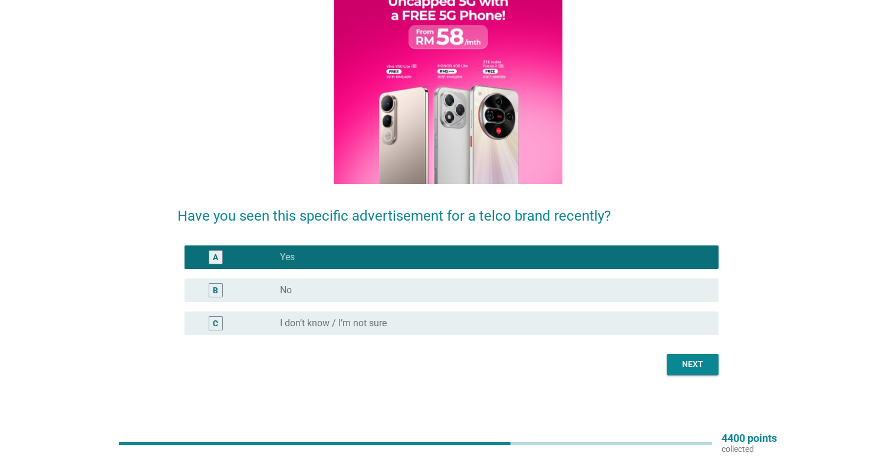
click at [691, 372] on button "Next" at bounding box center [693, 364] width 52 height 21
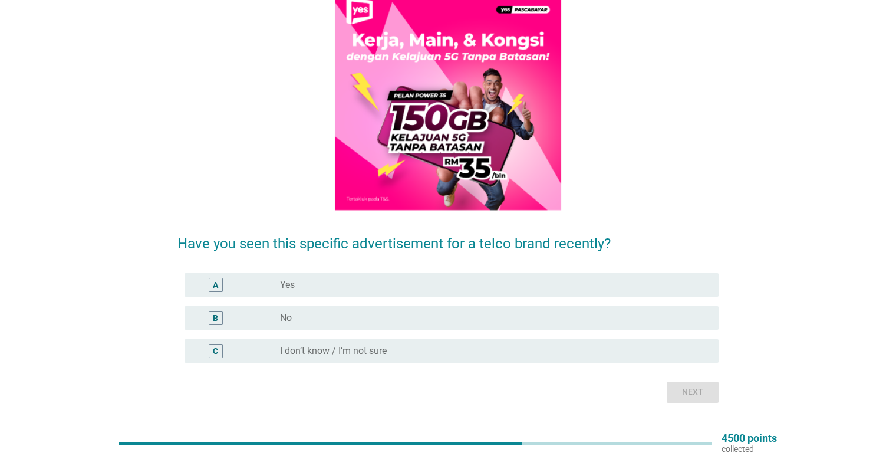
scroll to position [118, 0]
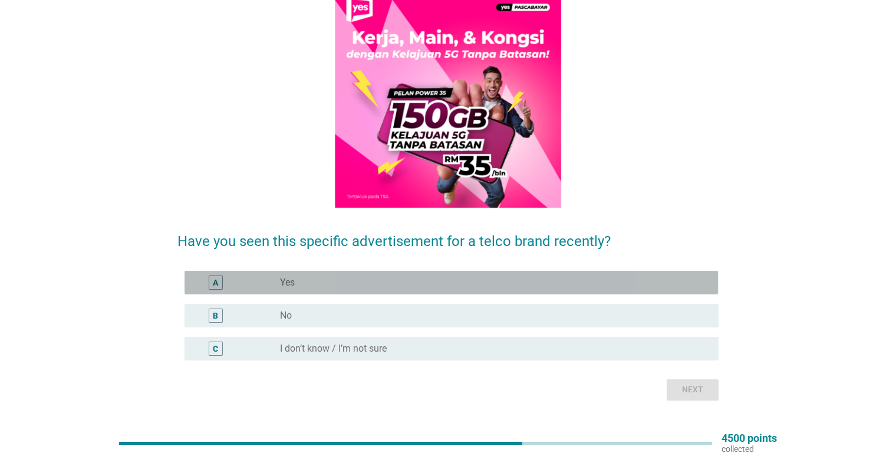
click at [634, 278] on div "radio_button_unchecked Yes" at bounding box center [490, 283] width 420 height 12
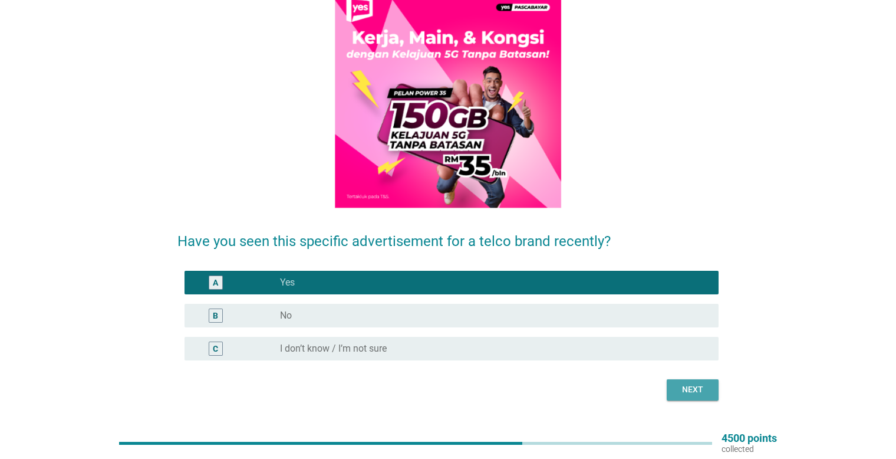
click at [692, 395] on div "Next" at bounding box center [692, 389] width 33 height 12
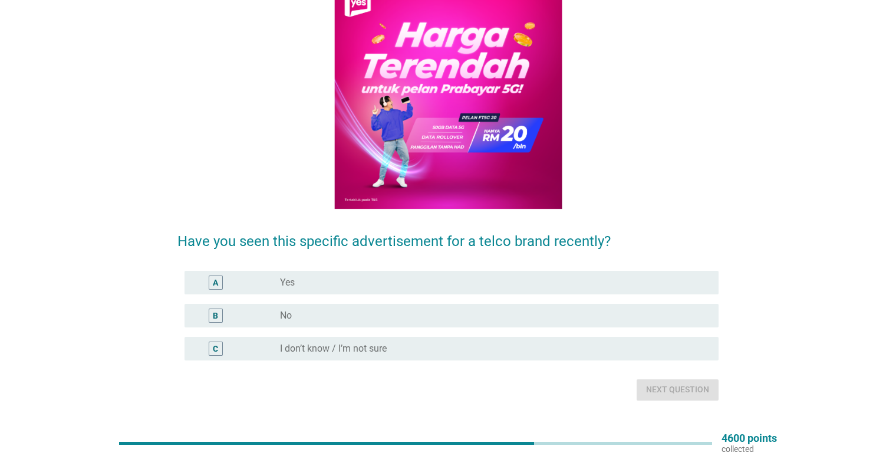
click at [594, 285] on div "radio_button_unchecked Yes" at bounding box center [490, 283] width 420 height 12
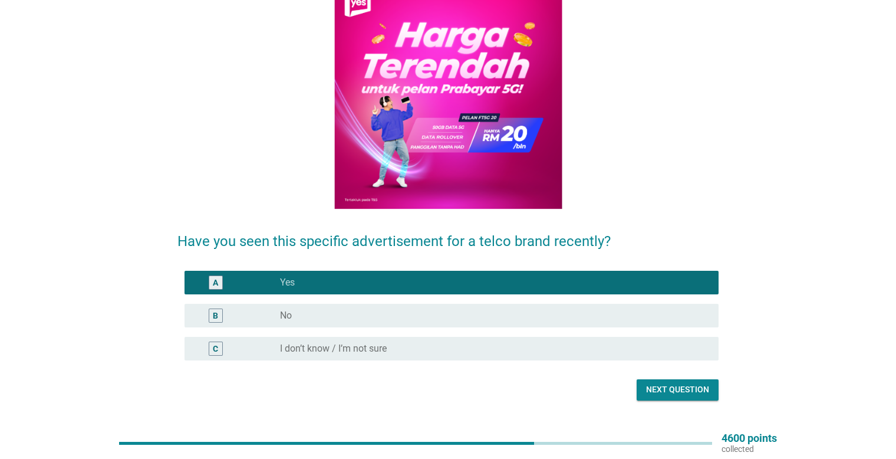
click at [674, 393] on div "Next question" at bounding box center [677, 389] width 63 height 12
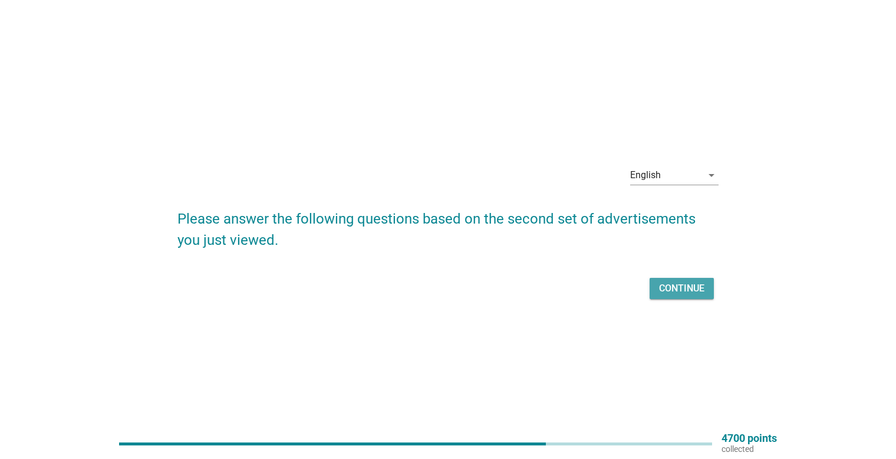
click at [683, 294] on div "Continue" at bounding box center [681, 288] width 45 height 14
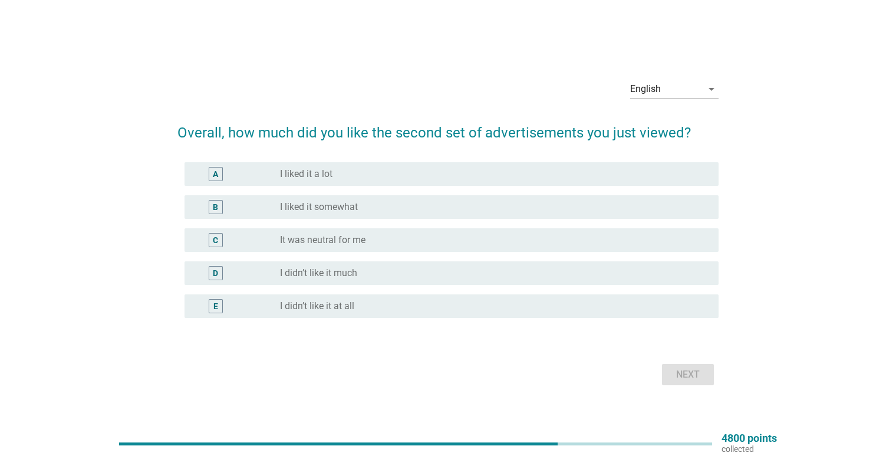
click at [476, 211] on div "radio_button_unchecked I liked it somewhat" at bounding box center [490, 207] width 420 height 12
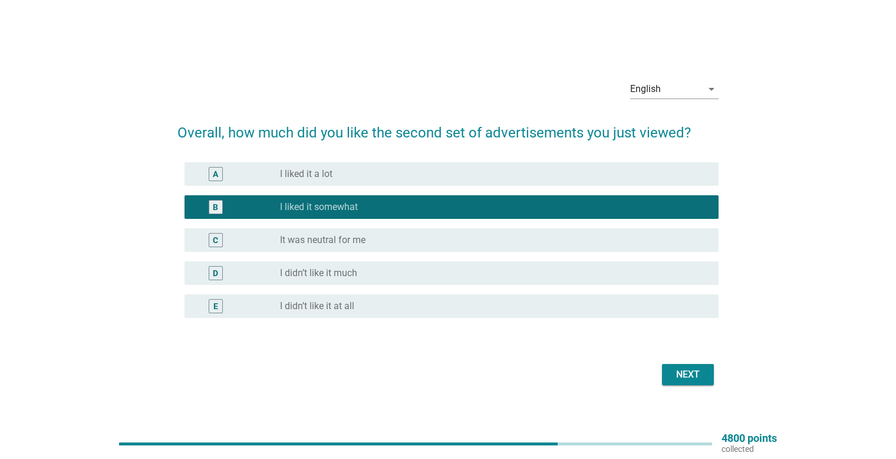
click at [499, 231] on div "C radio_button_unchecked It was neutral for me" at bounding box center [452, 240] width 534 height 24
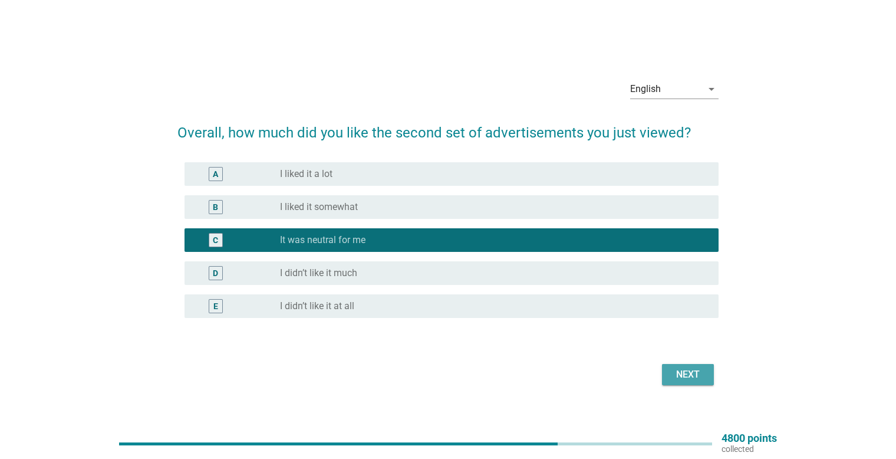
click at [672, 370] on div "Next" at bounding box center [688, 374] width 33 height 14
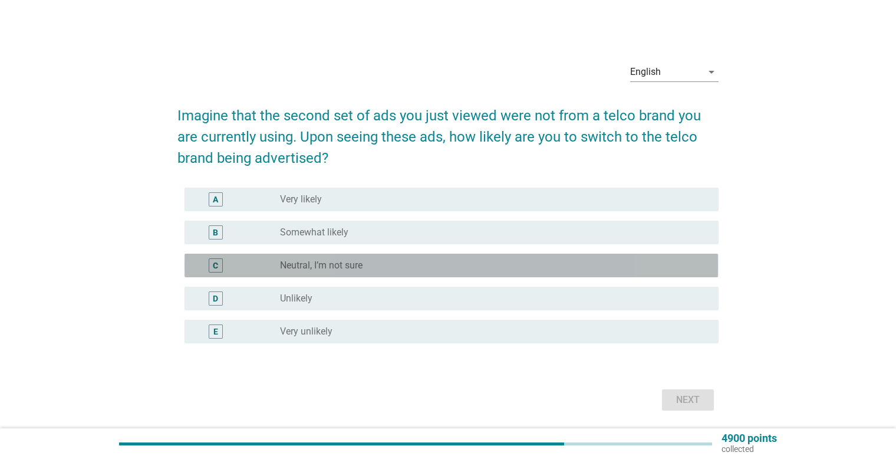
click at [519, 261] on div "radio_button_unchecked Neutral, I’m not sure" at bounding box center [490, 265] width 420 height 12
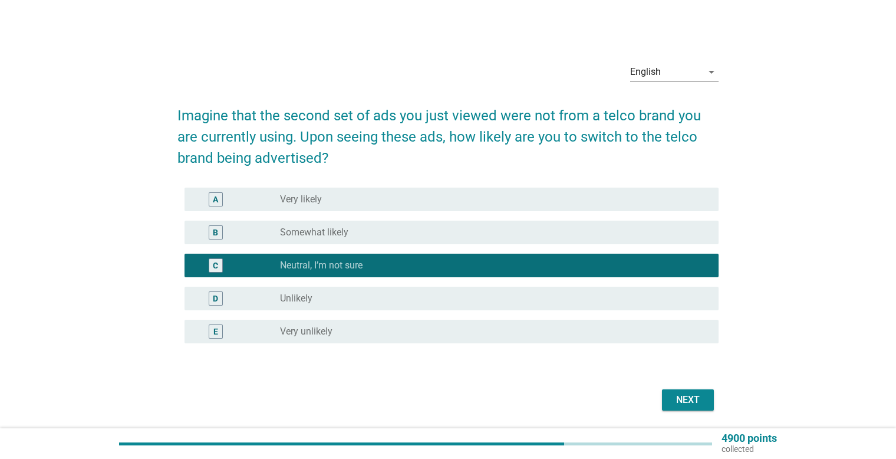
click at [679, 394] on div "Next" at bounding box center [688, 400] width 33 height 14
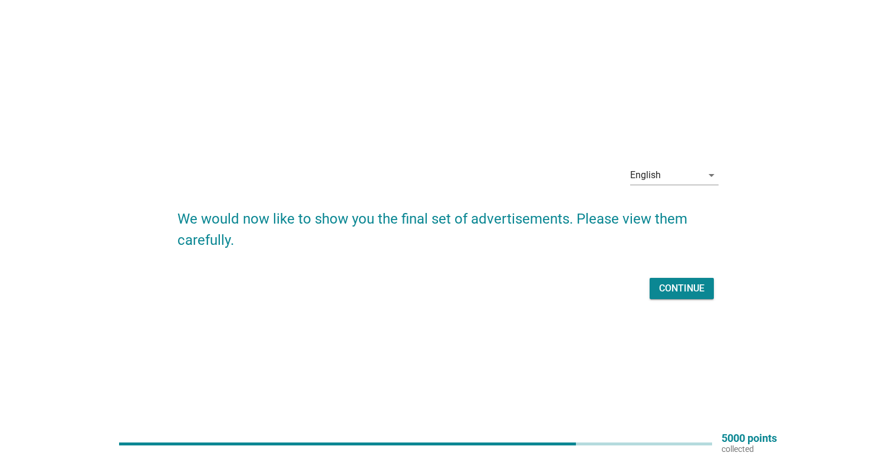
click at [666, 285] on div "Continue" at bounding box center [681, 288] width 45 height 14
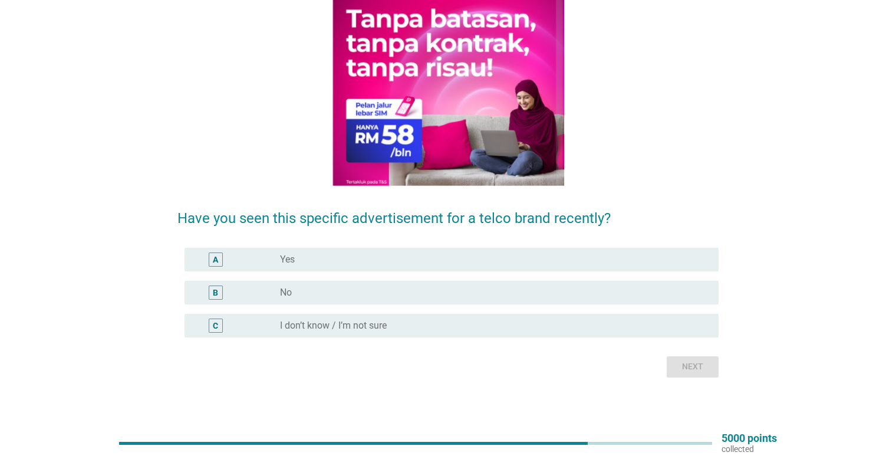
scroll to position [143, 0]
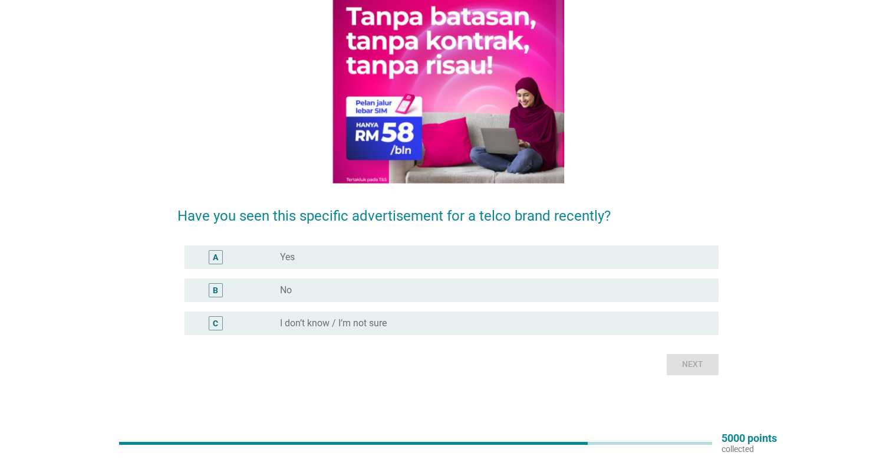
click at [542, 305] on div "B radio_button_unchecked No" at bounding box center [447, 290] width 541 height 33
click at [542, 295] on div "radio_button_unchecked No" at bounding box center [490, 290] width 420 height 12
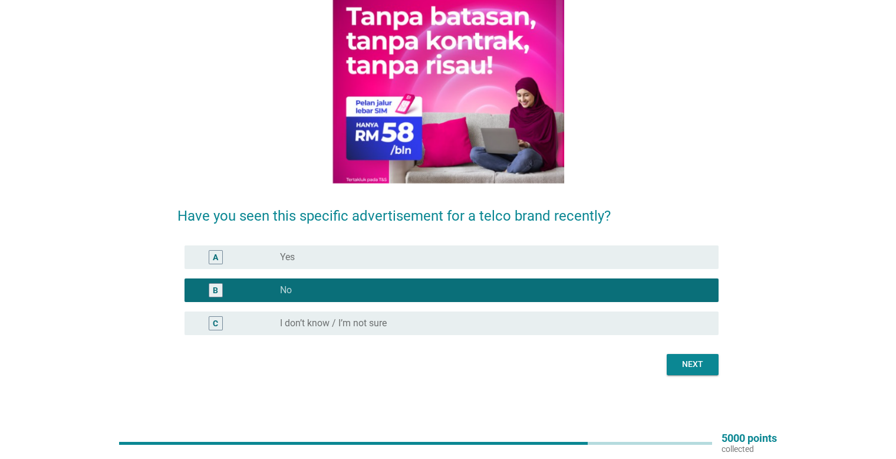
click at [699, 357] on button "Next" at bounding box center [693, 364] width 52 height 21
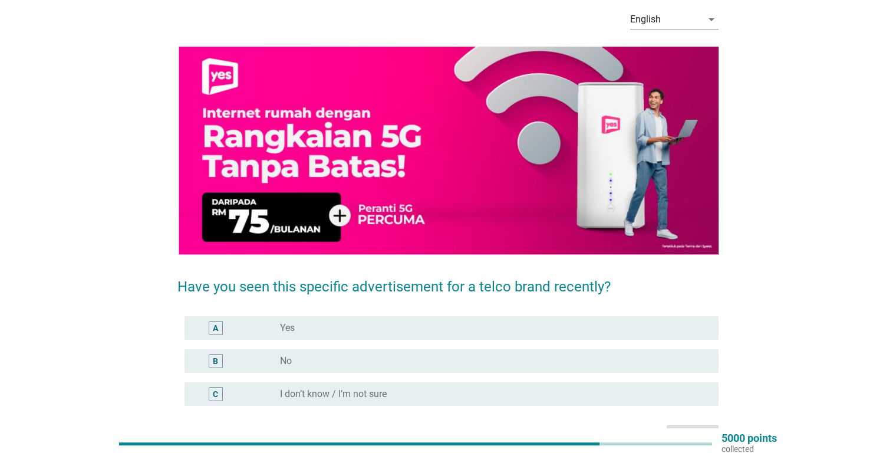
scroll to position [59, 0]
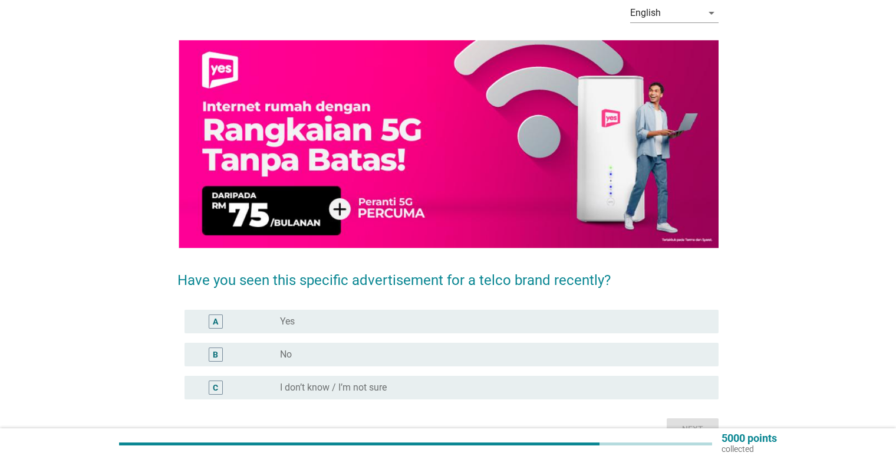
click at [620, 361] on div "B radio_button_unchecked No" at bounding box center [452, 355] width 534 height 24
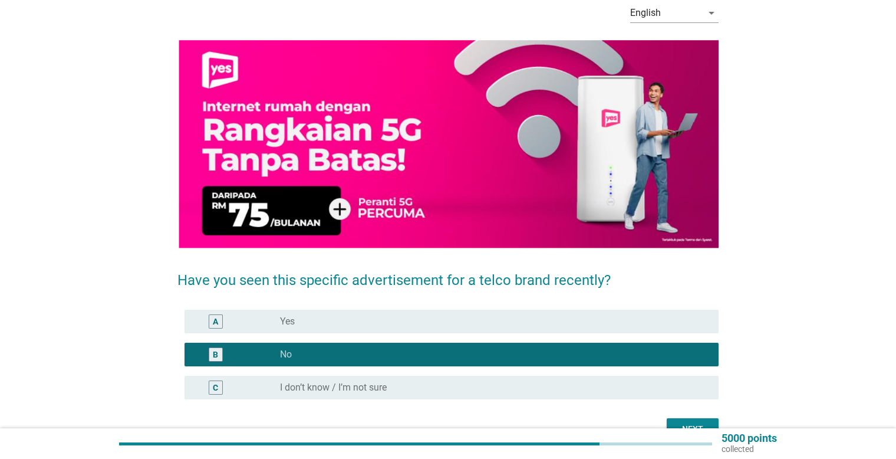
click at [643, 331] on div "A radio_button_unchecked Yes" at bounding box center [452, 322] width 534 height 24
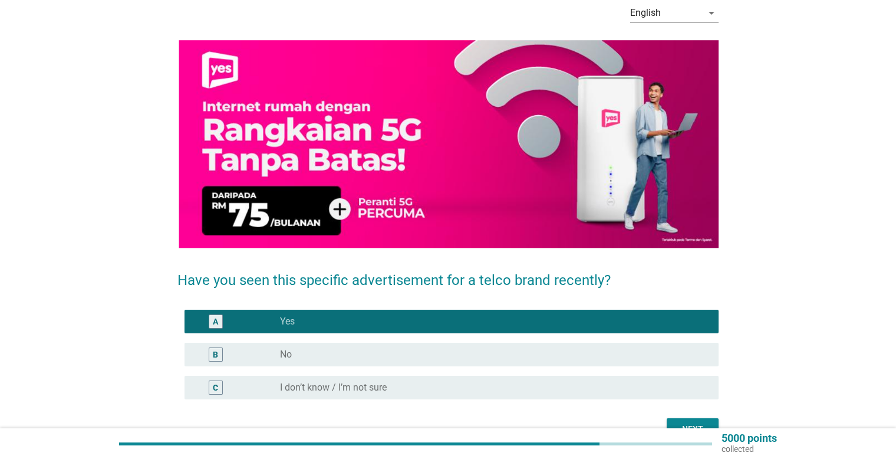
click at [654, 367] on div "B radio_button_unchecked No" at bounding box center [447, 354] width 541 height 33
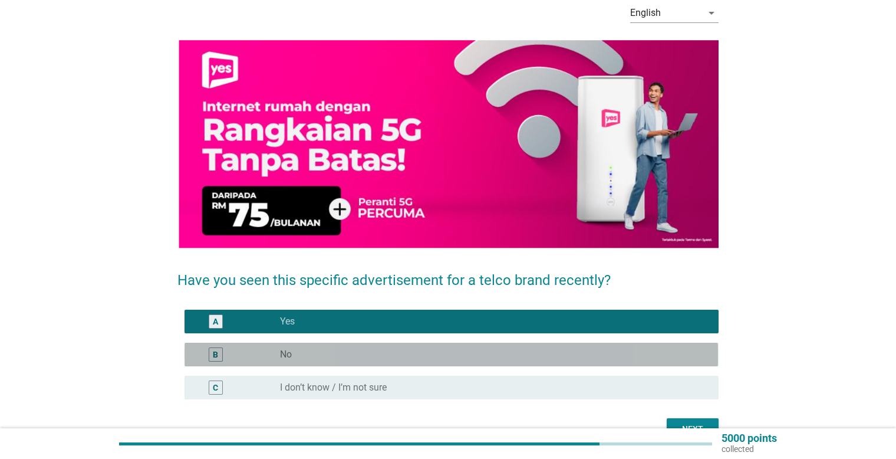
click at [658, 351] on div "radio_button_unchecked No" at bounding box center [490, 354] width 420 height 12
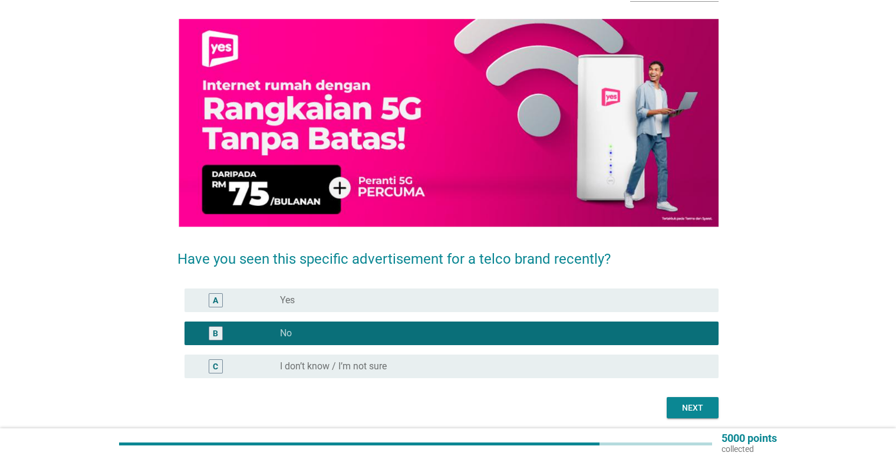
scroll to position [118, 0]
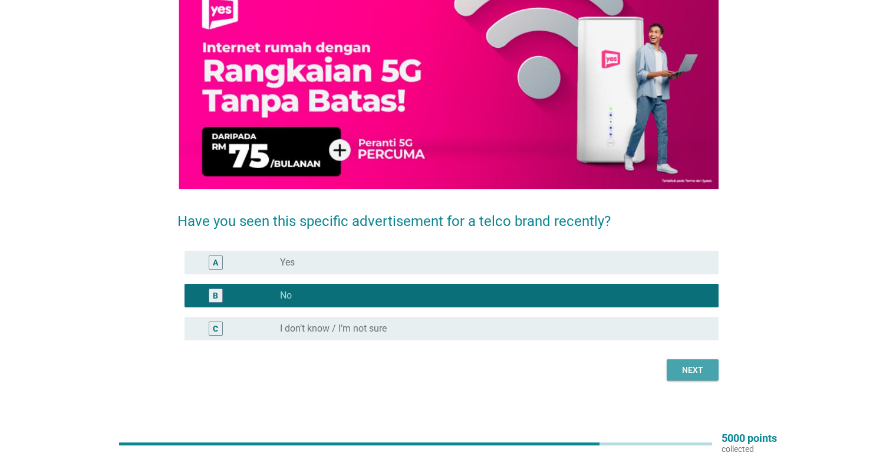
click at [688, 374] on button "Next" at bounding box center [693, 369] width 52 height 21
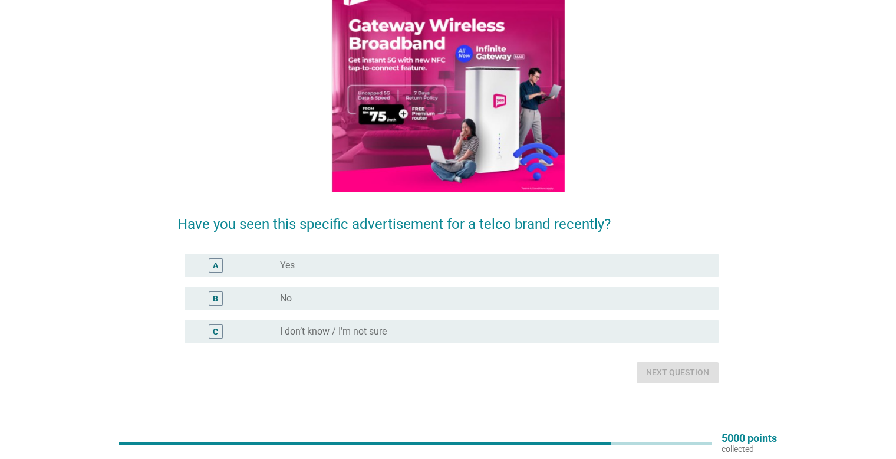
scroll to position [143, 0]
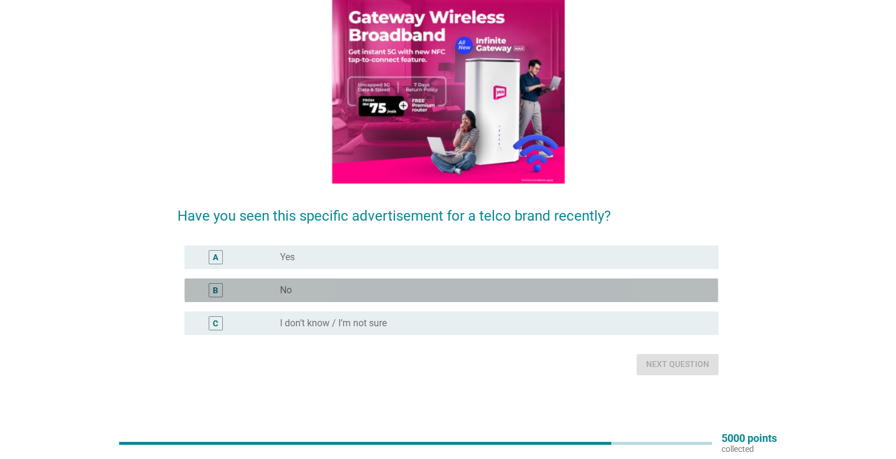
click at [622, 283] on div "radio_button_unchecked No" at bounding box center [494, 290] width 429 height 14
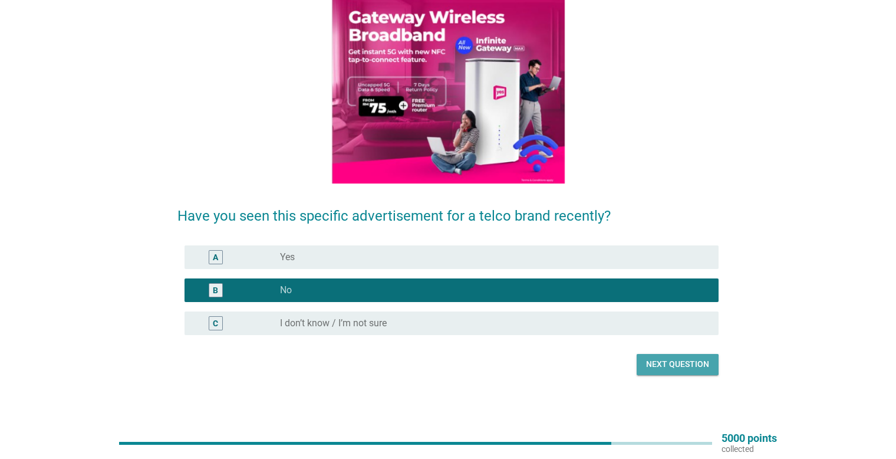
click at [667, 364] on div "Next question" at bounding box center [677, 364] width 63 height 12
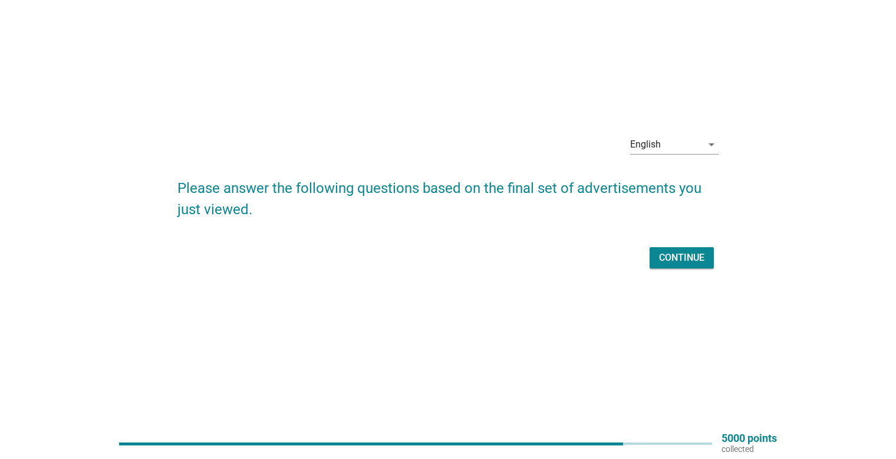
scroll to position [0, 0]
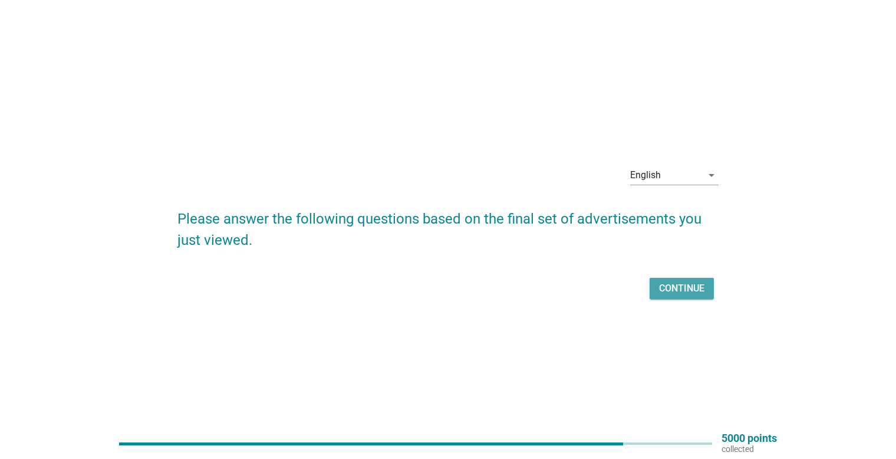
click at [681, 297] on button "Continue" at bounding box center [682, 288] width 64 height 21
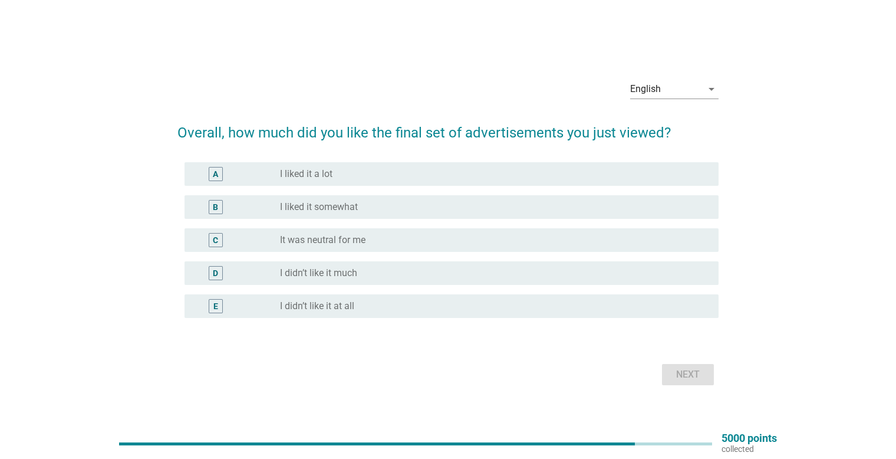
click at [619, 226] on div "C radio_button_unchecked It was neutral for me" at bounding box center [447, 239] width 541 height 33
click at [645, 221] on div "B radio_button_unchecked I liked it somewhat" at bounding box center [447, 206] width 541 height 33
click at [647, 239] on div "radio_button_unchecked It was neutral for me" at bounding box center [490, 240] width 420 height 12
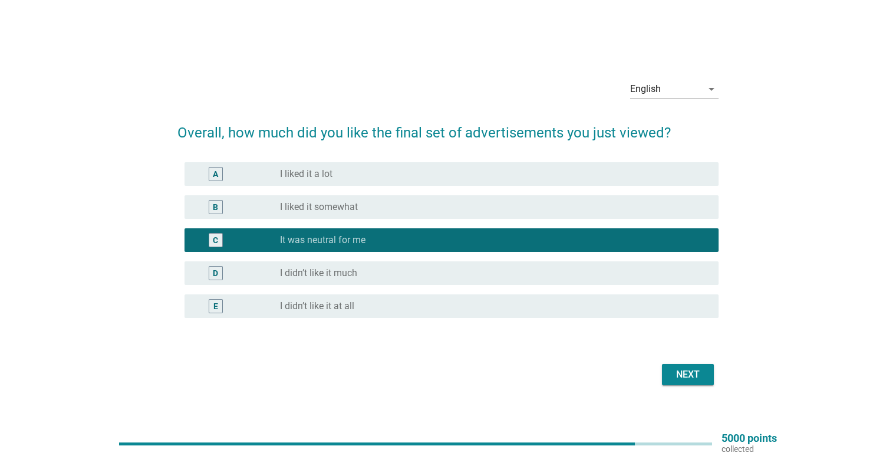
click at [676, 381] on button "Next" at bounding box center [688, 374] width 52 height 21
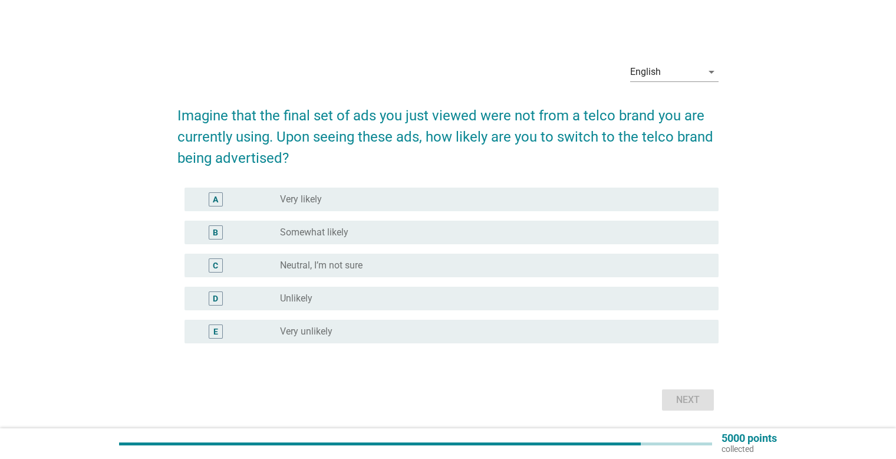
click at [617, 265] on div "radio_button_unchecked Neutral, I’m not sure" at bounding box center [490, 265] width 420 height 12
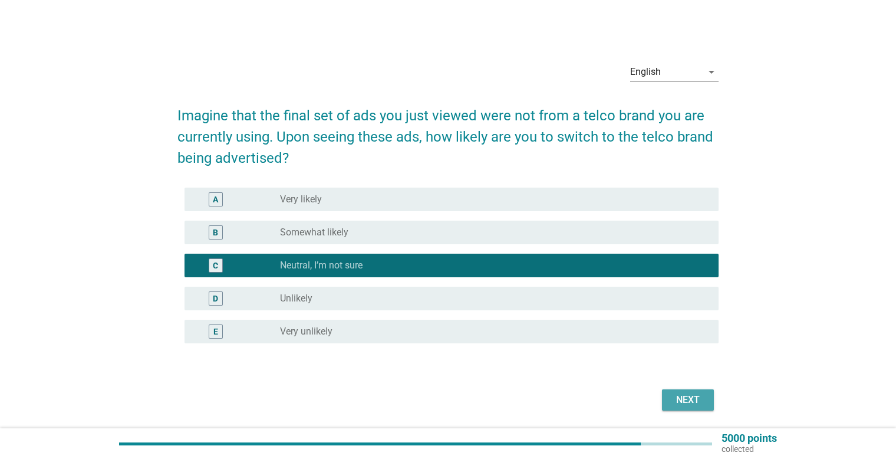
click at [680, 404] on div "Next" at bounding box center [688, 400] width 33 height 14
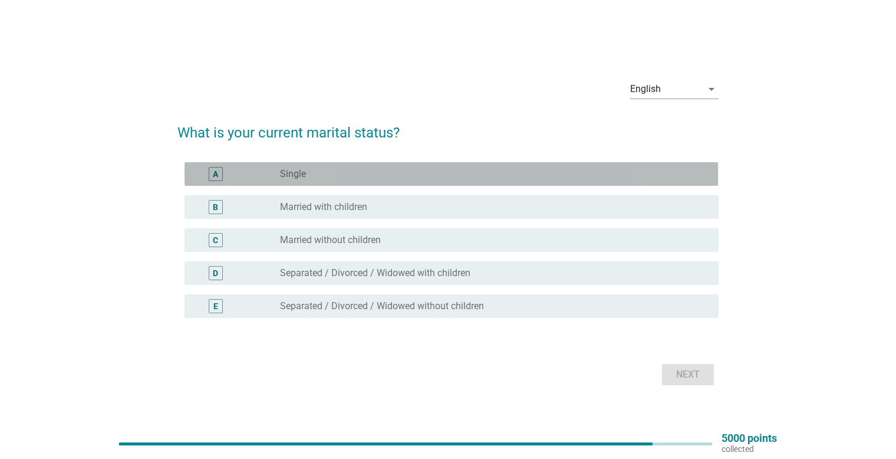
click at [617, 185] on div "A radio_button_unchecked Single" at bounding box center [452, 174] width 534 height 24
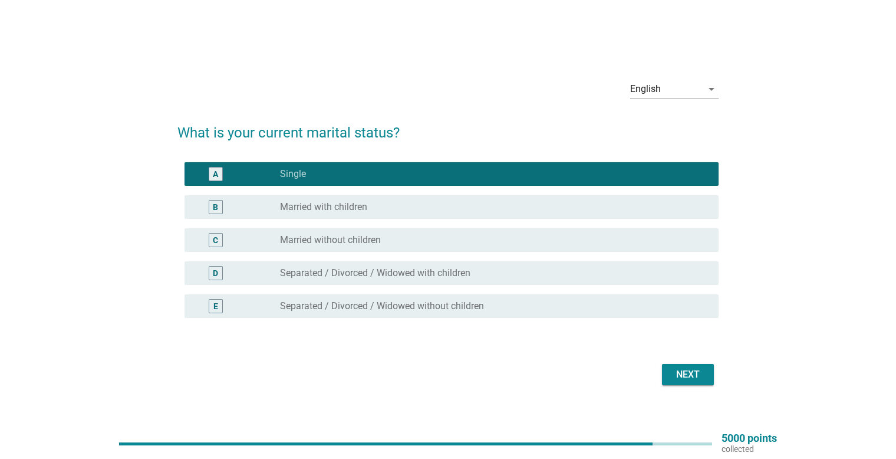
click at [682, 384] on button "Next" at bounding box center [688, 374] width 52 height 21
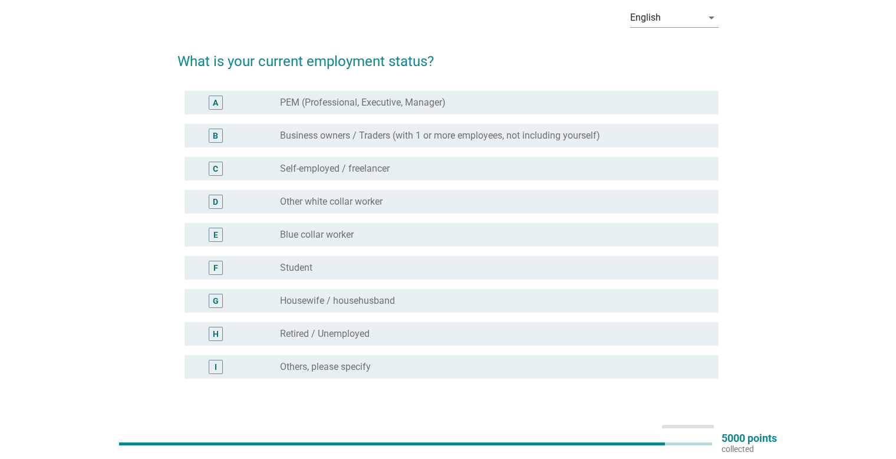
scroll to position [59, 0]
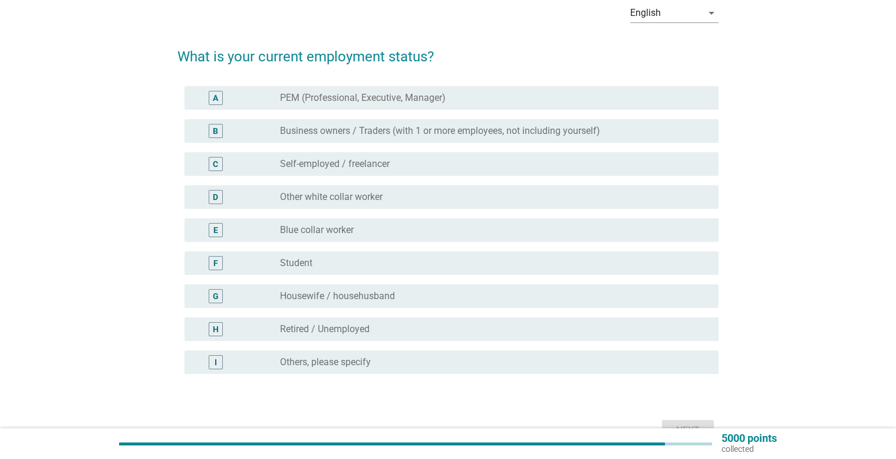
click at [542, 258] on div "radio_button_unchecked Student" at bounding box center [490, 263] width 420 height 12
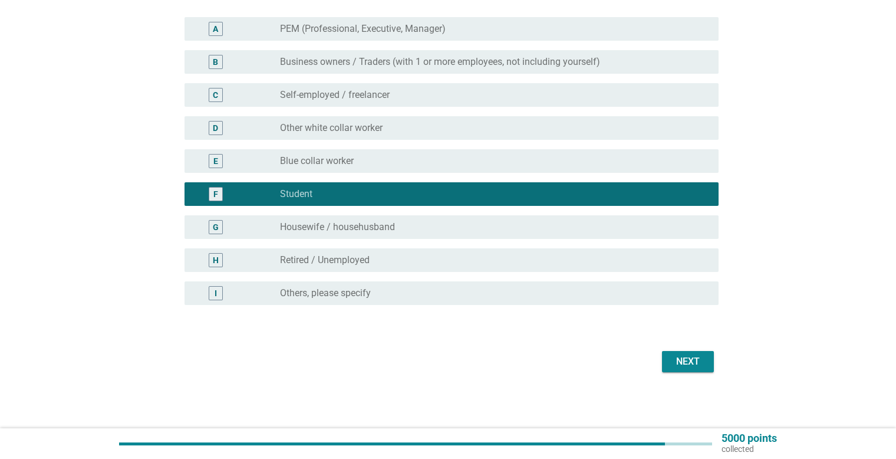
scroll to position [129, 0]
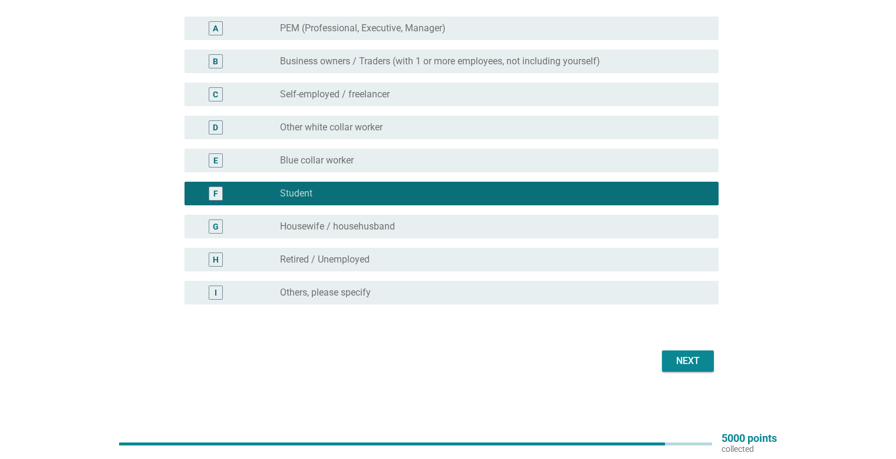
click at [690, 346] on form "What is your current employment status? A radio_button_unchecked PEM (Professio…" at bounding box center [447, 170] width 541 height 410
click at [686, 363] on div "Next" at bounding box center [688, 361] width 33 height 14
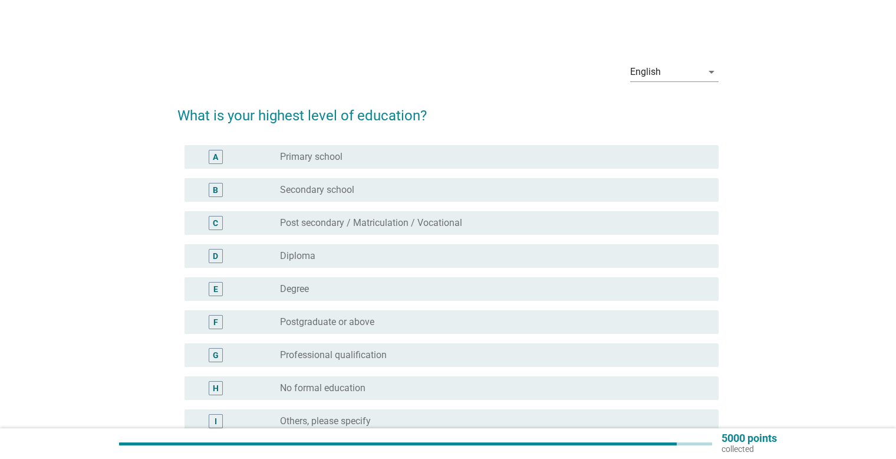
click at [503, 285] on div "radio_button_unchecked Degree" at bounding box center [490, 289] width 420 height 12
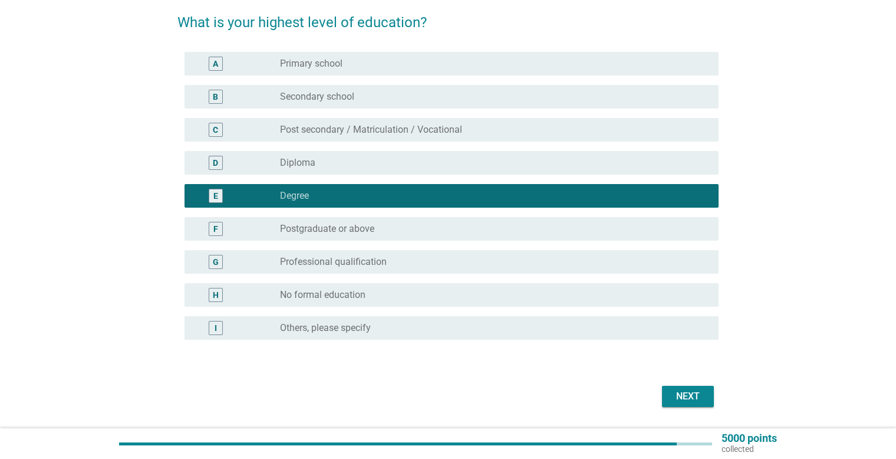
scroll to position [129, 0]
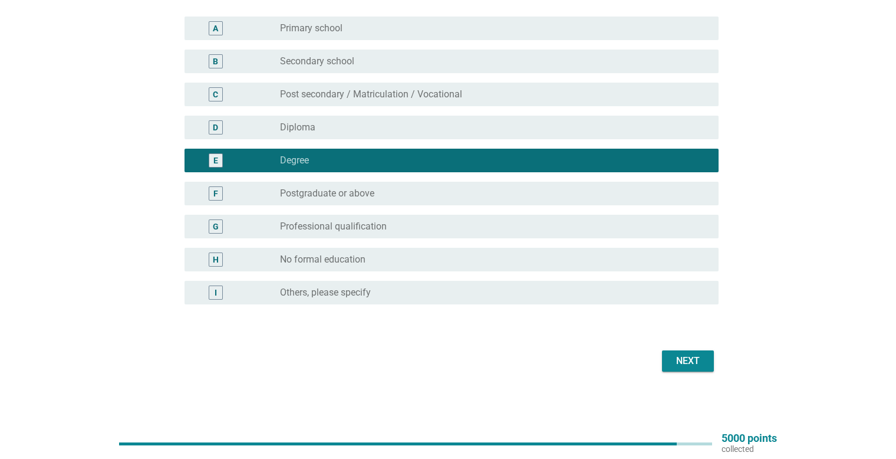
click at [681, 358] on div "Next" at bounding box center [688, 361] width 33 height 14
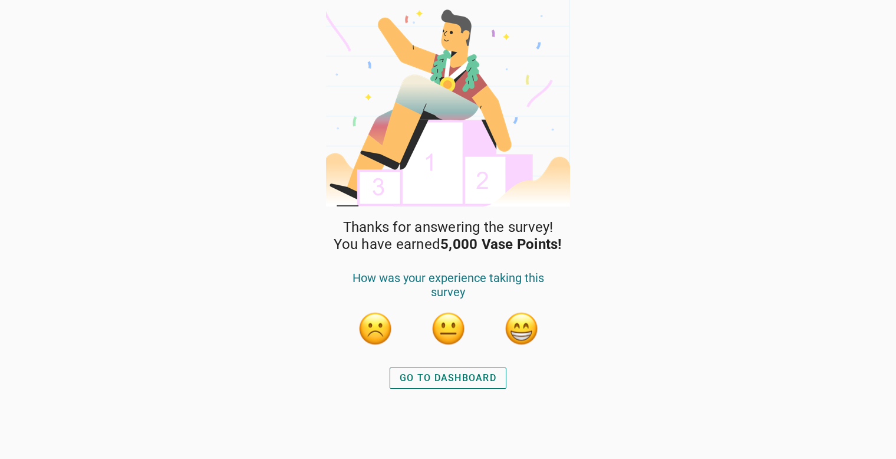
click at [457, 379] on div "GO TO DASHBOARD" at bounding box center [448, 378] width 97 height 14
